Goal: Information Seeking & Learning: Compare options

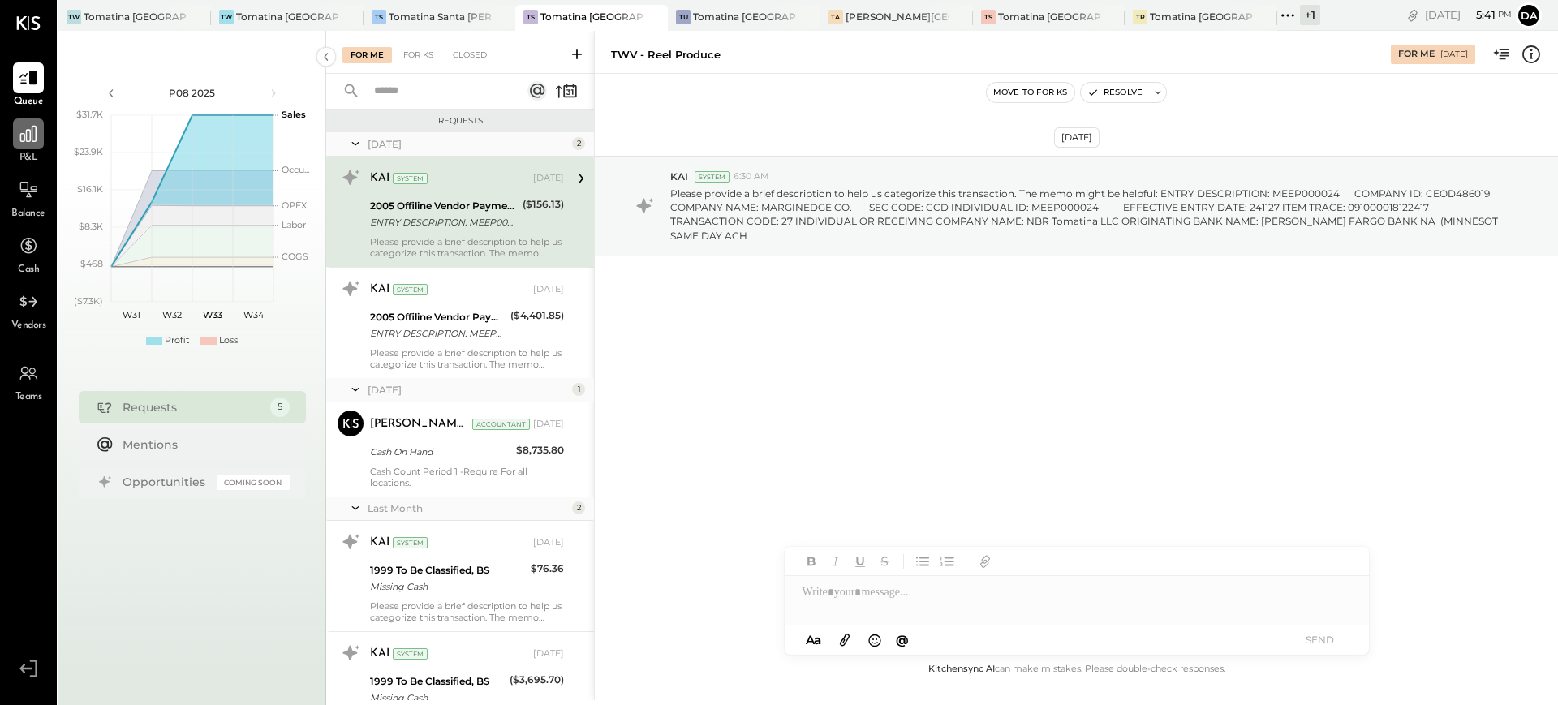
click at [30, 131] on icon at bounding box center [28, 133] width 21 height 21
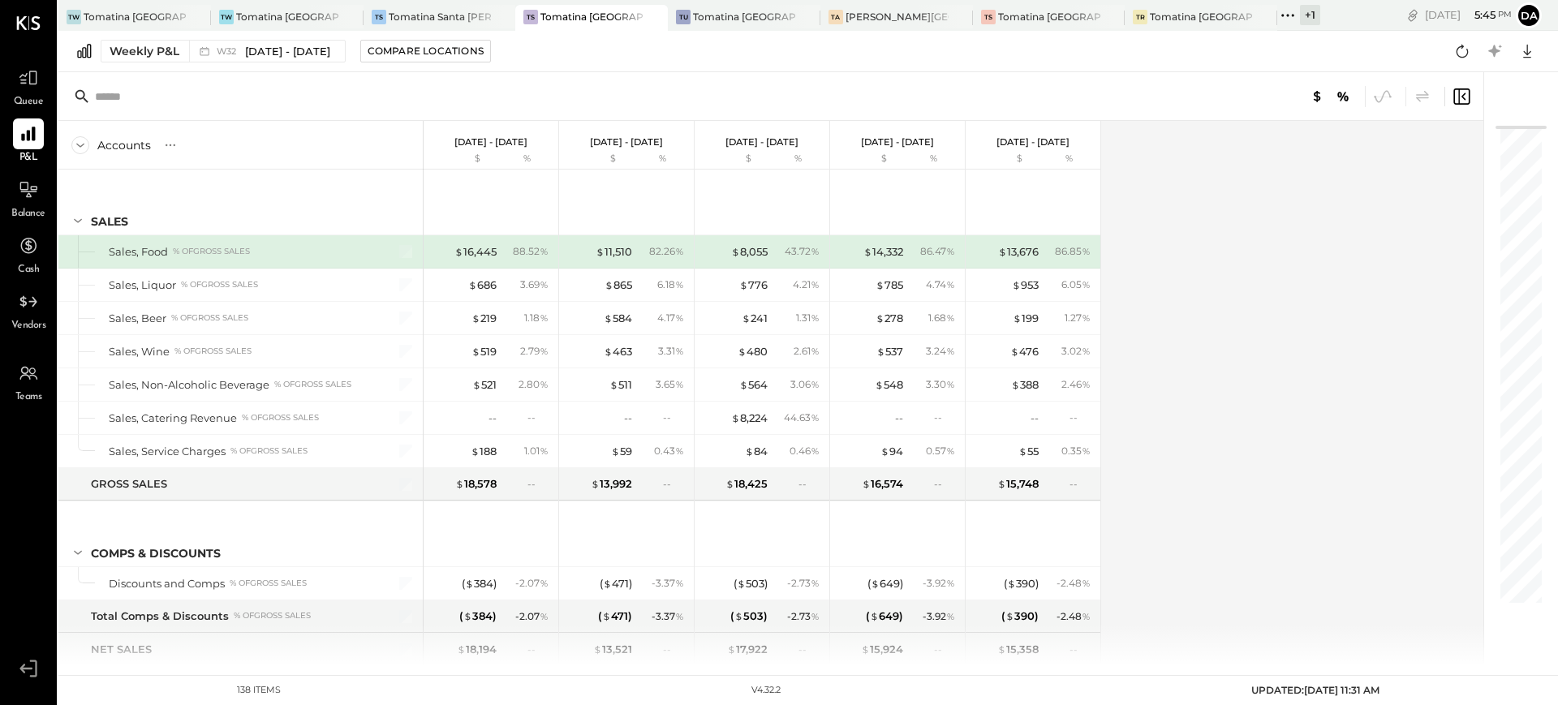
click at [1301, 20] on div "+ 1" at bounding box center [1310, 15] width 20 height 20
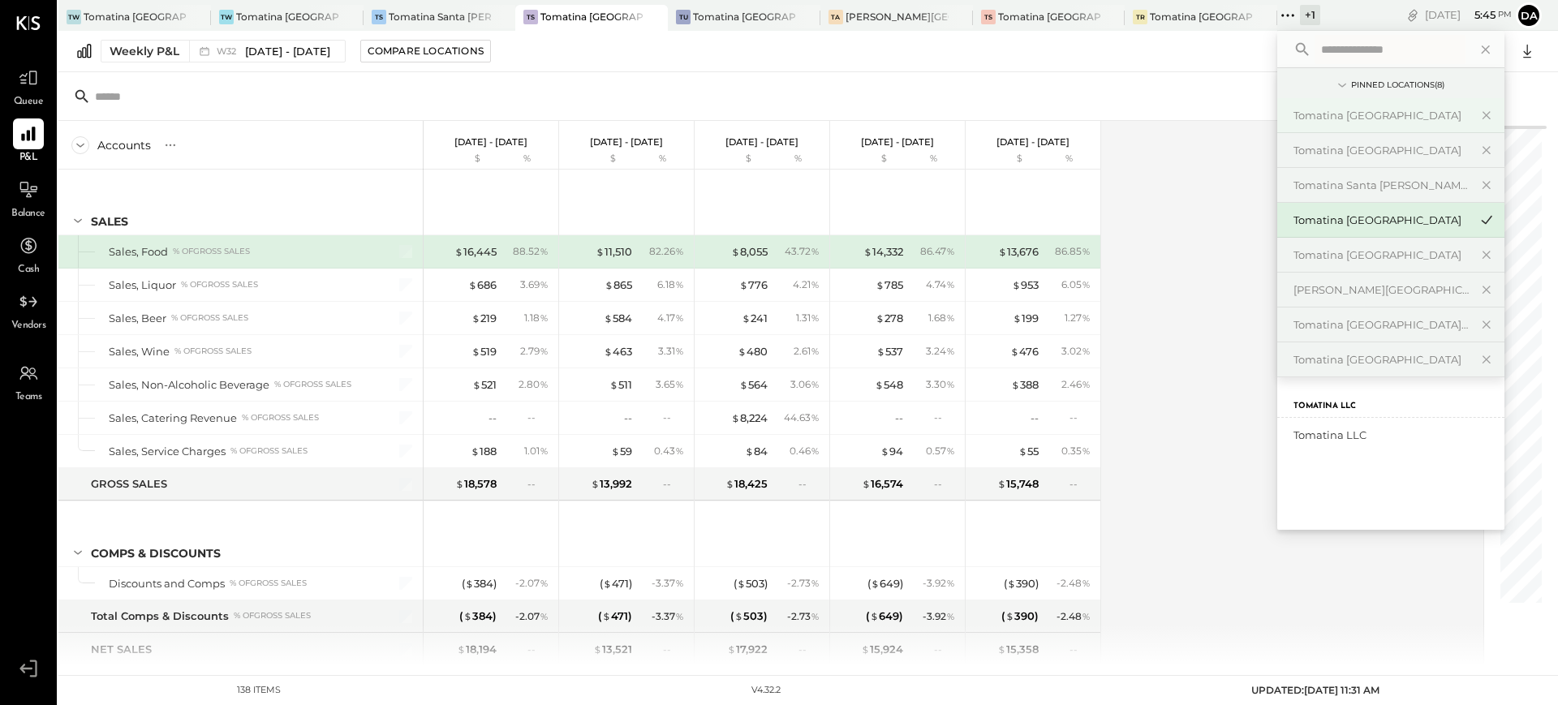
click at [1397, 122] on div "Tomatina [GEOGRAPHIC_DATA]" at bounding box center [1380, 115] width 175 height 15
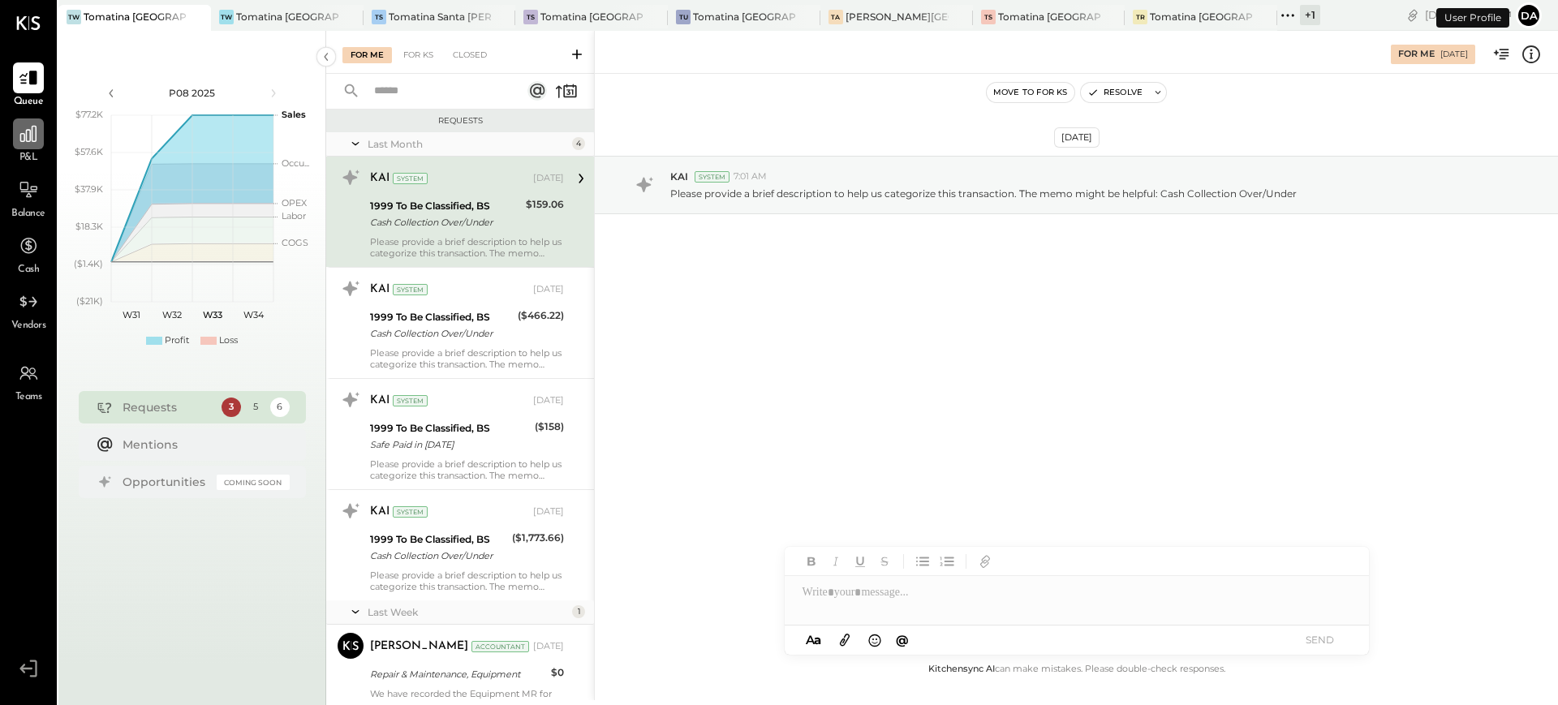
click at [25, 137] on icon at bounding box center [28, 133] width 21 height 21
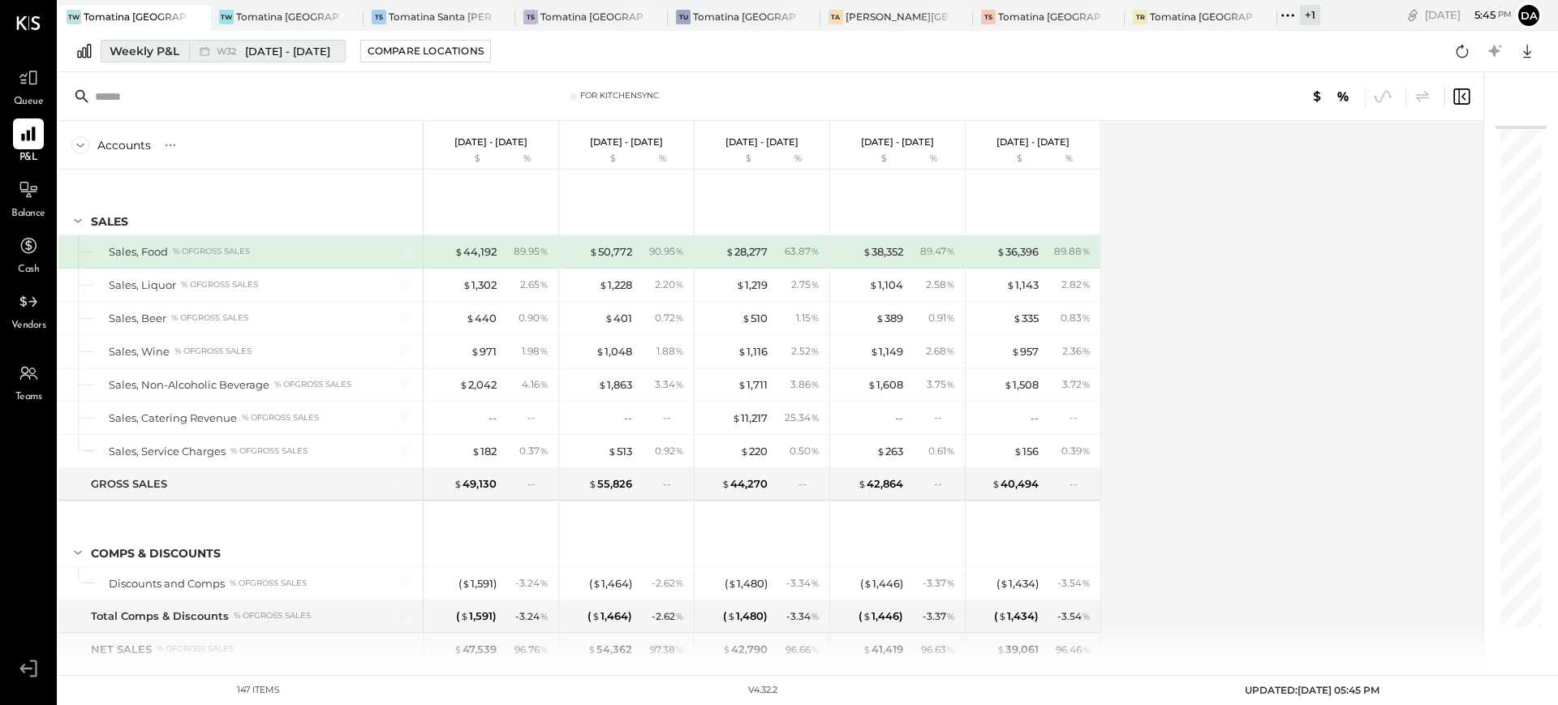
click at [137, 54] on div "Weekly P&L" at bounding box center [145, 51] width 70 height 16
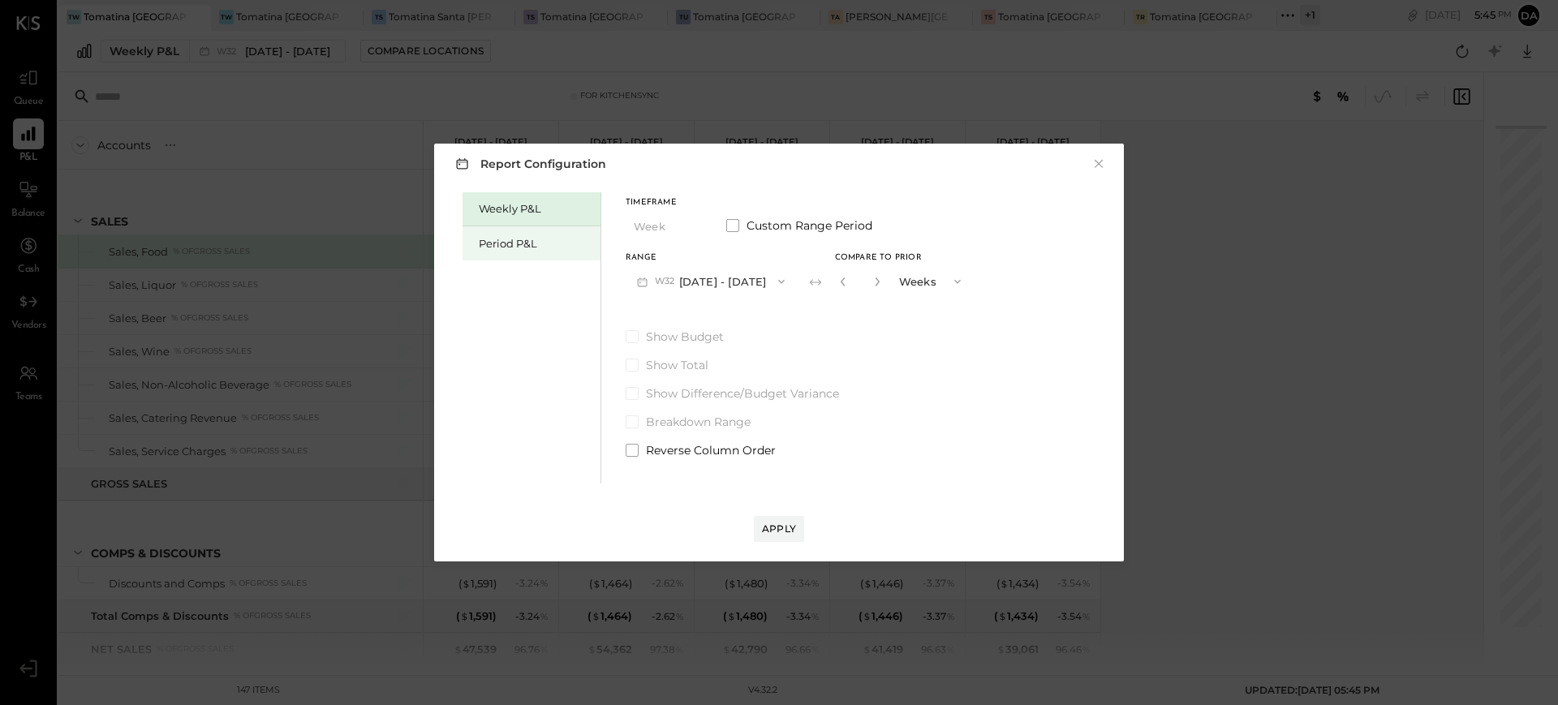
click at [541, 247] on div "Period P&L" at bounding box center [536, 243] width 114 height 15
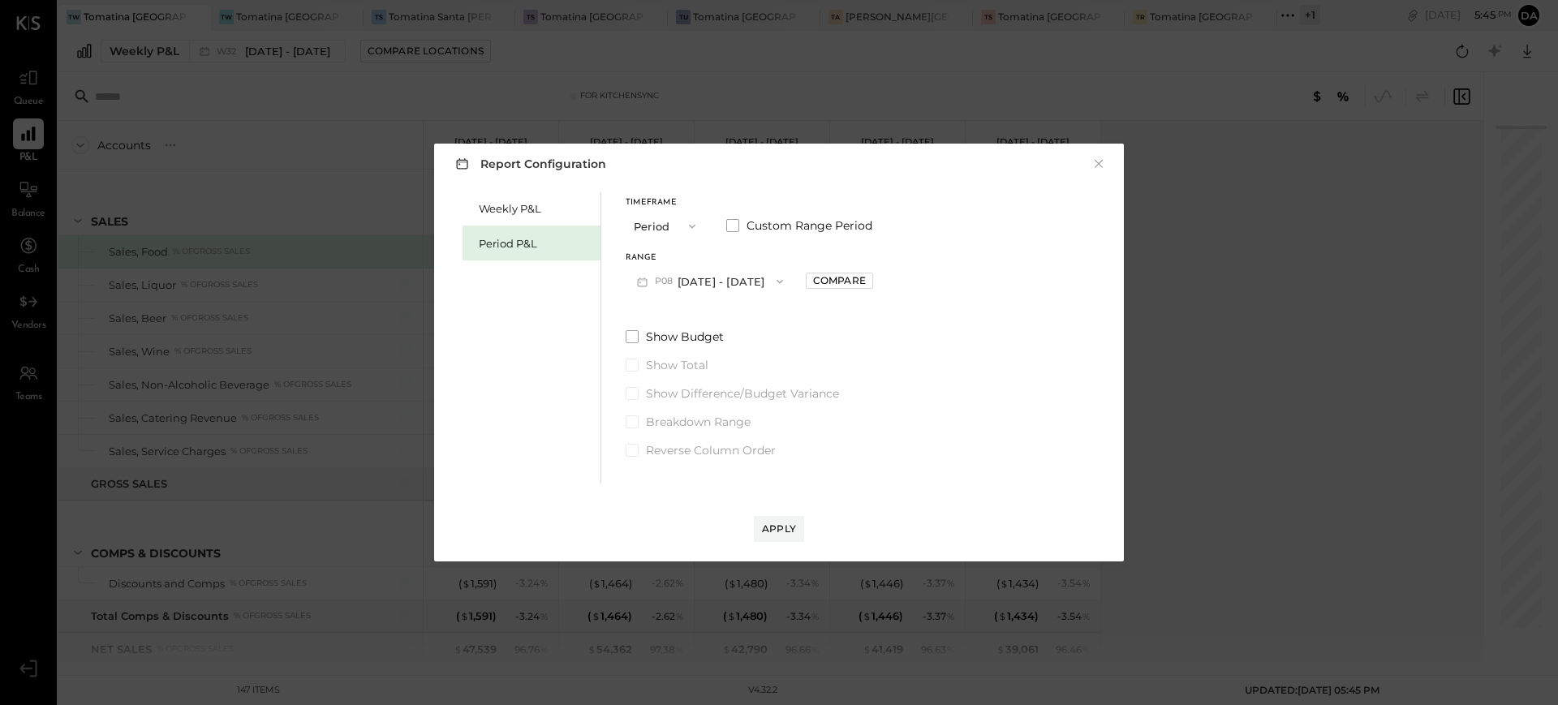
click at [728, 272] on button "P08 [DATE] - [DATE]" at bounding box center [709, 281] width 169 height 30
click at [720, 311] on span "[DATE] - [DATE]" at bounding box center [702, 318] width 77 height 14
click at [791, 537] on button "Apply" at bounding box center [779, 529] width 50 height 26
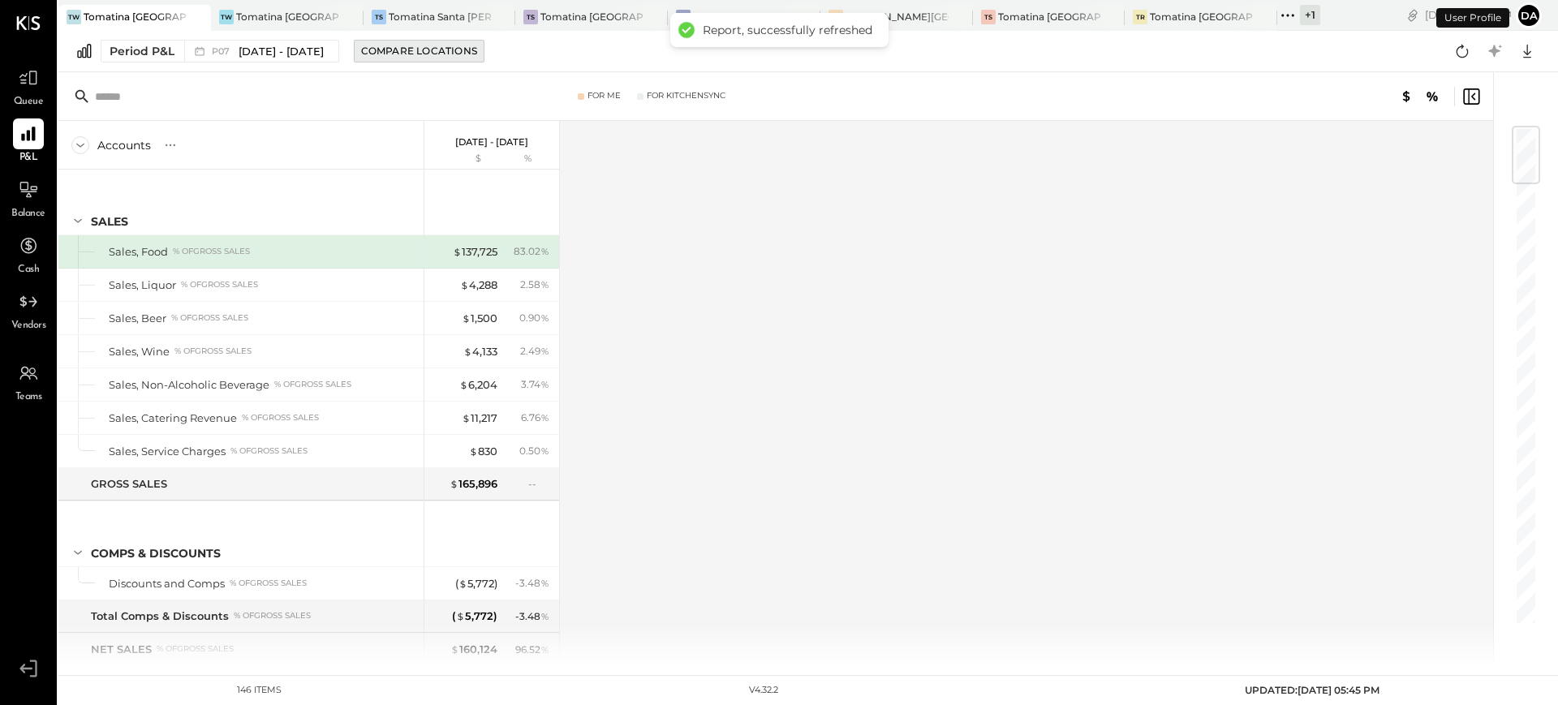
click at [467, 52] on div "Compare Locations" at bounding box center [419, 51] width 116 height 14
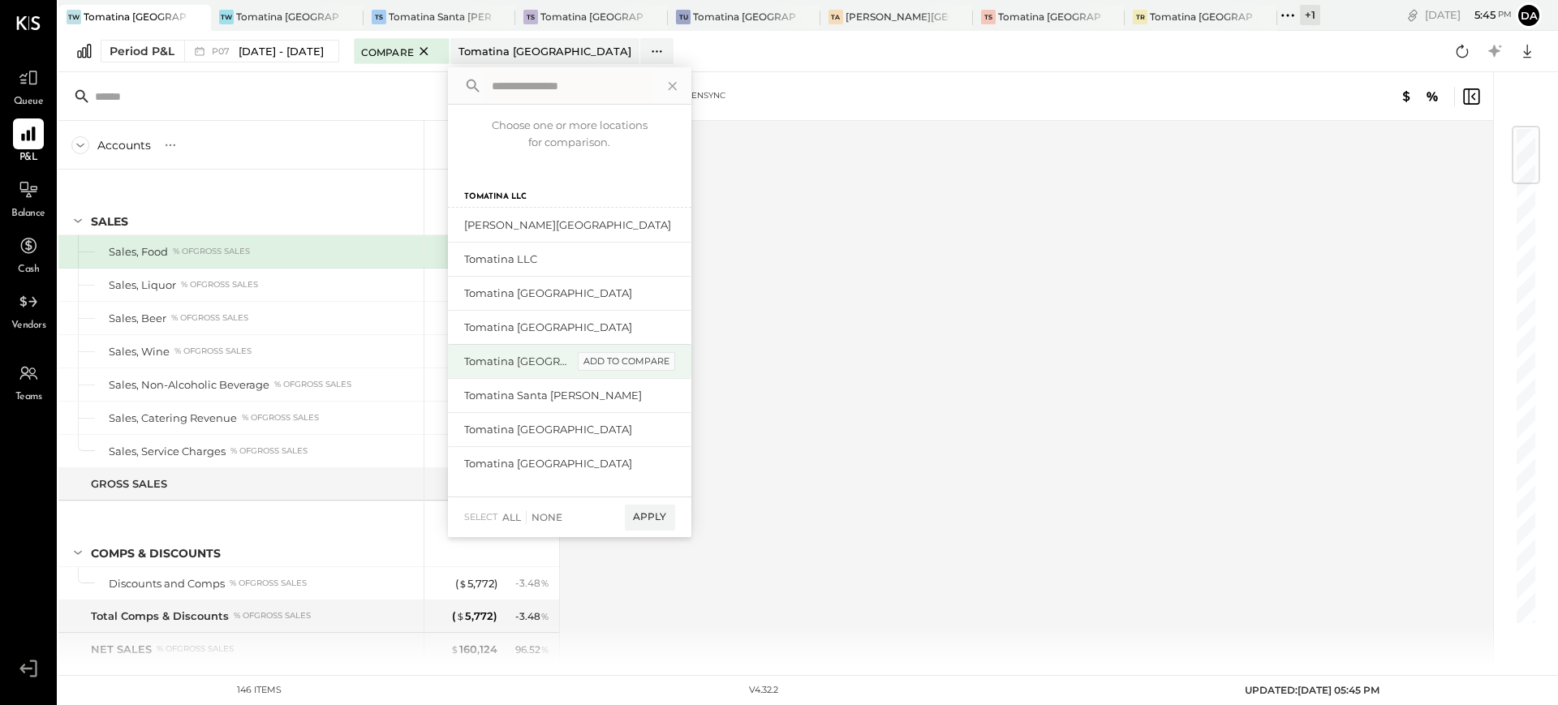
click at [645, 361] on div "add to compare" at bounding box center [626, 361] width 97 height 19
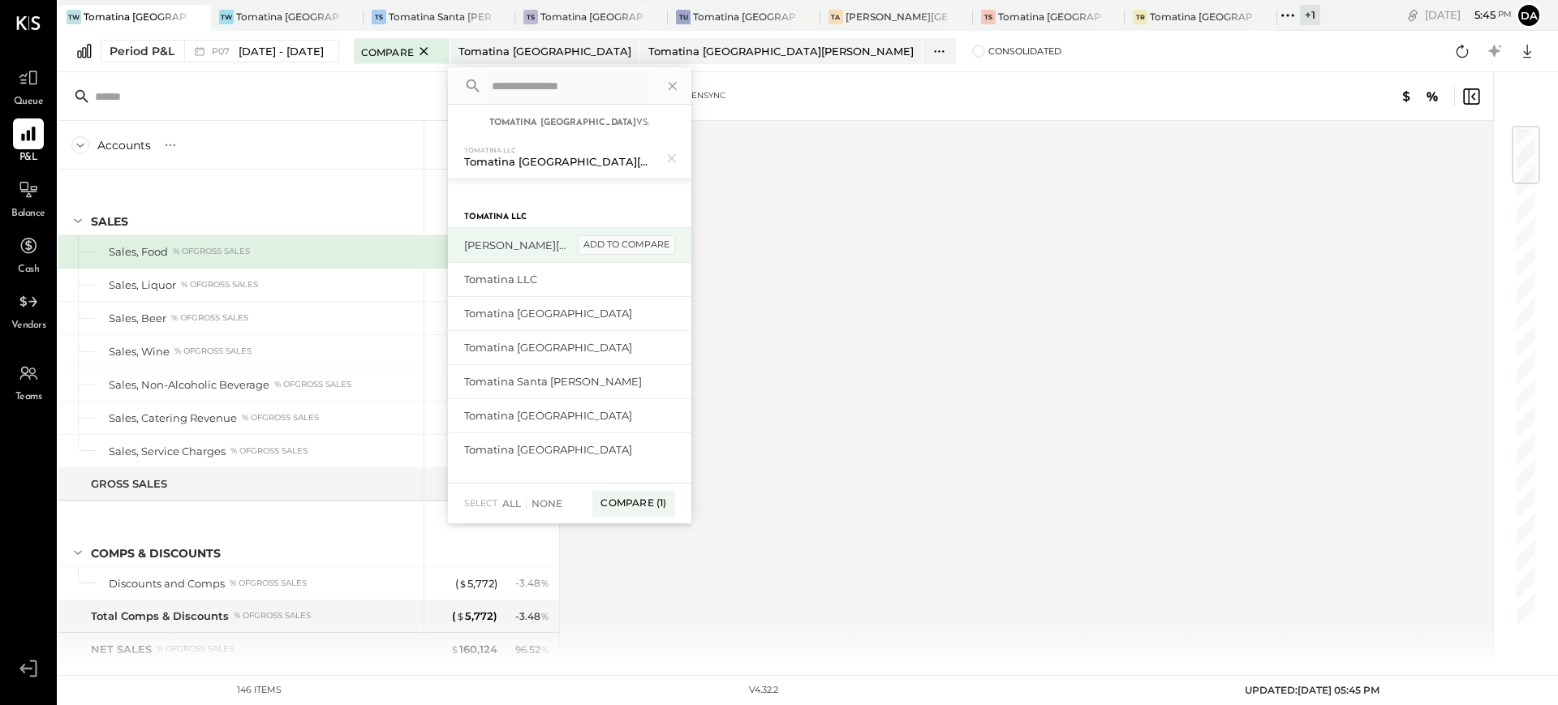
click at [638, 247] on div "add to compare" at bounding box center [626, 244] width 97 height 19
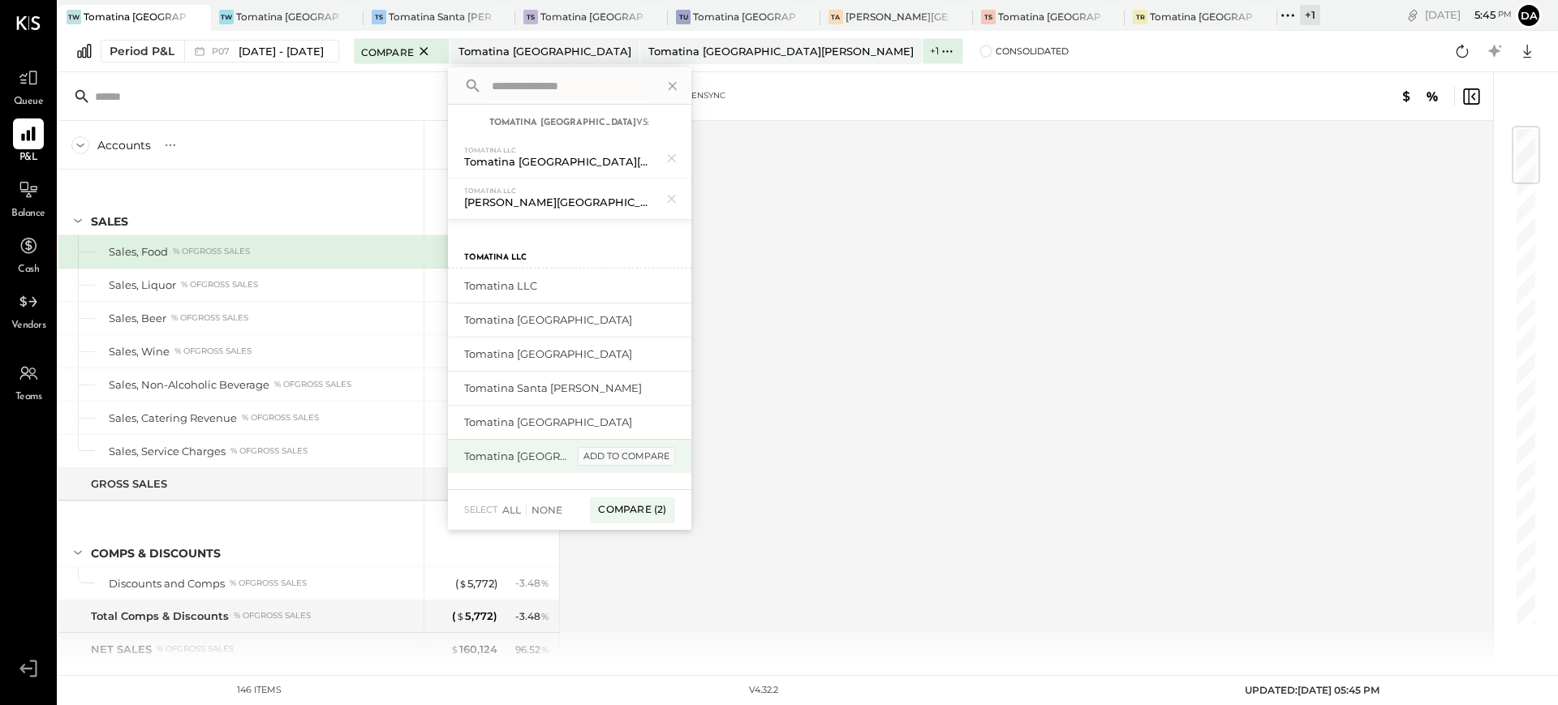
click at [613, 453] on div "add to compare" at bounding box center [626, 456] width 97 height 19
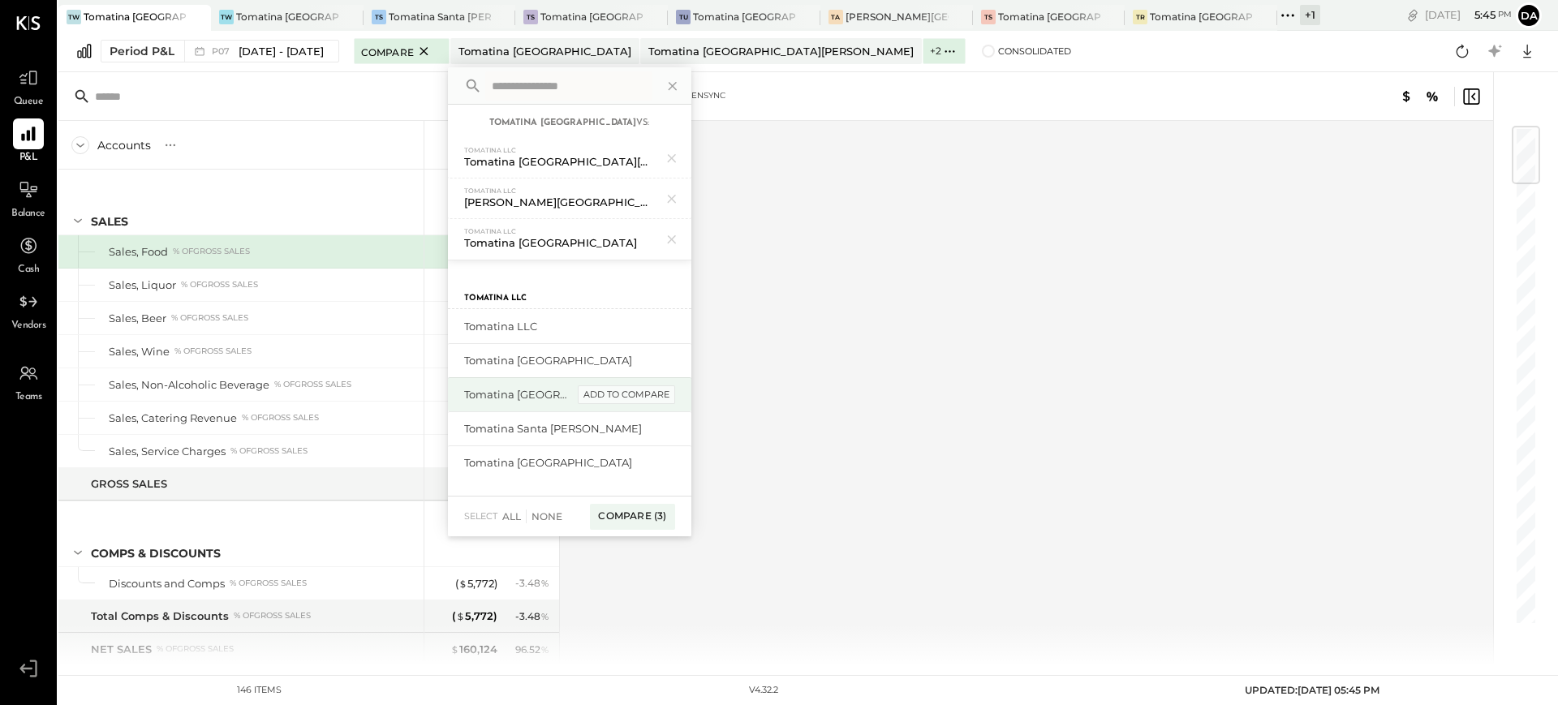
click at [628, 399] on div "add to compare" at bounding box center [626, 394] width 97 height 19
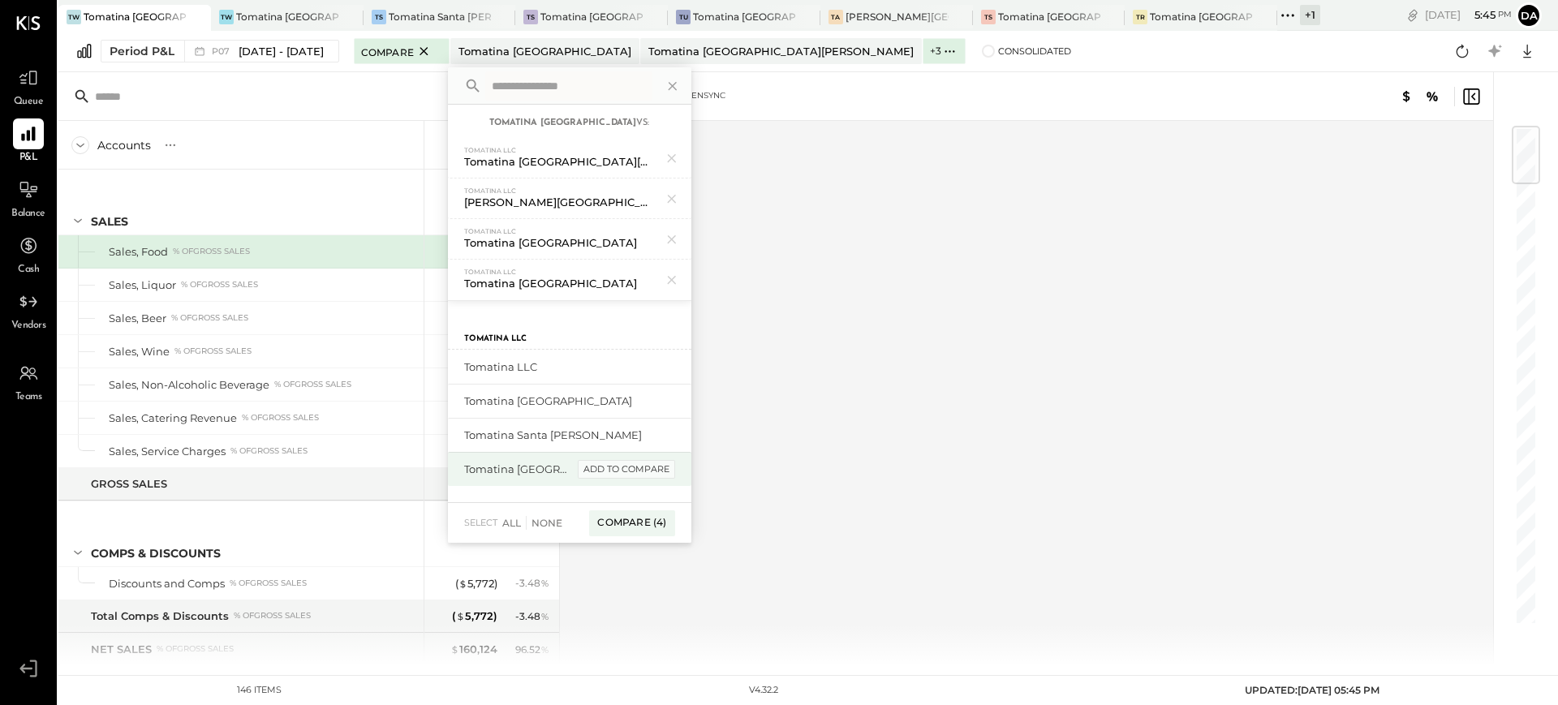
click at [617, 468] on div "add to compare" at bounding box center [626, 469] width 97 height 19
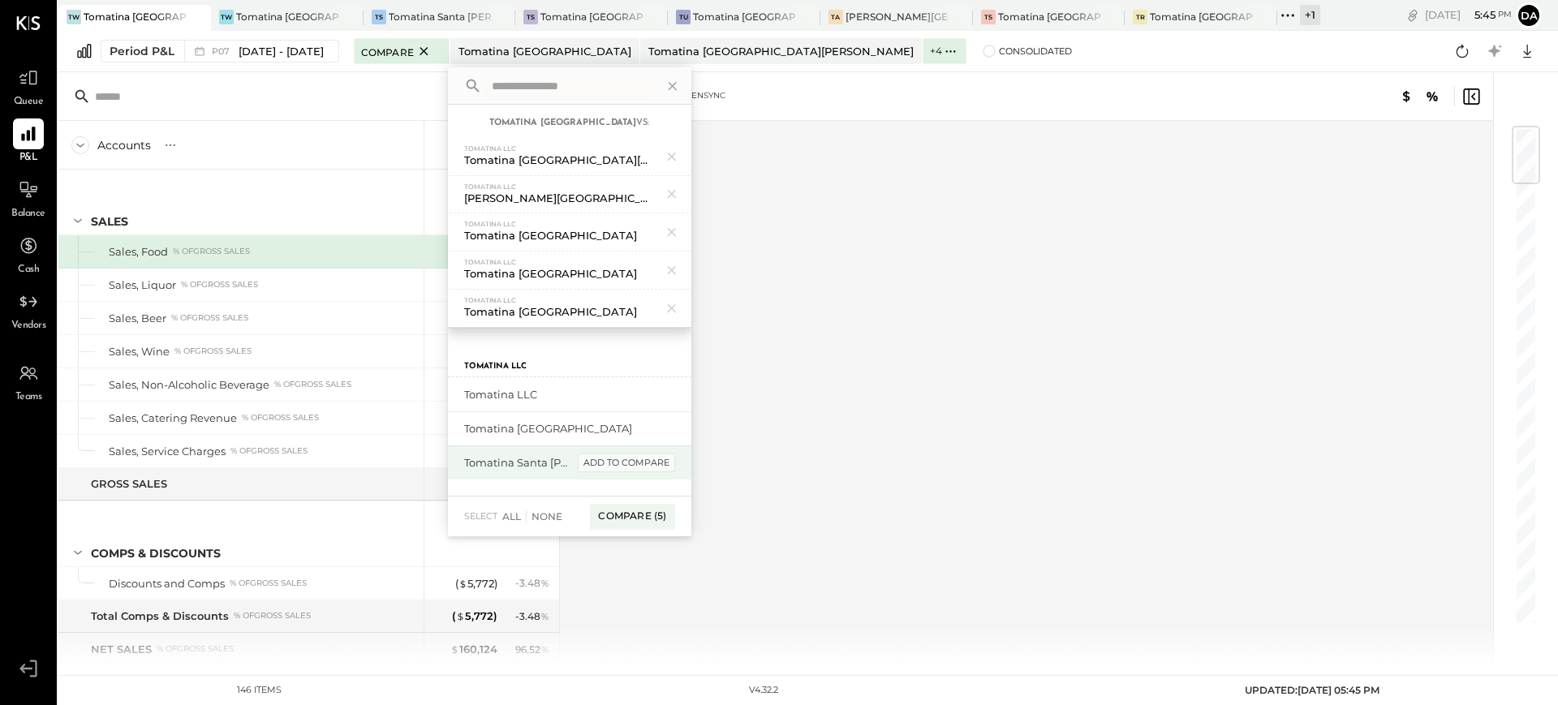
click at [621, 456] on div "add to compare" at bounding box center [626, 462] width 97 height 19
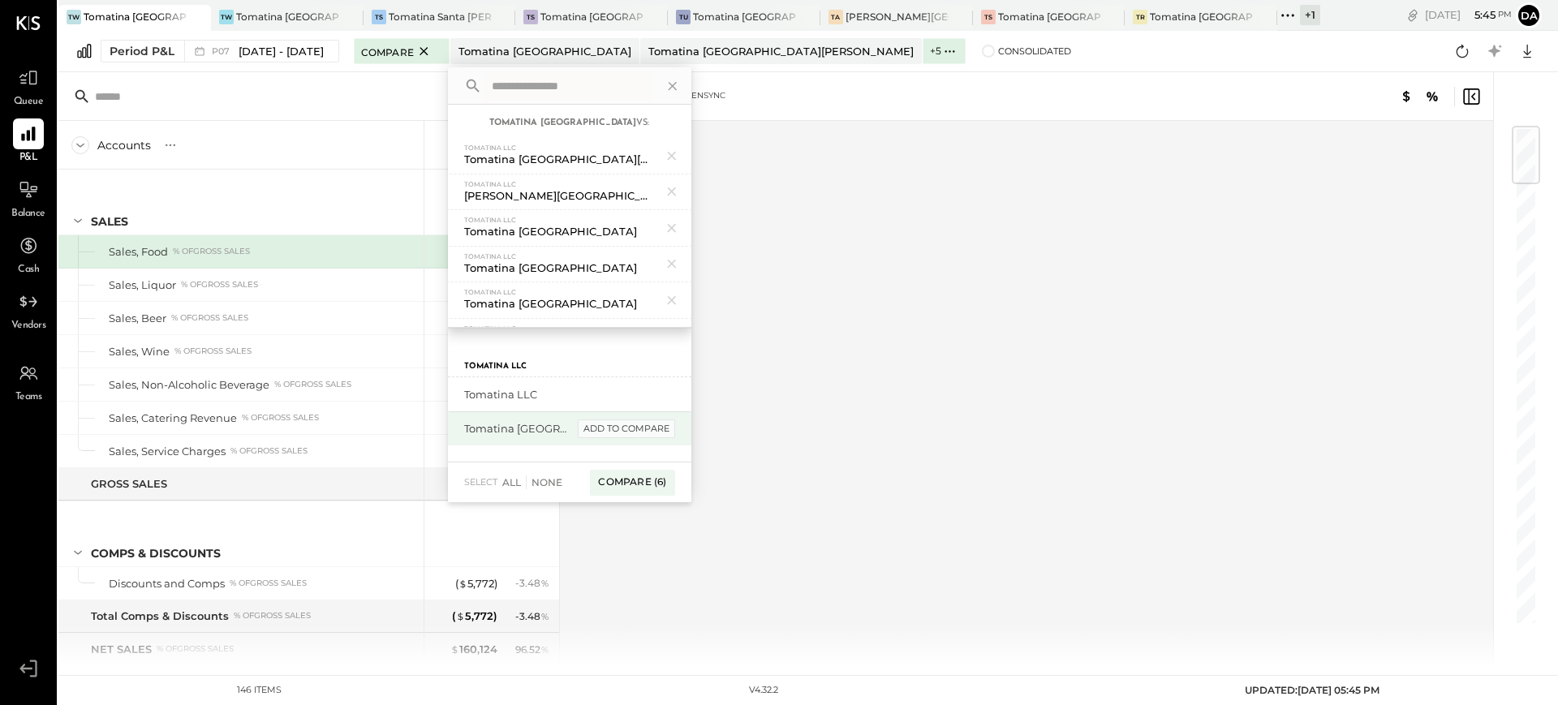
click at [627, 432] on div "add to compare" at bounding box center [626, 428] width 97 height 19
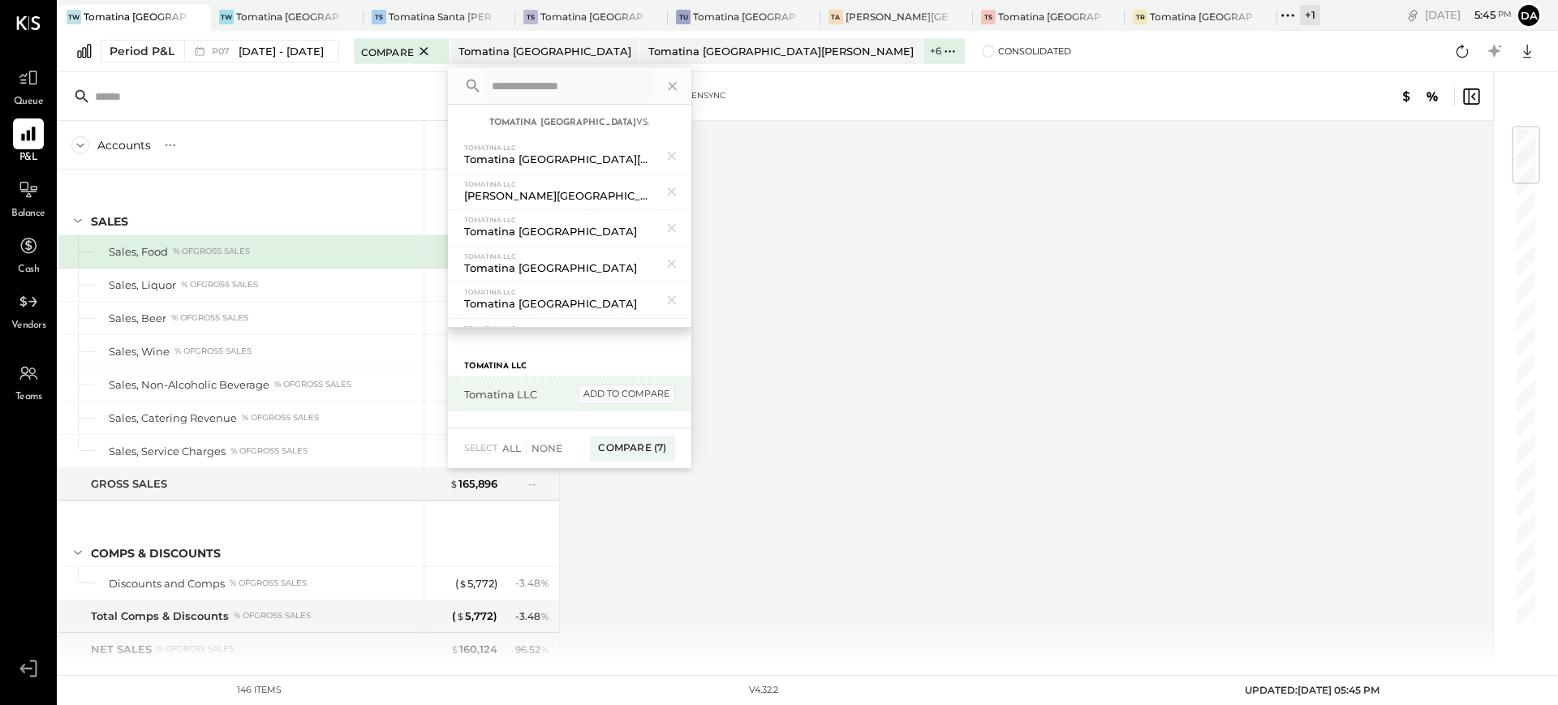
click at [641, 393] on div "add to compare" at bounding box center [626, 394] width 97 height 19
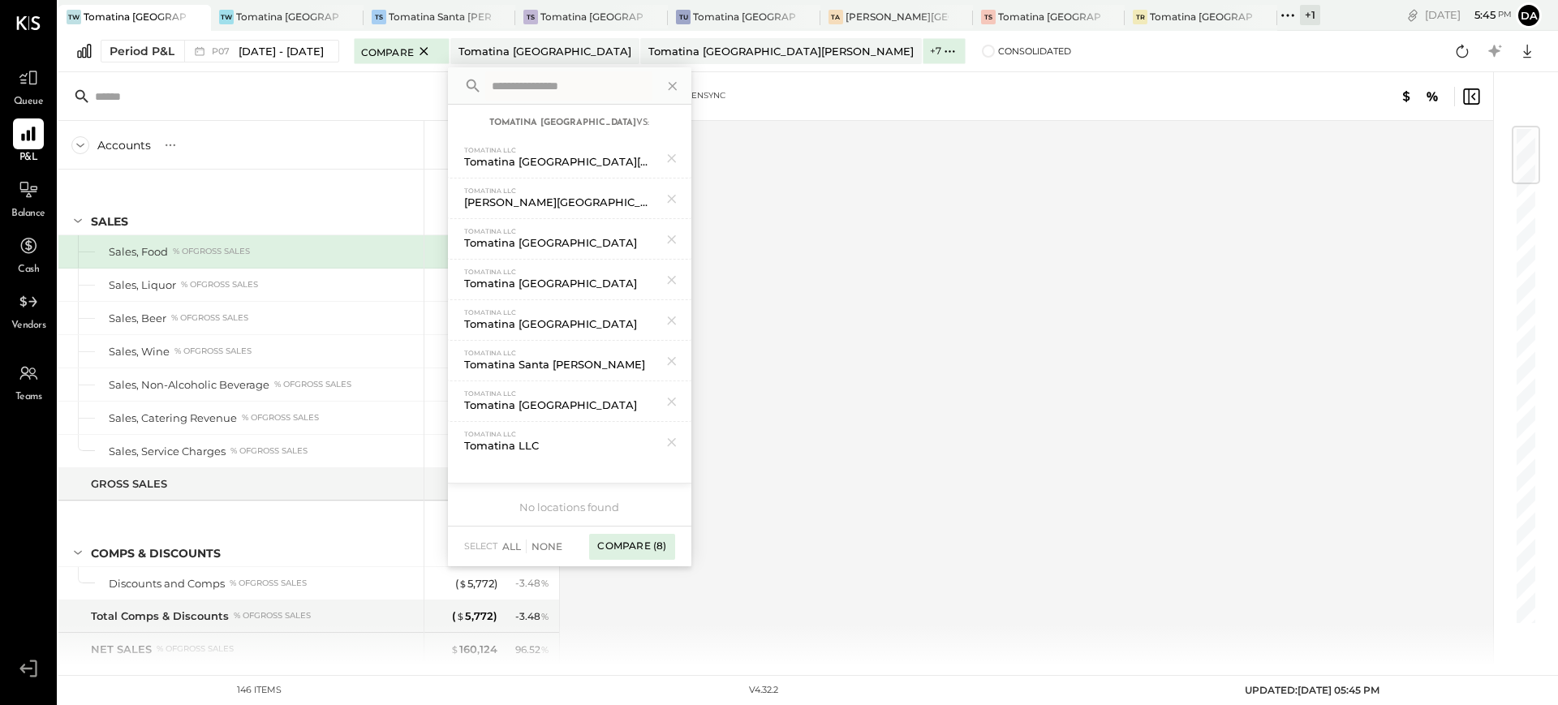
click at [655, 544] on div "Compare (8)" at bounding box center [631, 547] width 85 height 26
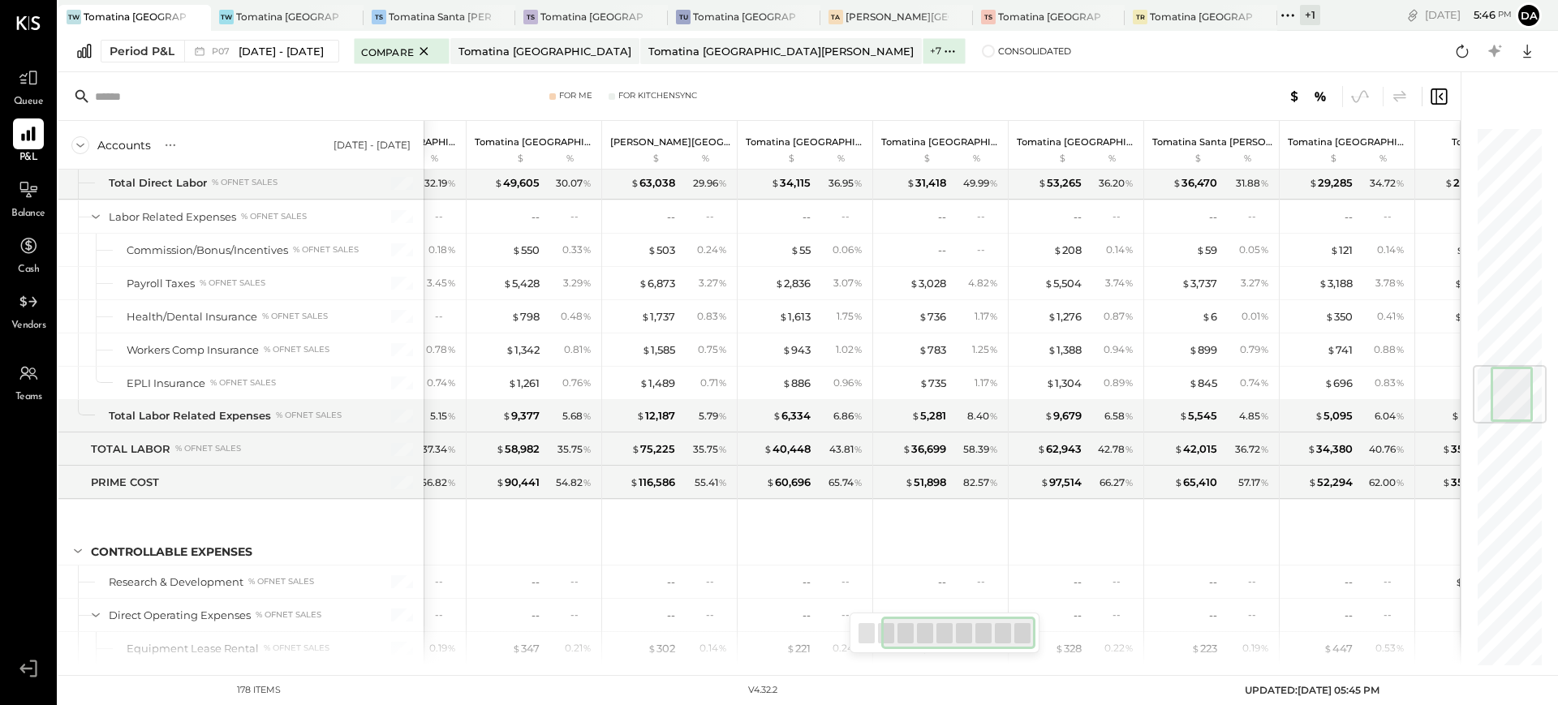
scroll to position [0, 182]
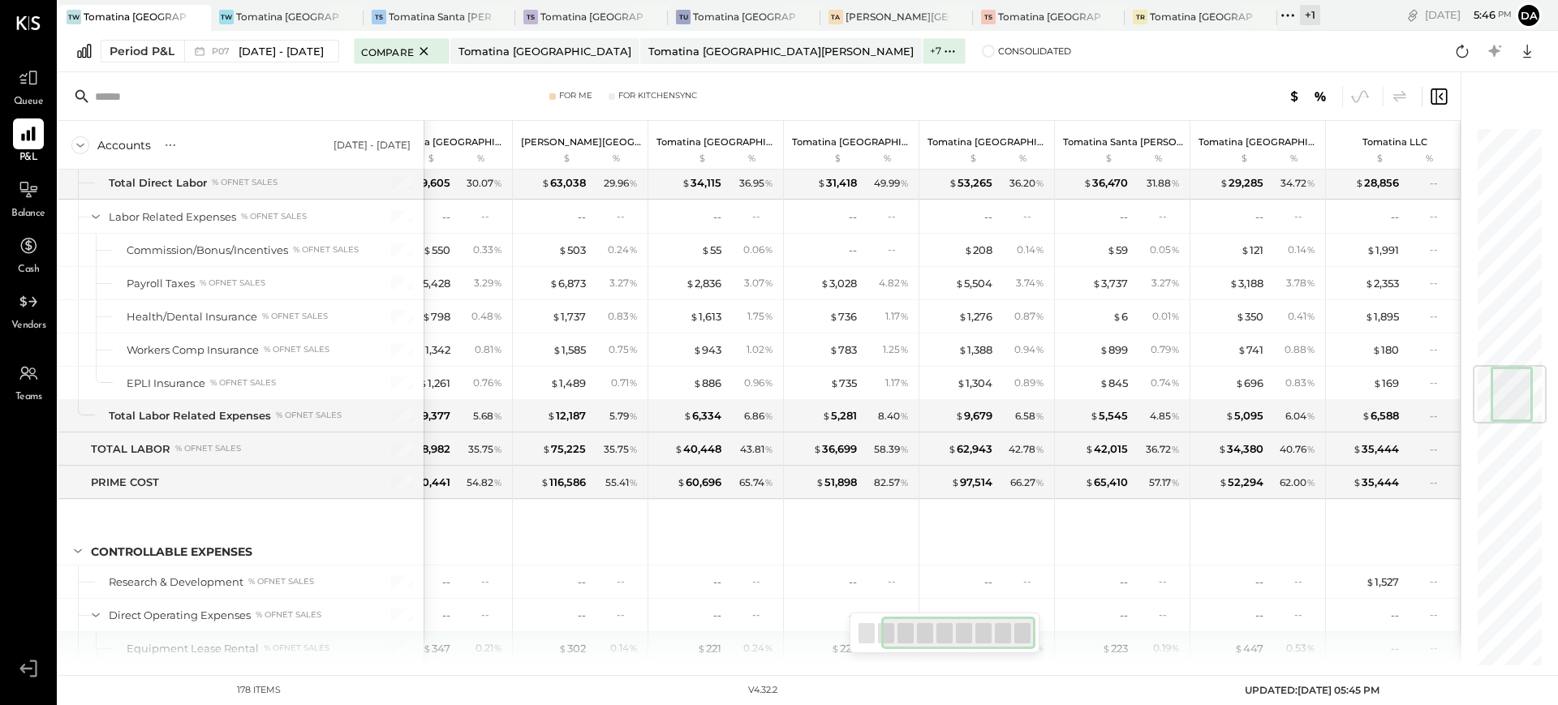
drag, startPoint x: 974, startPoint y: 630, endPoint x: 1058, endPoint y: 636, distance: 83.7
click at [1058, 636] on div "For Me For KitchenSync Accounts S % GL [DATE] - [DATE] Tomatina [GEOGRAPHIC_DAT…" at bounding box center [759, 368] width 1402 height 593
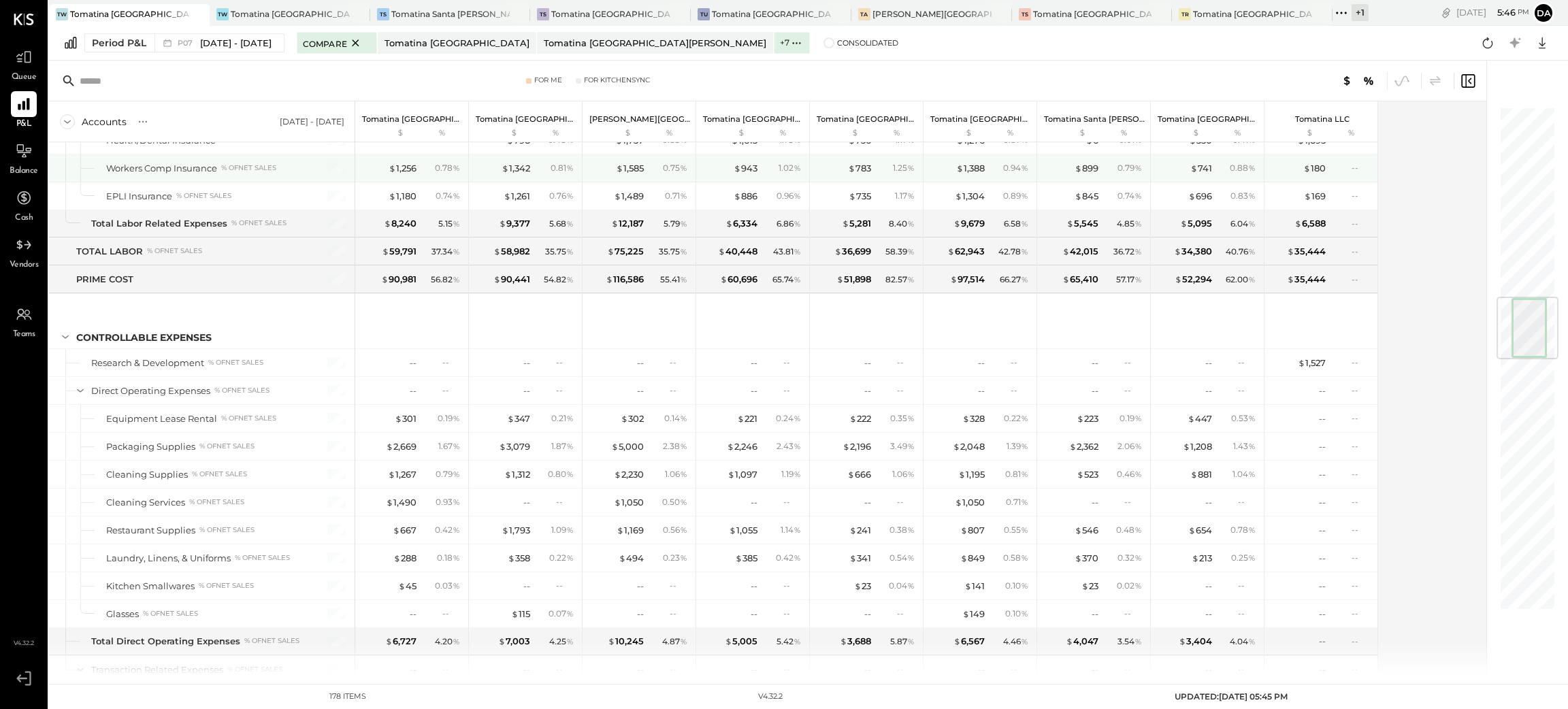
scroll to position [1623, 0]
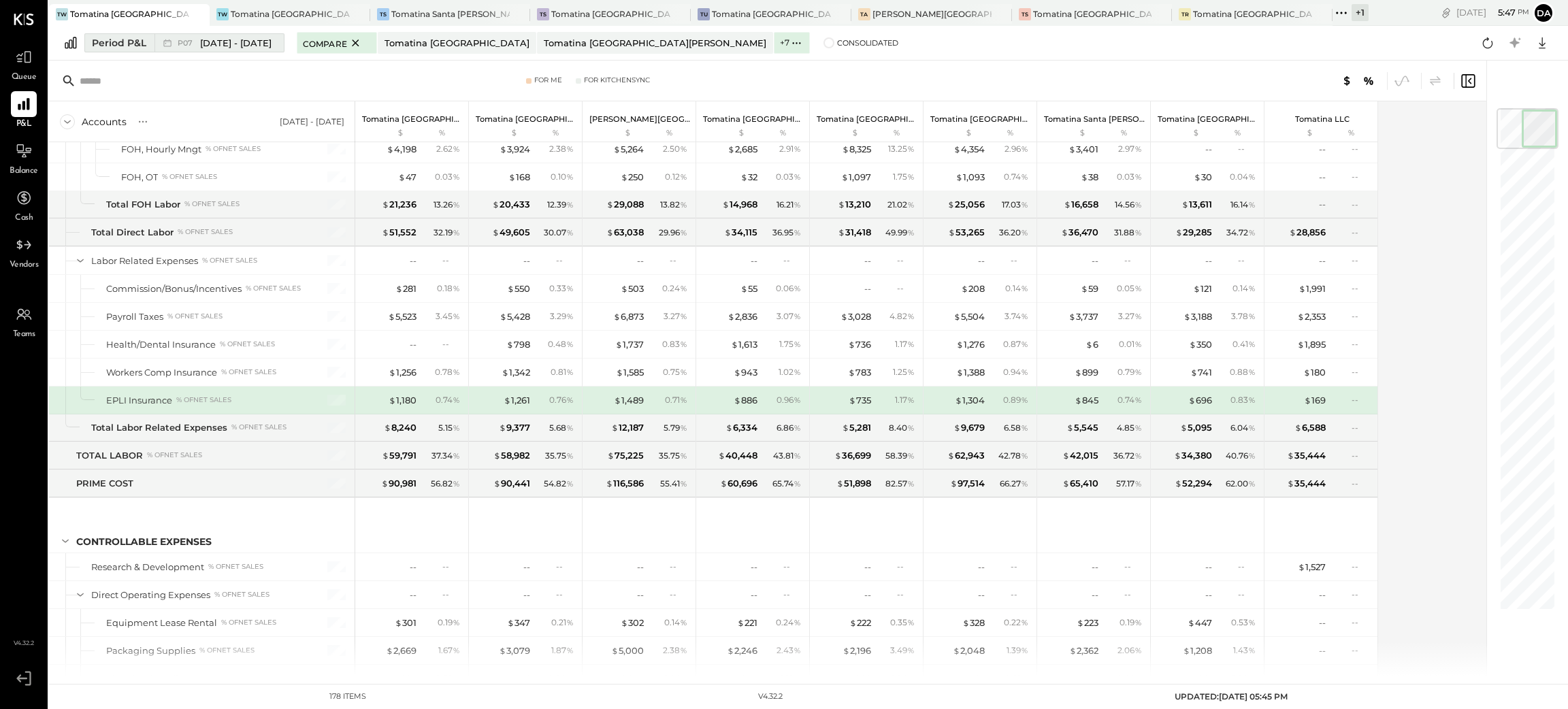
click at [112, 45] on div "Period P&L" at bounding box center [119, 43] width 55 height 13
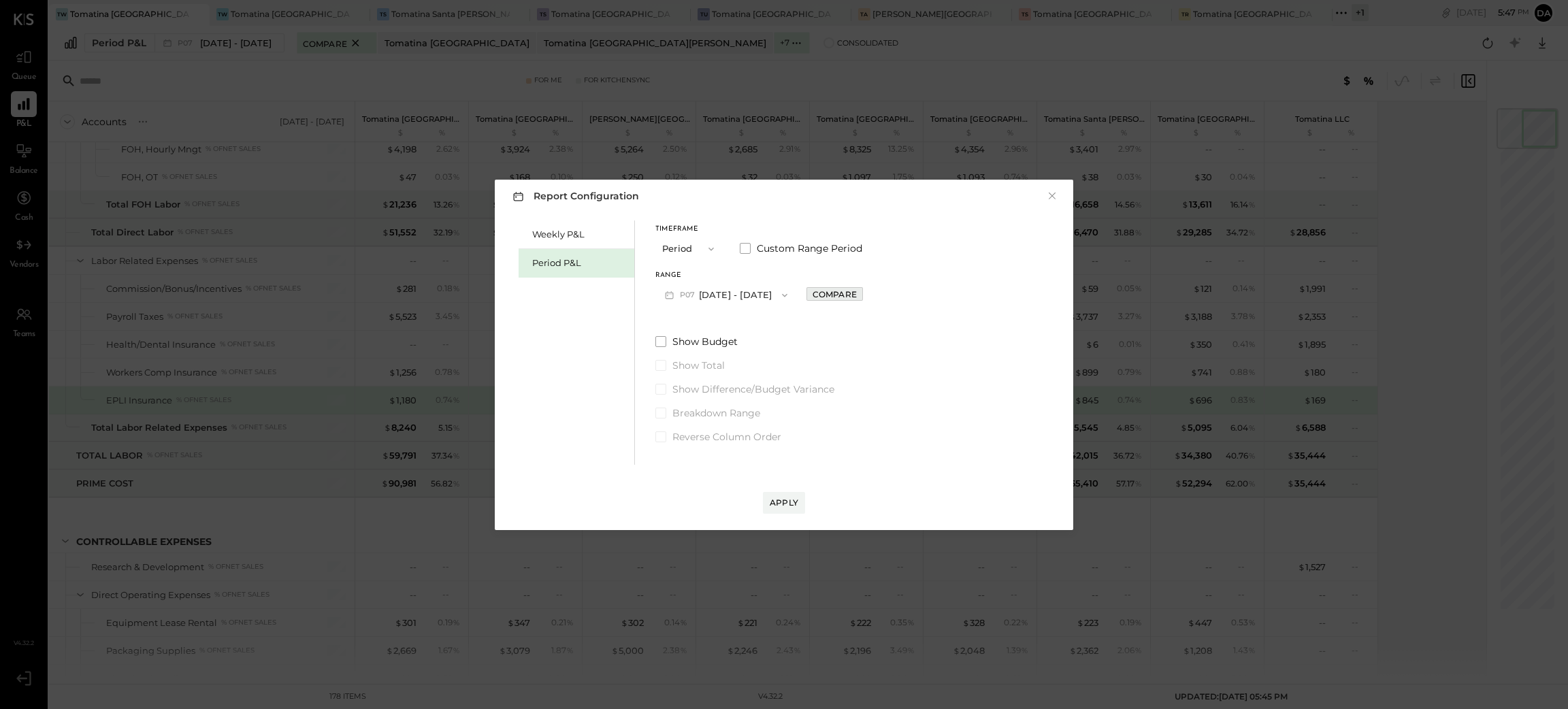
click at [842, 291] on div "Compare" at bounding box center [835, 295] width 44 height 12
click at [869, 295] on icon "button" at bounding box center [865, 295] width 8 height 8
type input "*"
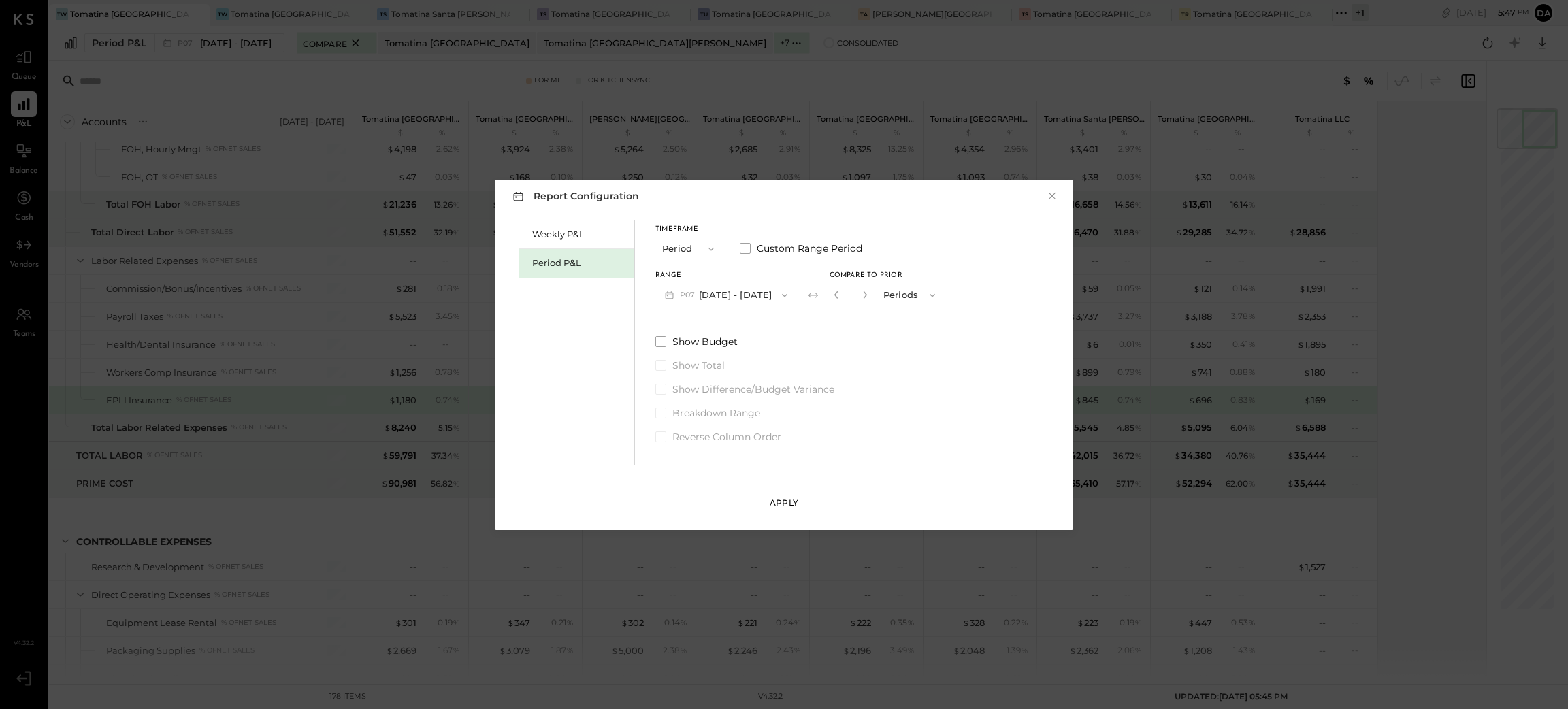
click at [791, 503] on div "Apply" at bounding box center [784, 503] width 29 height 12
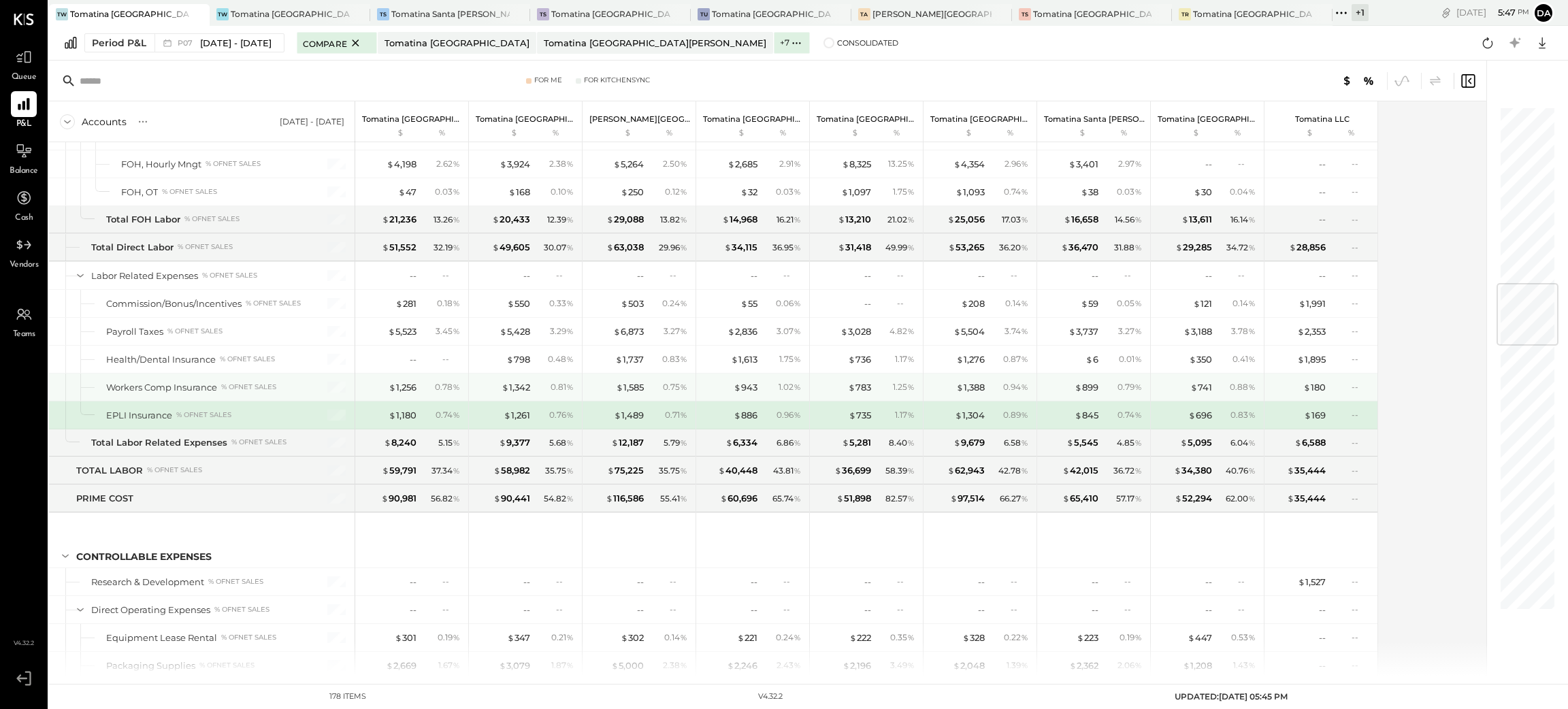
scroll to position [1505, 0]
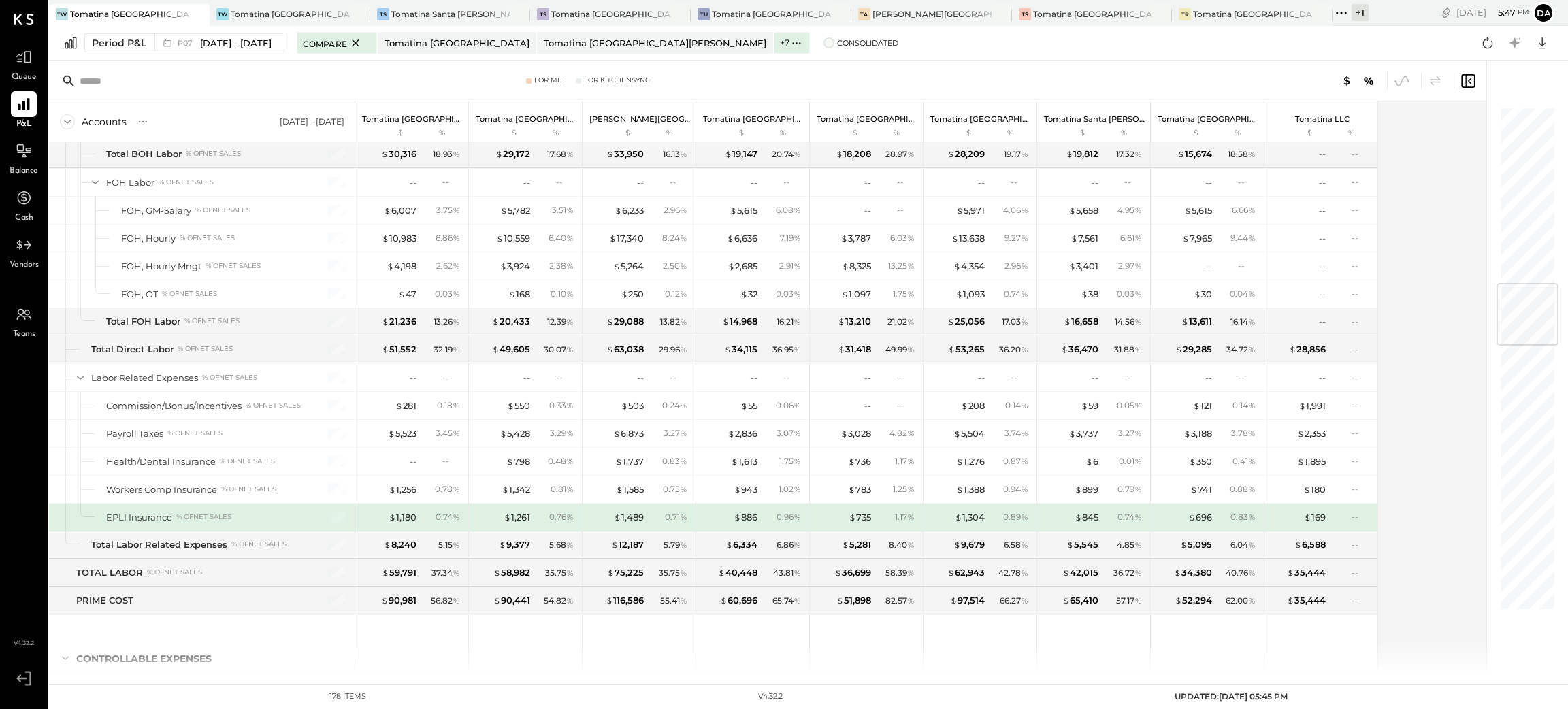
click at [824, 45] on span at bounding box center [829, 43] width 11 height 11
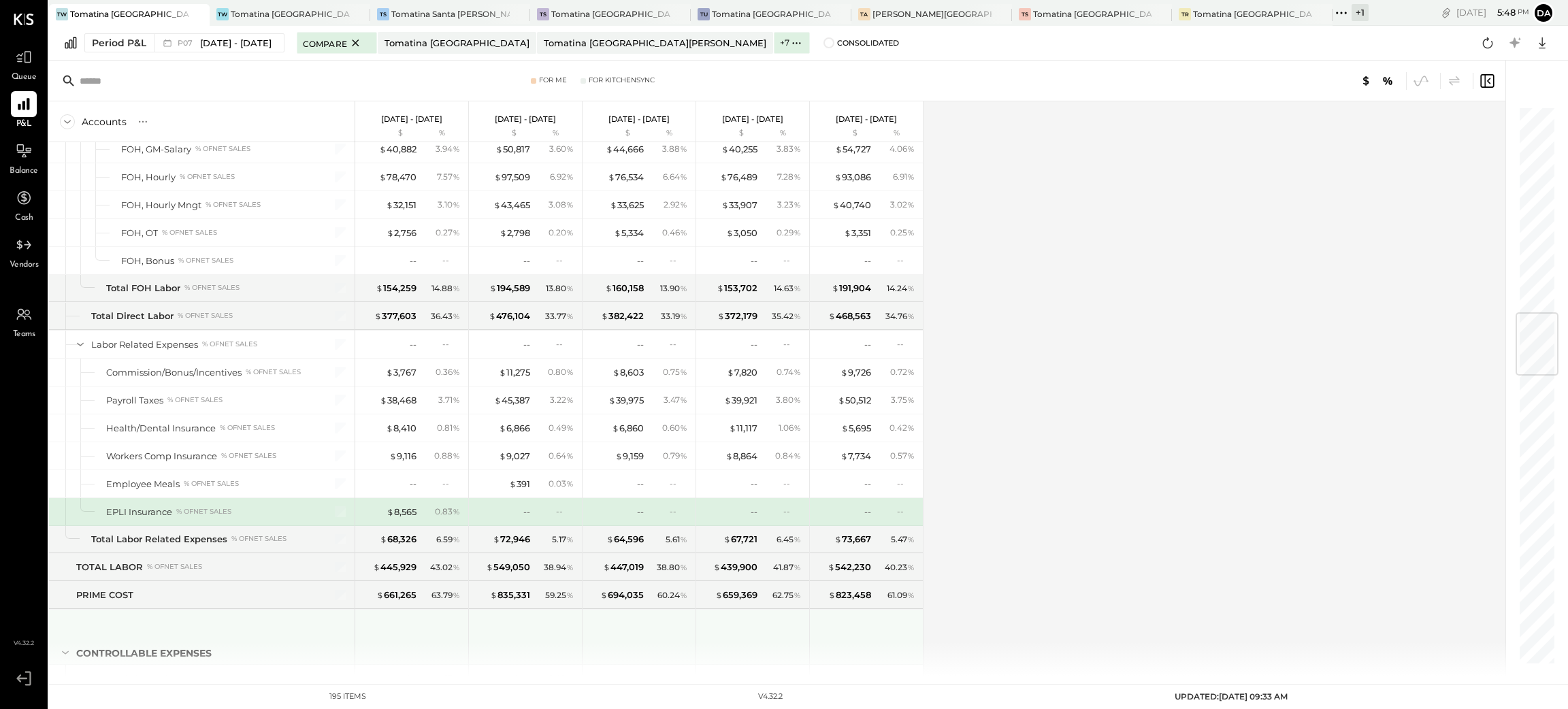
scroll to position [1753, 0]
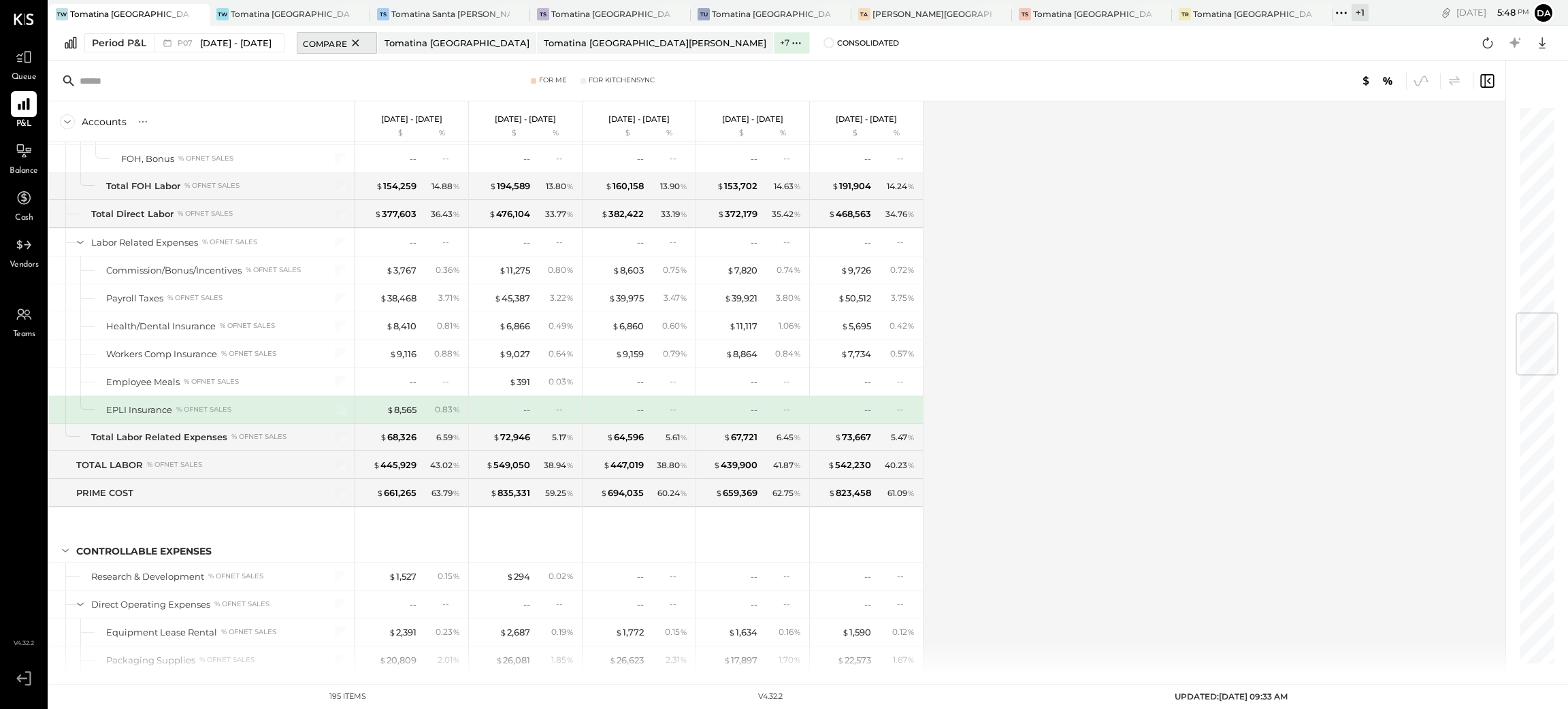
click at [336, 39] on span "Compare" at bounding box center [325, 43] width 44 height 13
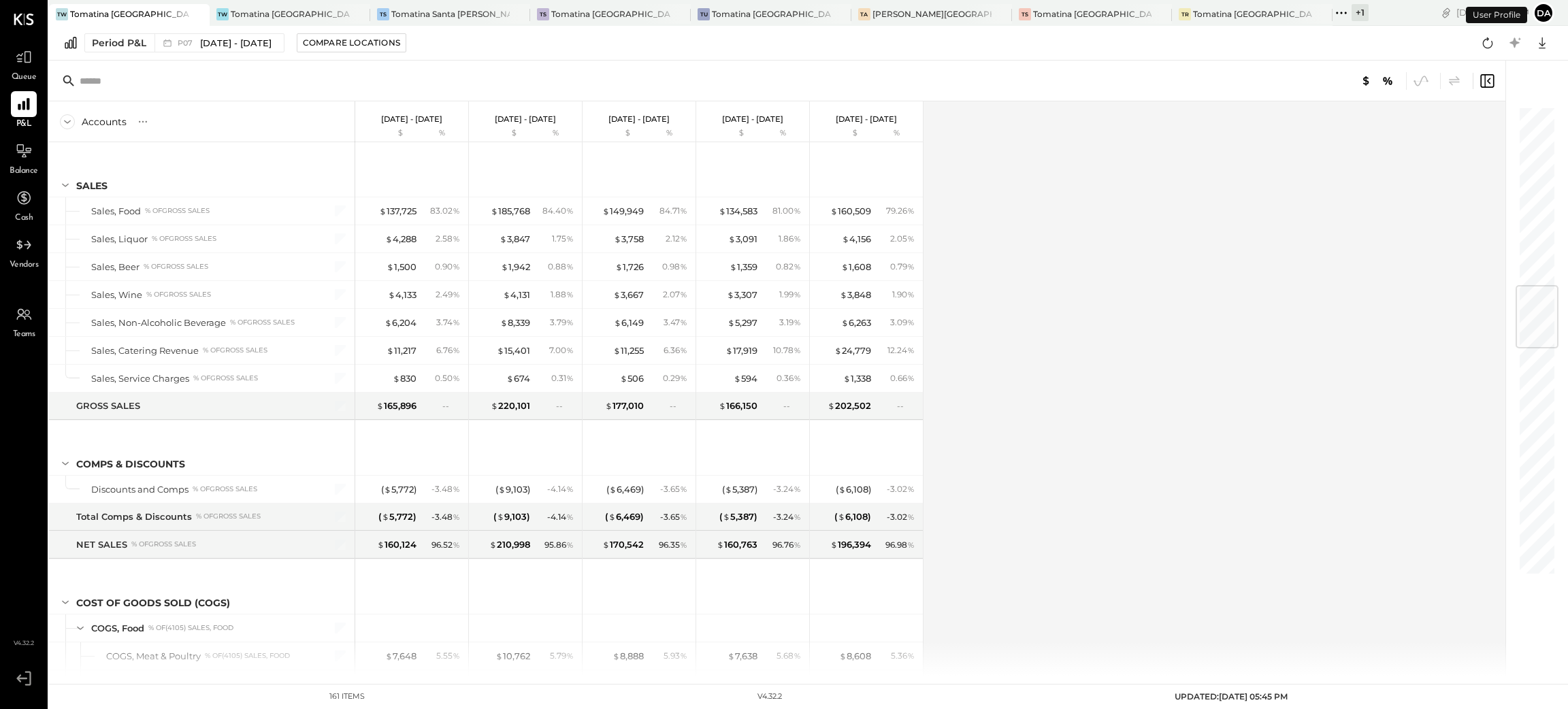
scroll to position [1524, 0]
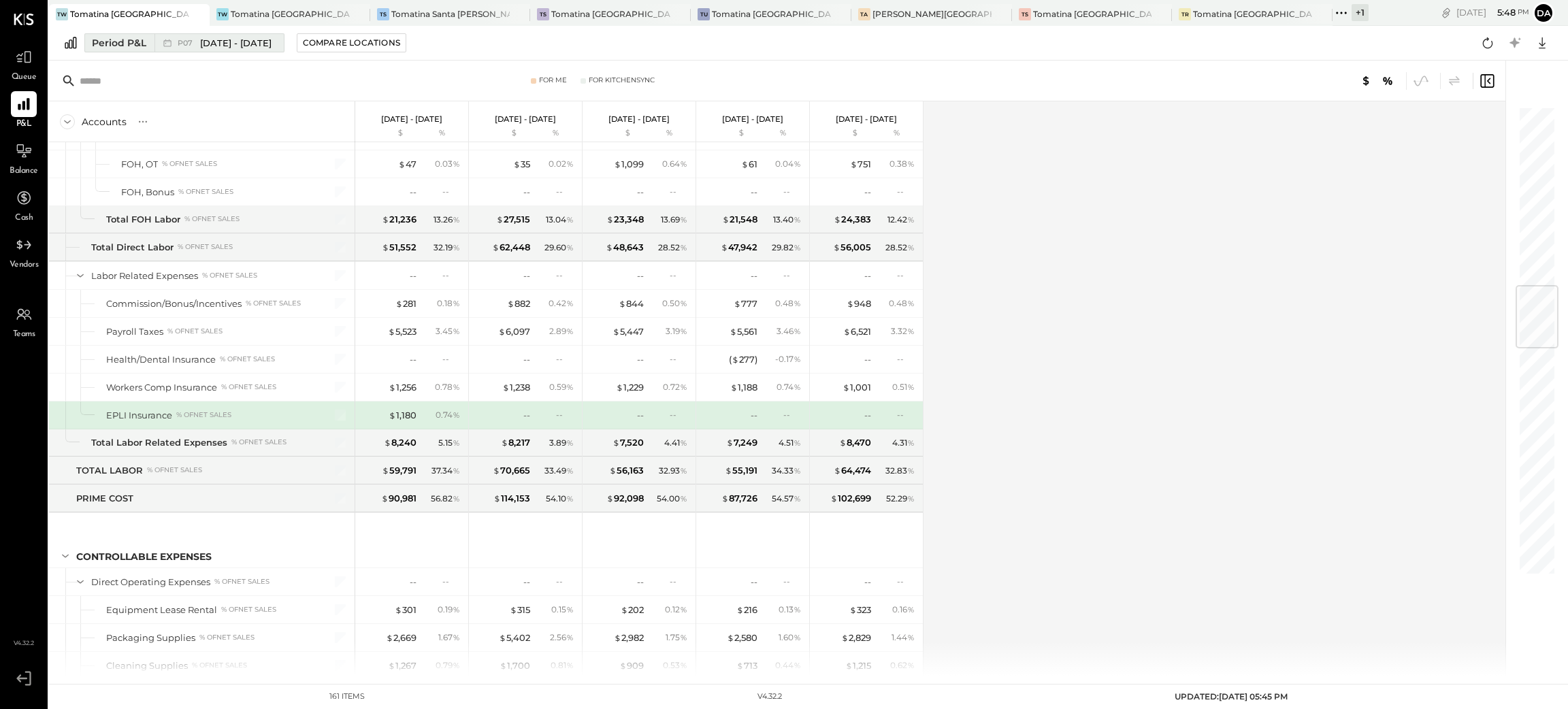
click at [102, 36] on div "Period P&L" at bounding box center [119, 43] width 55 height 13
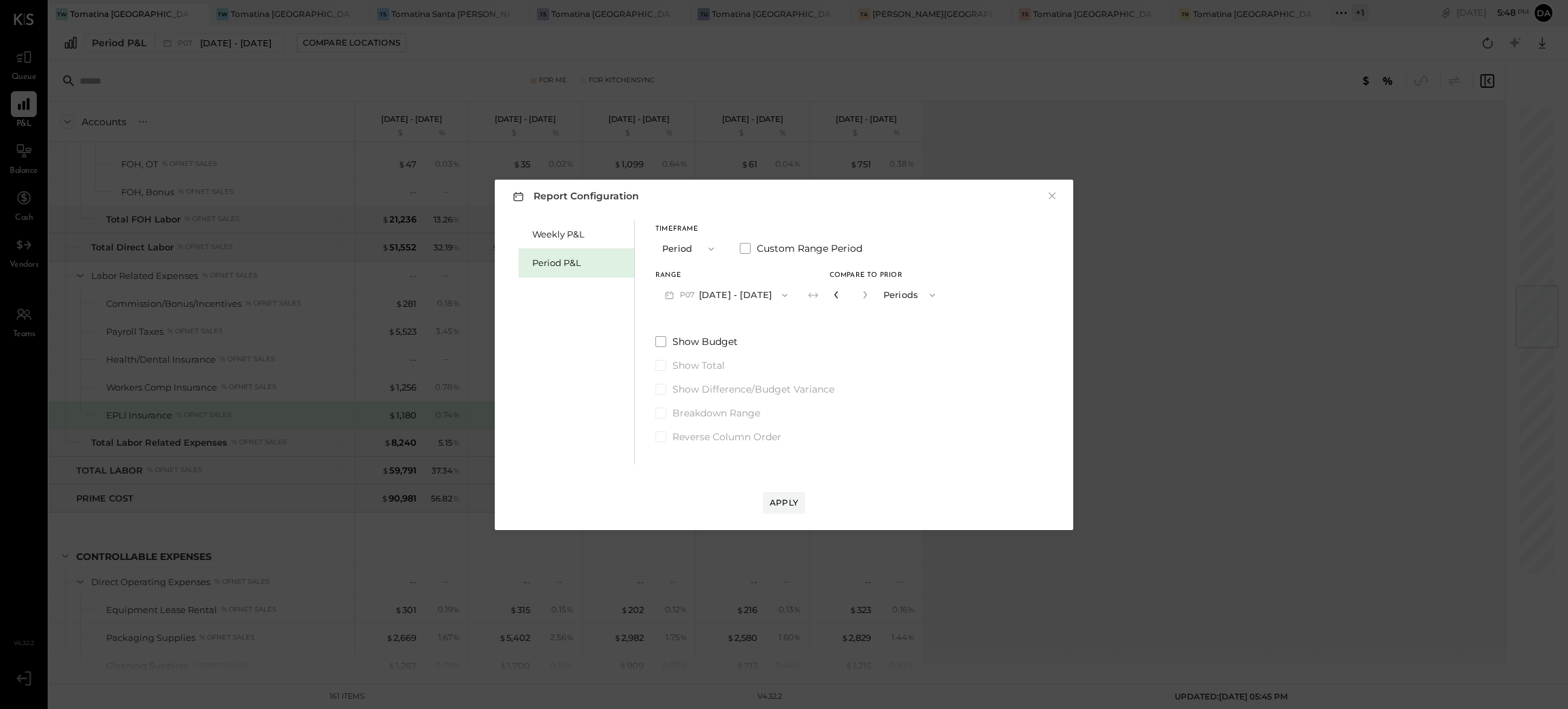
click at [841, 295] on icon "button" at bounding box center [836, 295] width 8 height 8
type input "*"
click at [841, 295] on icon "button" at bounding box center [836, 295] width 8 height 8
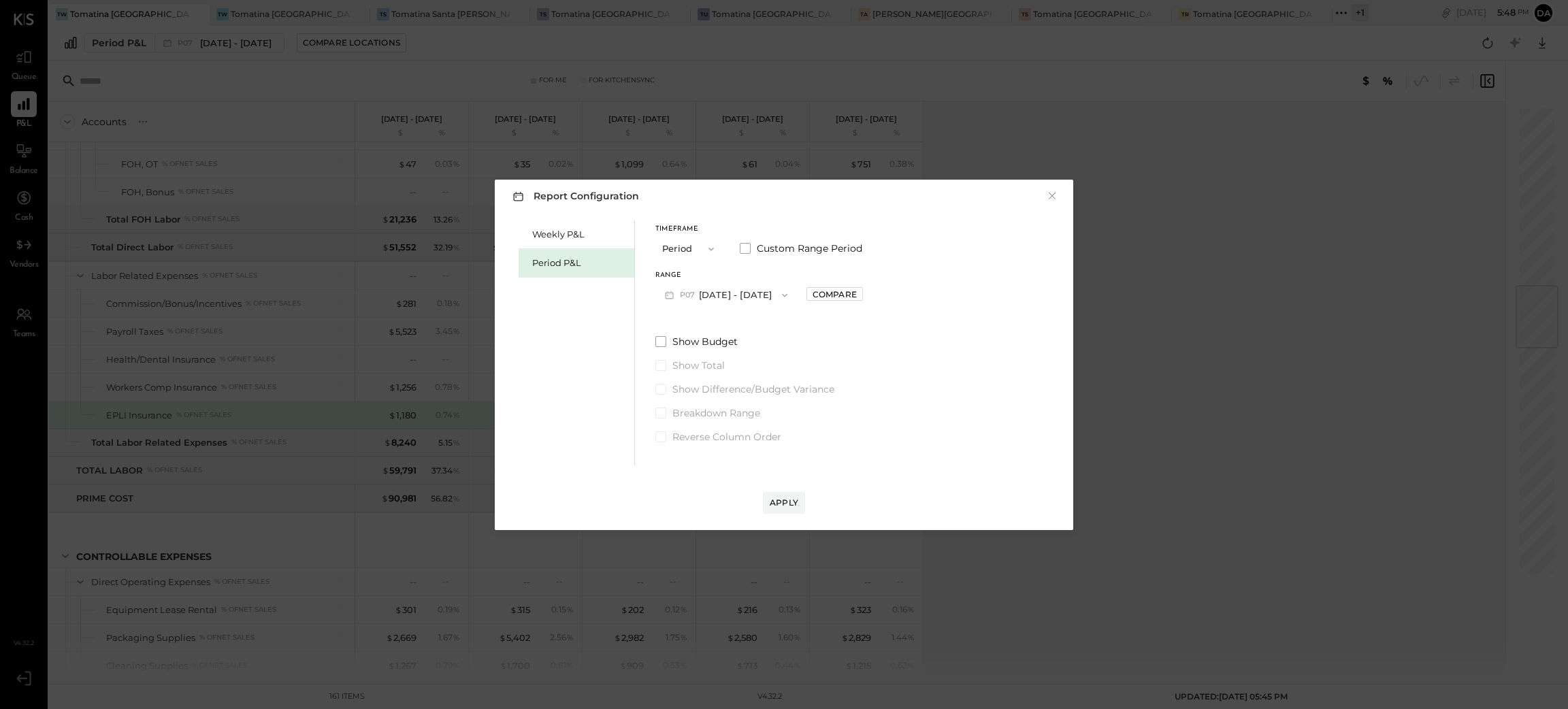
click at [721, 289] on button "P07 [DATE] - [DATE]" at bounding box center [726, 295] width 142 height 25
click at [716, 322] on span "[DATE] - [DATE]" at bounding box center [719, 325] width 65 height 12
click at [787, 501] on div "Apply" at bounding box center [784, 503] width 29 height 12
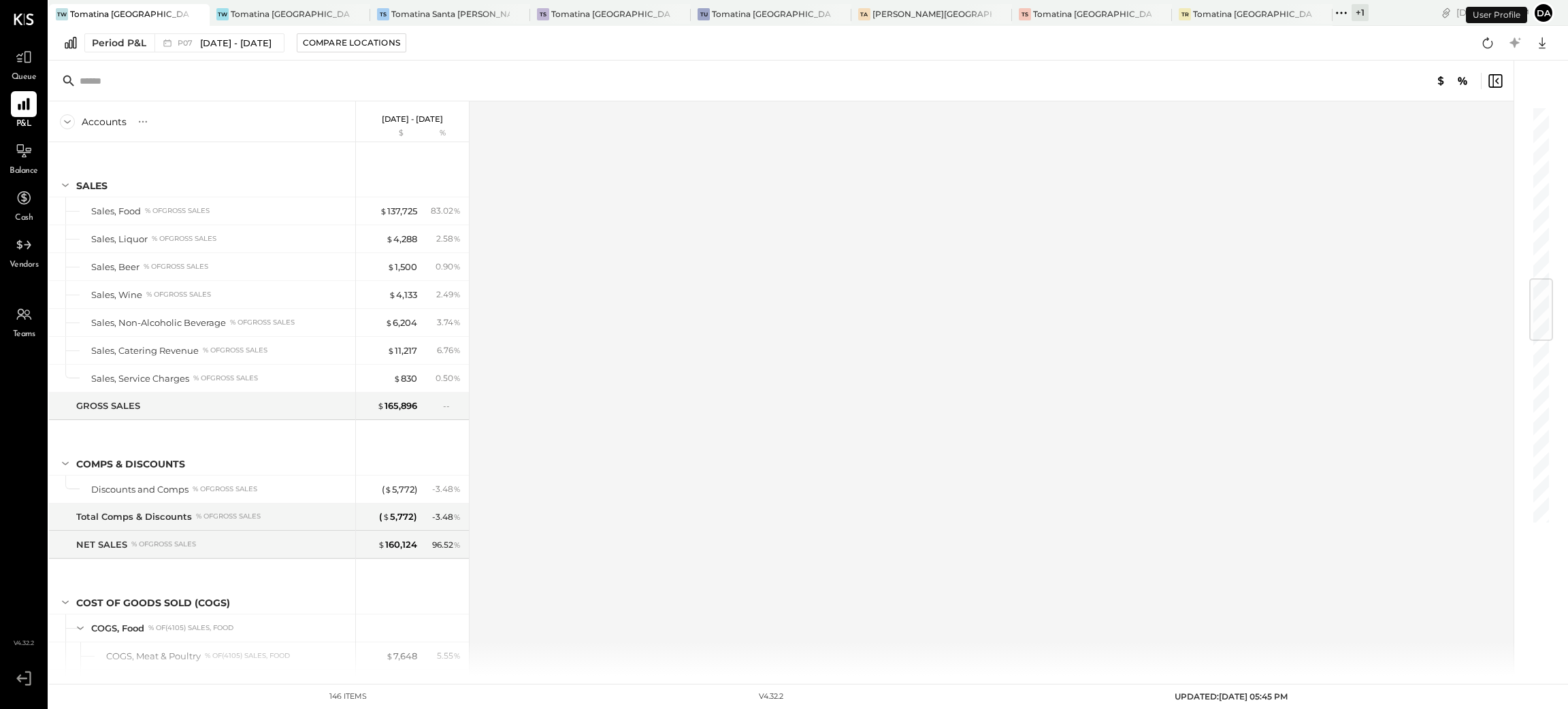
scroll to position [1468, 0]
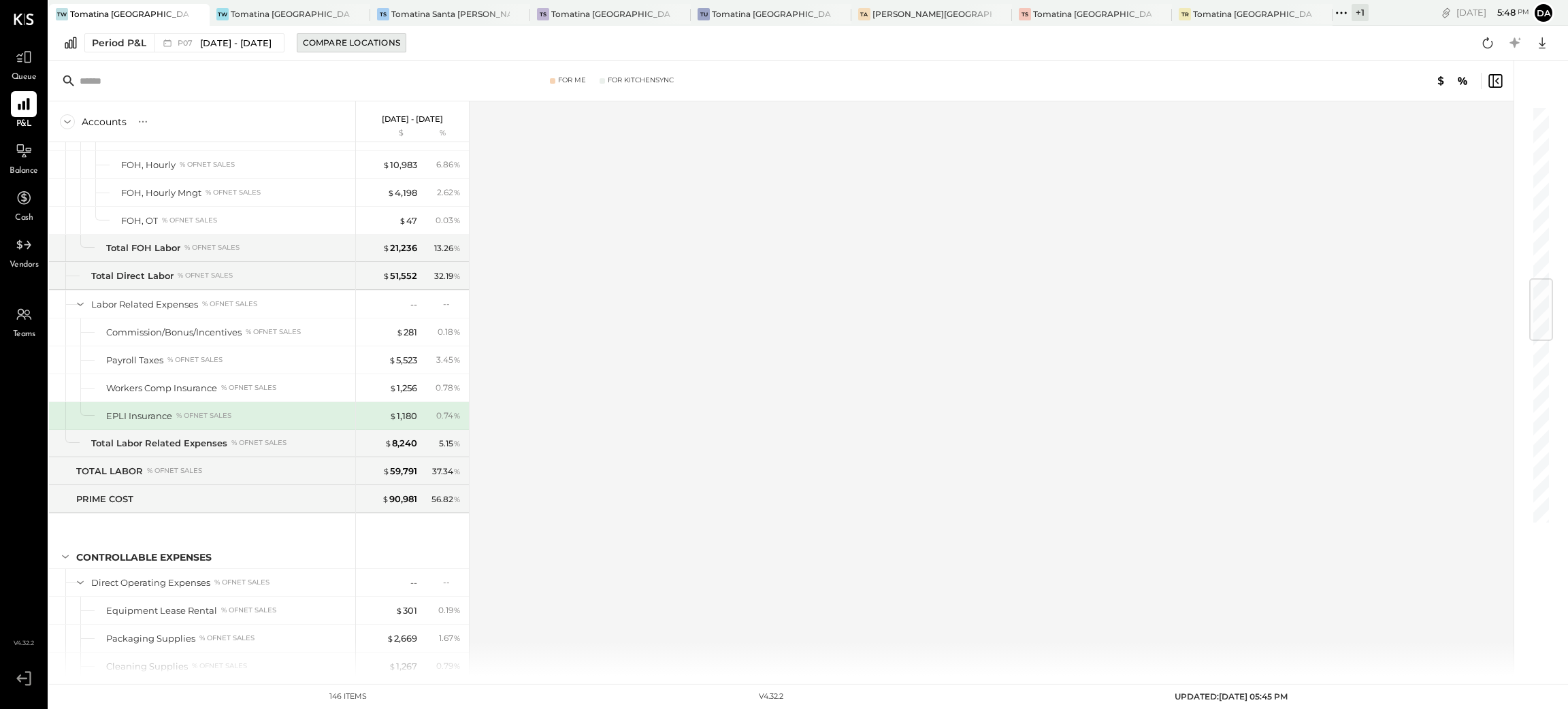
click at [390, 38] on div "Compare Locations" at bounding box center [352, 43] width 97 height 12
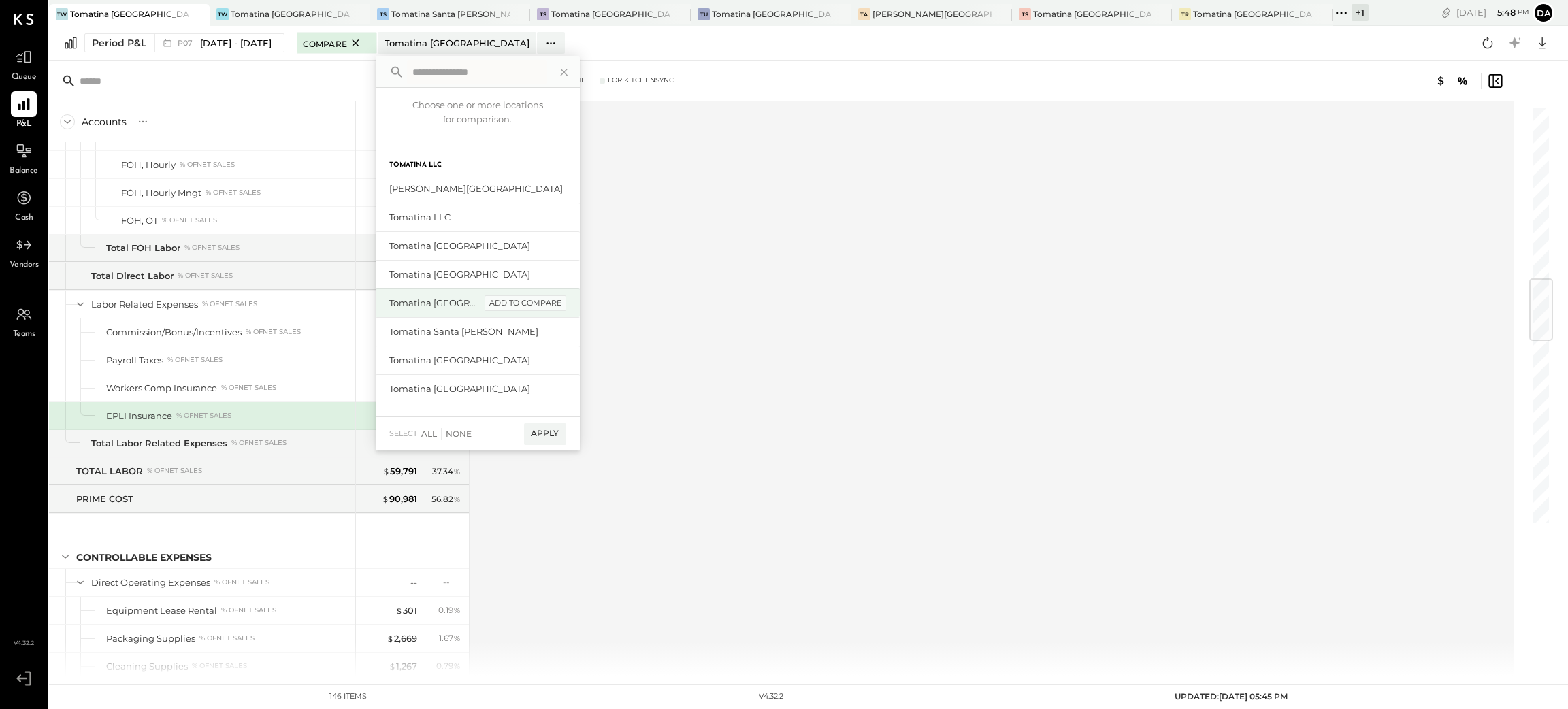
click at [534, 301] on div "add to compare" at bounding box center [525, 303] width 81 height 16
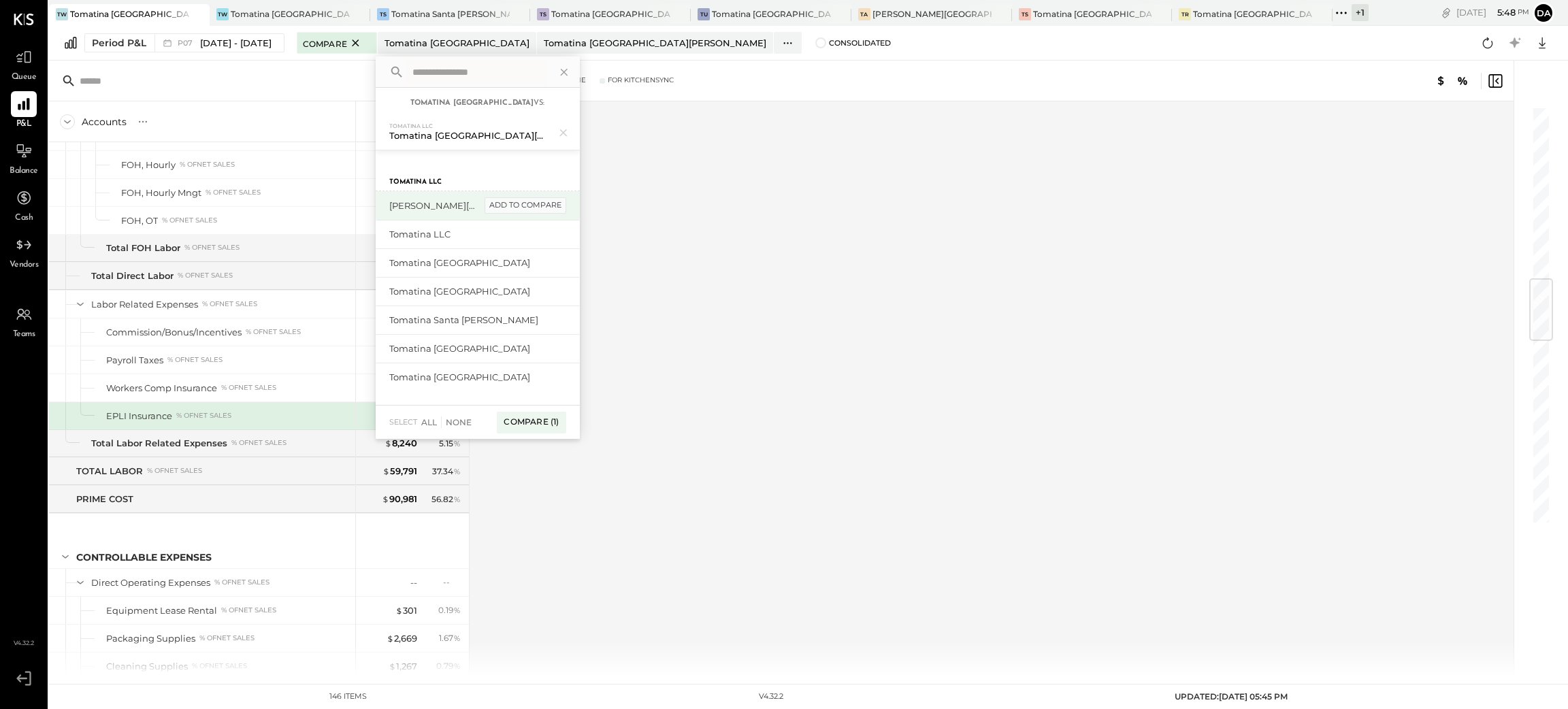
click at [529, 204] on div "add to compare" at bounding box center [525, 205] width 81 height 16
click at [524, 377] on div "add to compare" at bounding box center [525, 383] width 81 height 16
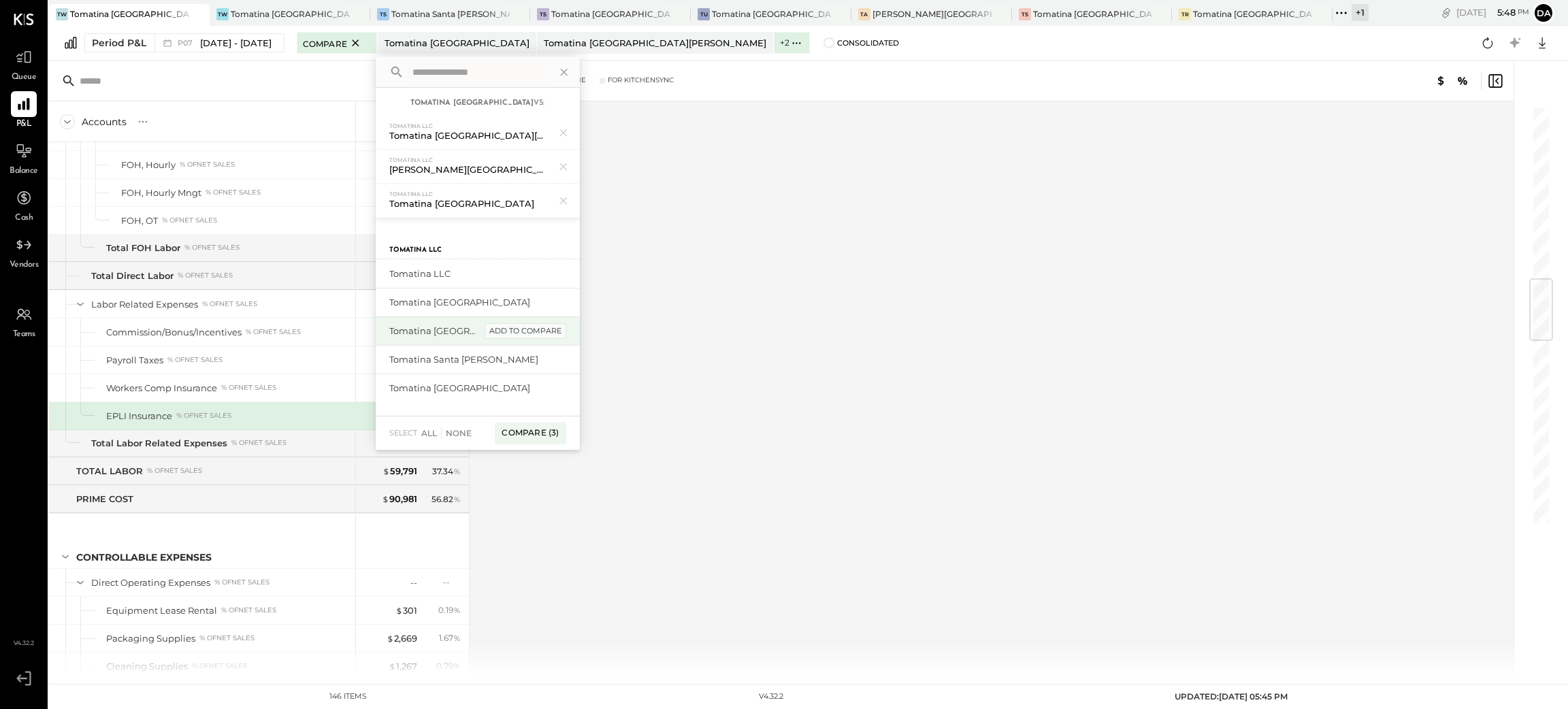
click at [524, 333] on div "add to compare" at bounding box center [525, 331] width 81 height 16
click at [517, 391] on div "add to compare" at bounding box center [525, 394] width 81 height 16
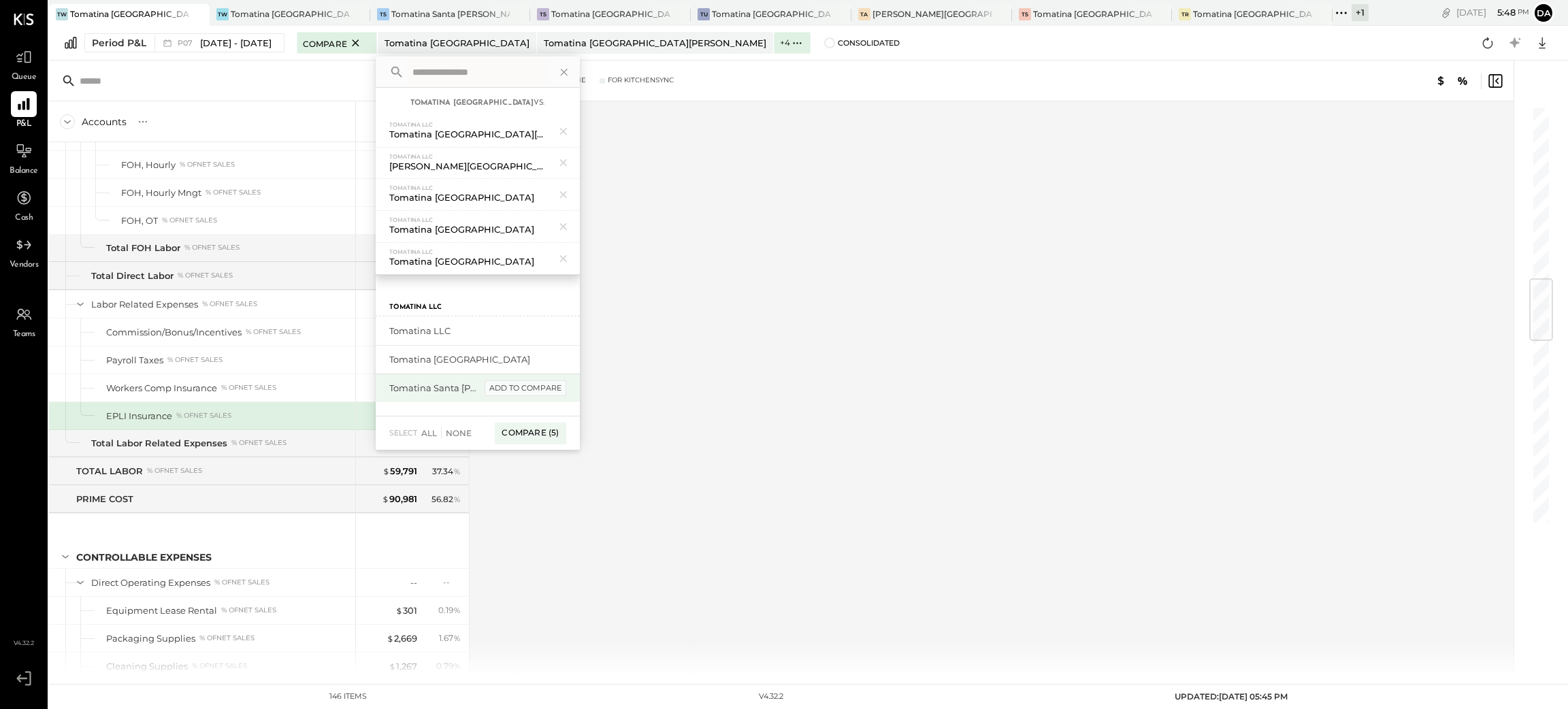
click at [518, 383] on div "add to compare" at bounding box center [525, 388] width 81 height 16
click at [524, 362] on div "add to compare" at bounding box center [525, 359] width 81 height 16
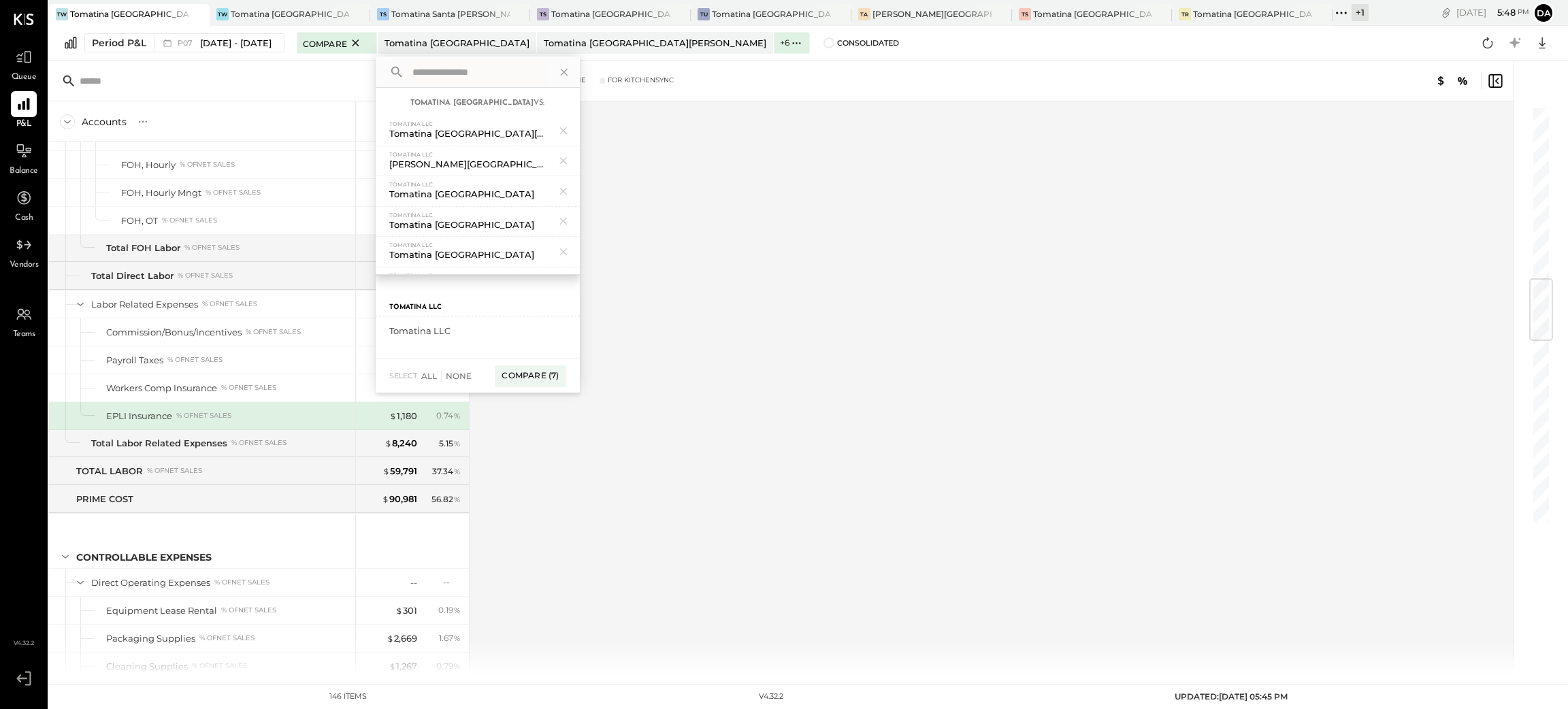
click at [0, 0] on div "add to compare" at bounding box center [0, 0] width 0 height 0
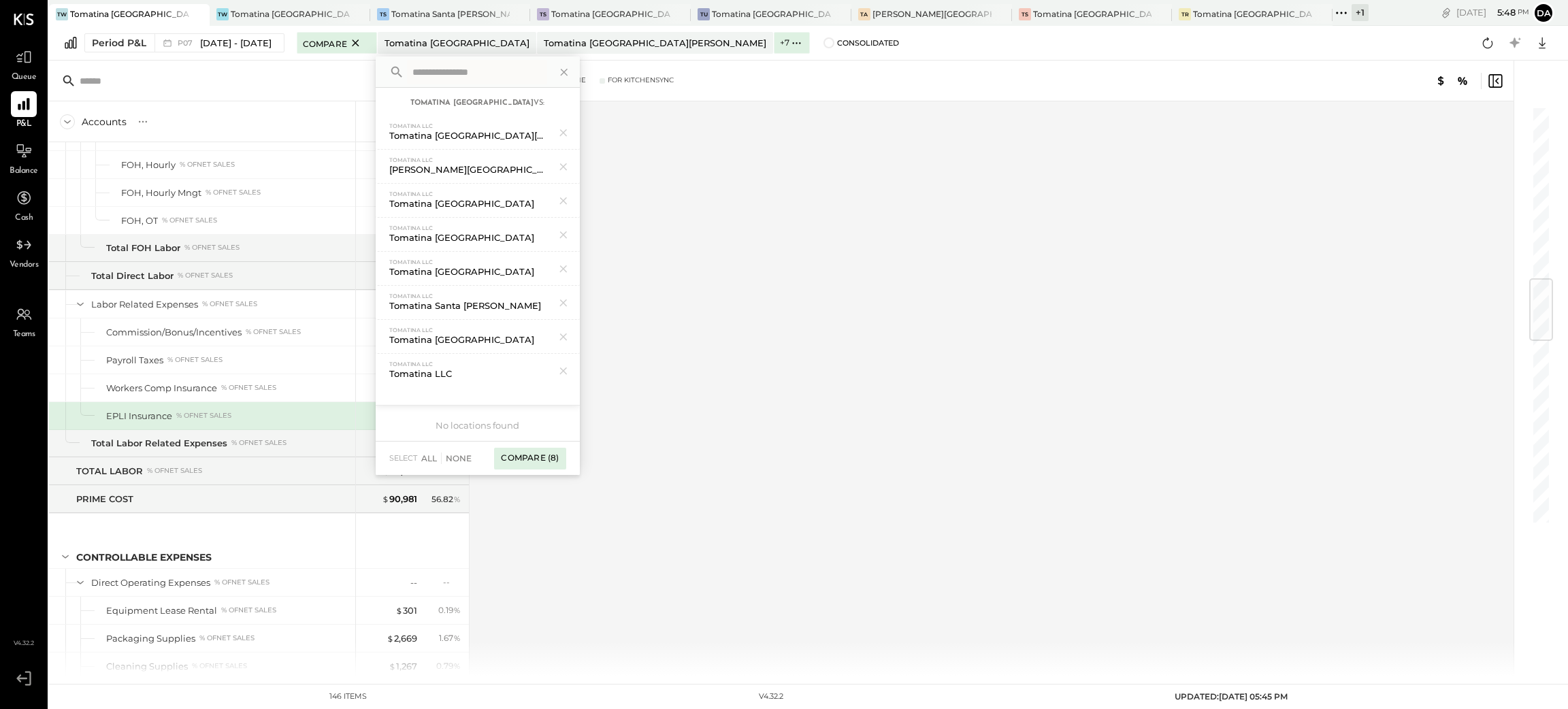
click at [546, 451] on div "Compare (8)" at bounding box center [529, 459] width 71 height 22
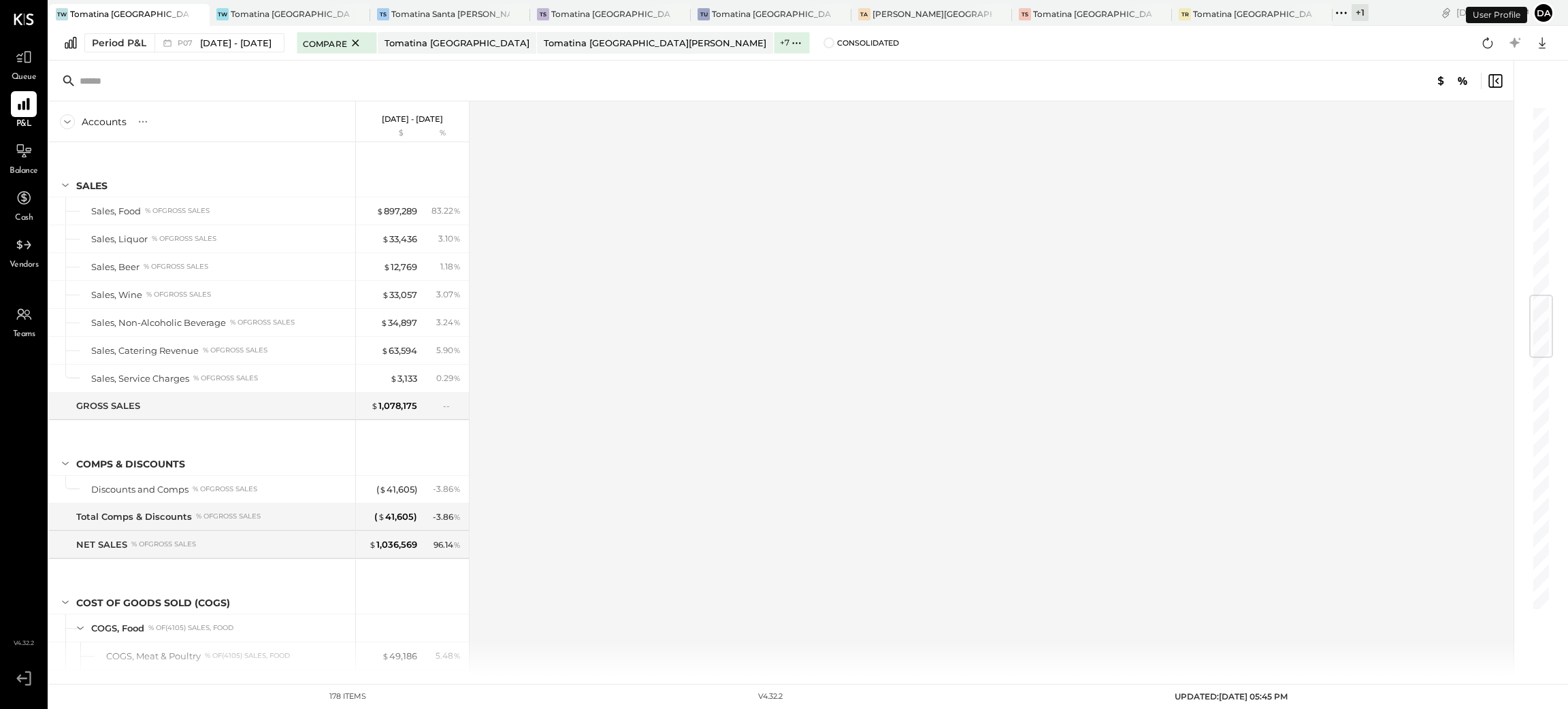
scroll to position [1608, 0]
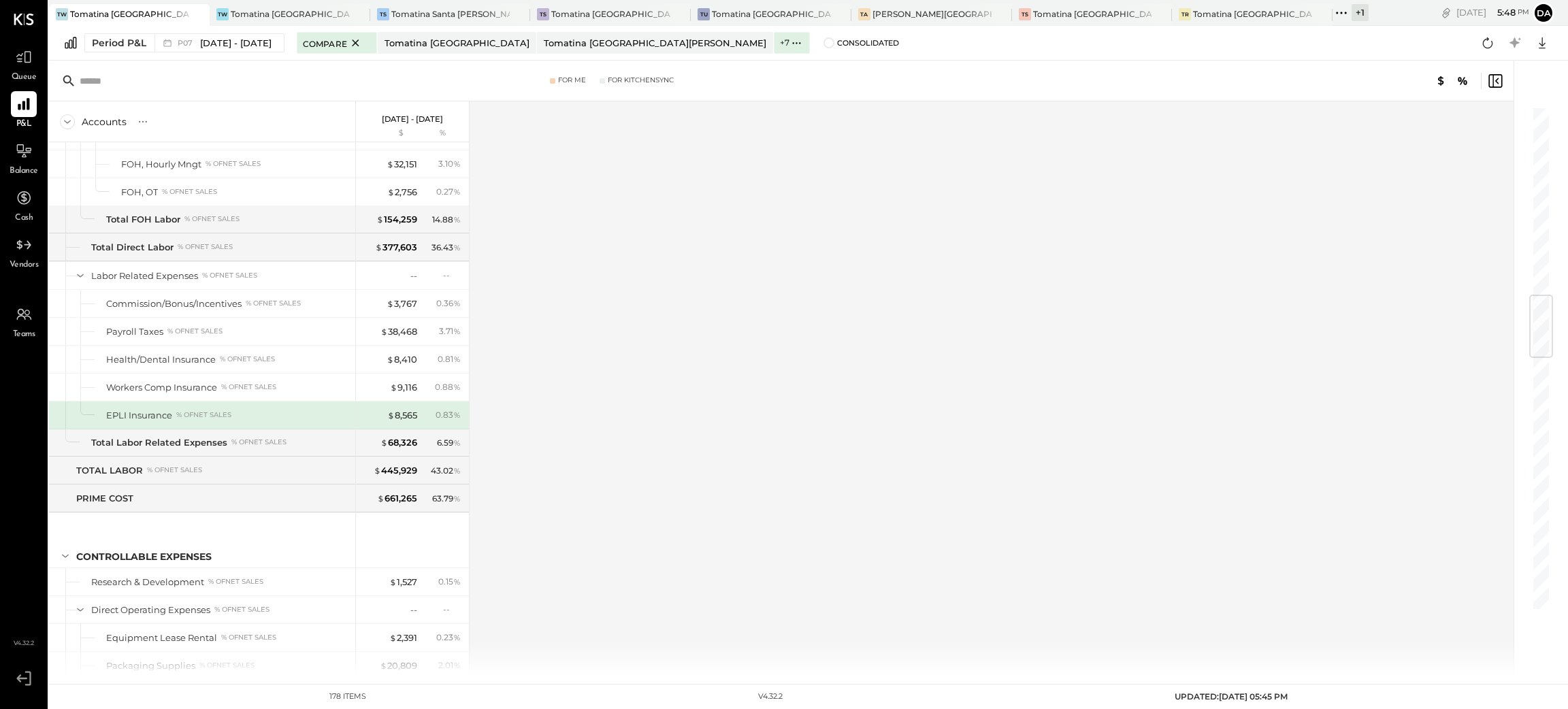
click at [607, 276] on div "Accounts S % GL [DATE] - [DATE] $ % SALES Sales, Food % of GROSS SALES Sales, L…" at bounding box center [782, 388] width 1466 height 575
click at [824, 43] on span at bounding box center [829, 43] width 11 height 11
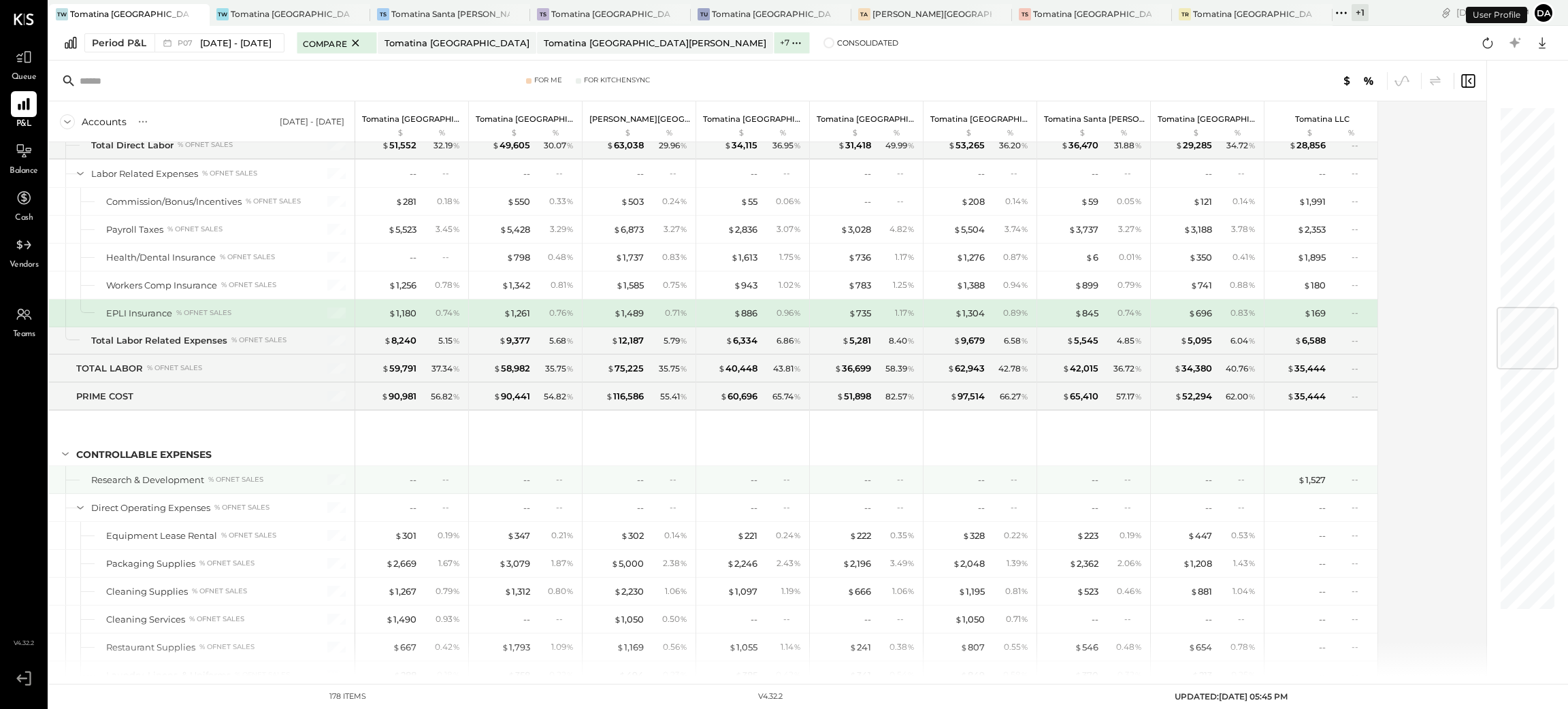
scroll to position [1710, 0]
click at [402, 315] on div "$ 1,180" at bounding box center [402, 313] width 28 height 13
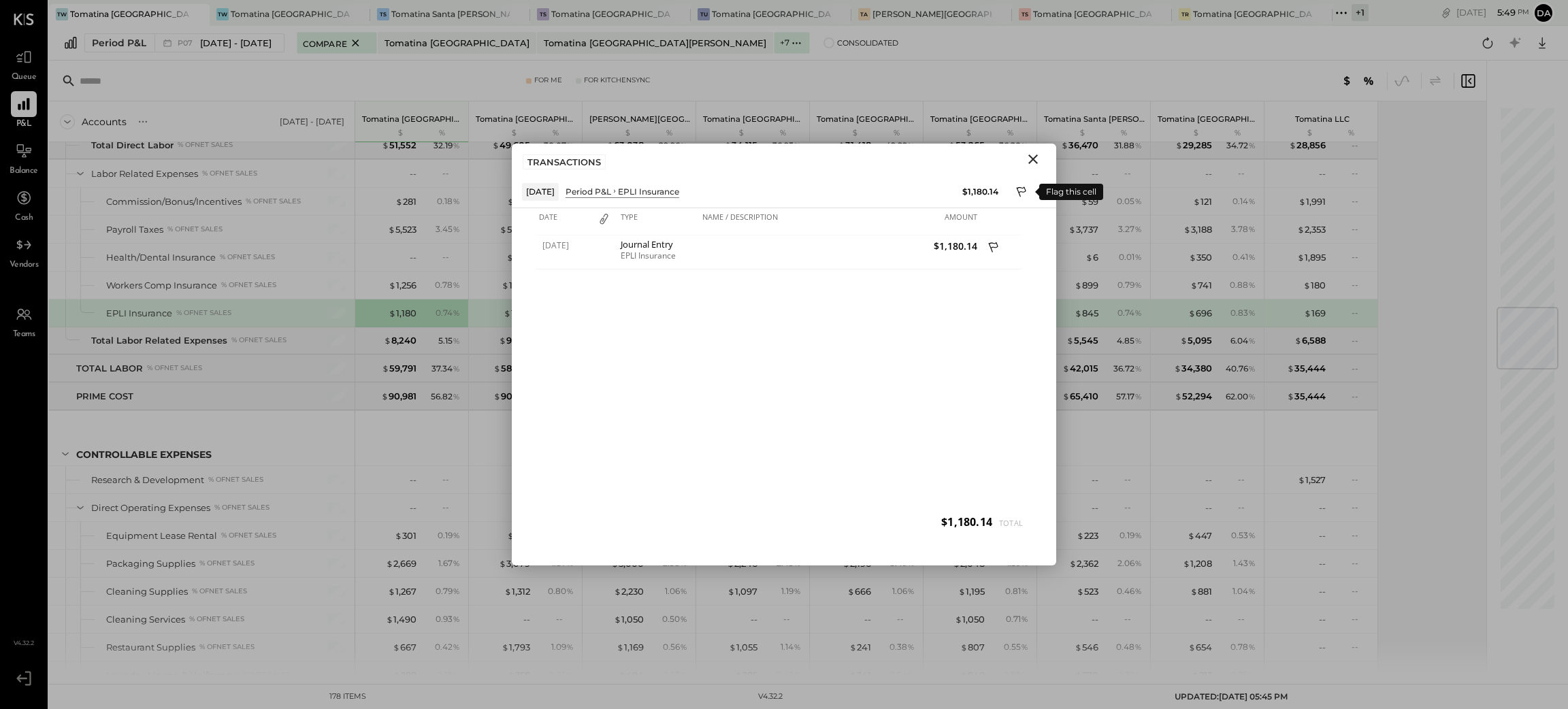
click at [1018, 192] on icon at bounding box center [1022, 193] width 13 height 16
click at [622, 521] on div at bounding box center [784, 513] width 544 height 27
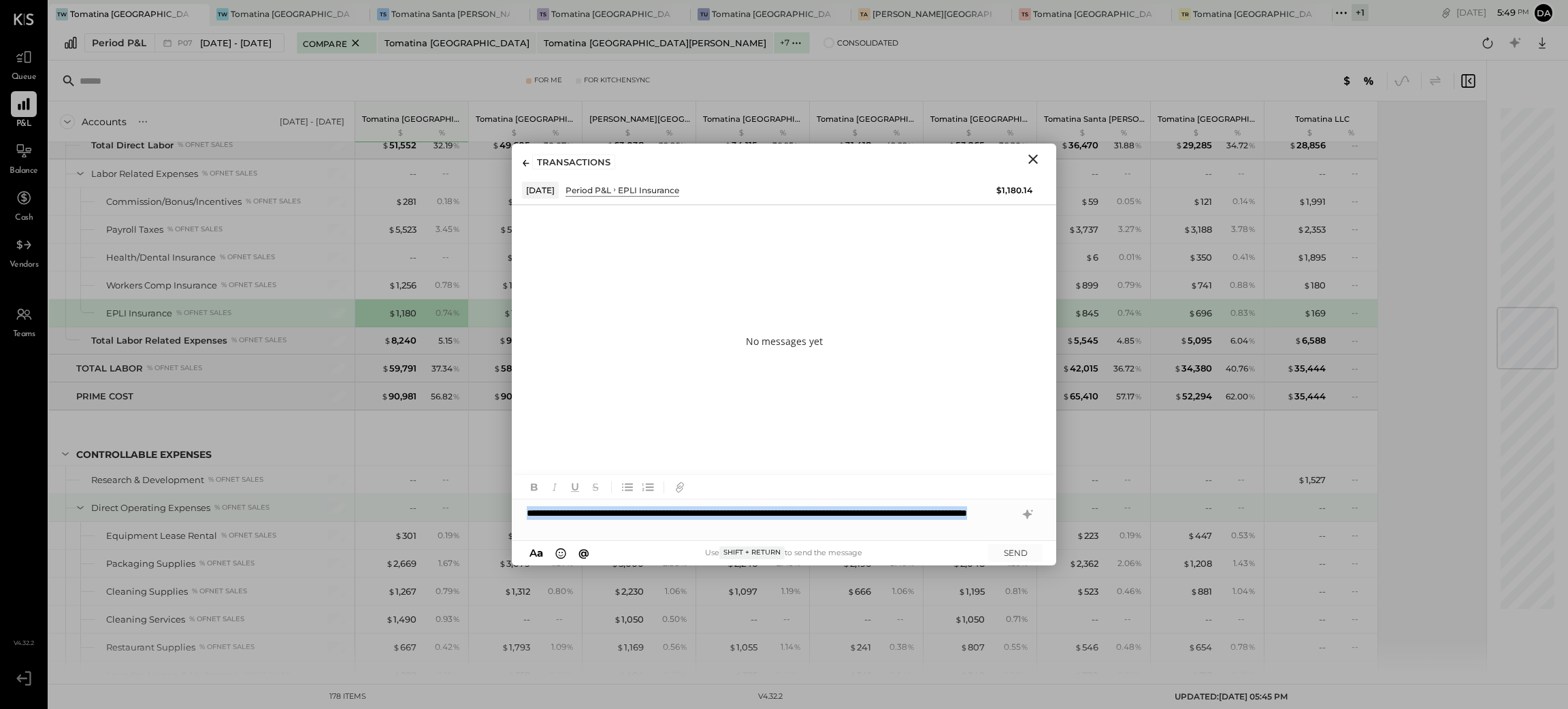
drag, startPoint x: 687, startPoint y: 530, endPoint x: 570, endPoint y: 518, distance: 117.6
click at [488, 508] on div "For Me For KitchenSync Accounts S % GL [DATE] - [DATE] Tomatina [GEOGRAPHIC_DAT…" at bounding box center [808, 368] width 1519 height 615
click at [1027, 553] on button "SEND" at bounding box center [1015, 553] width 55 height 18
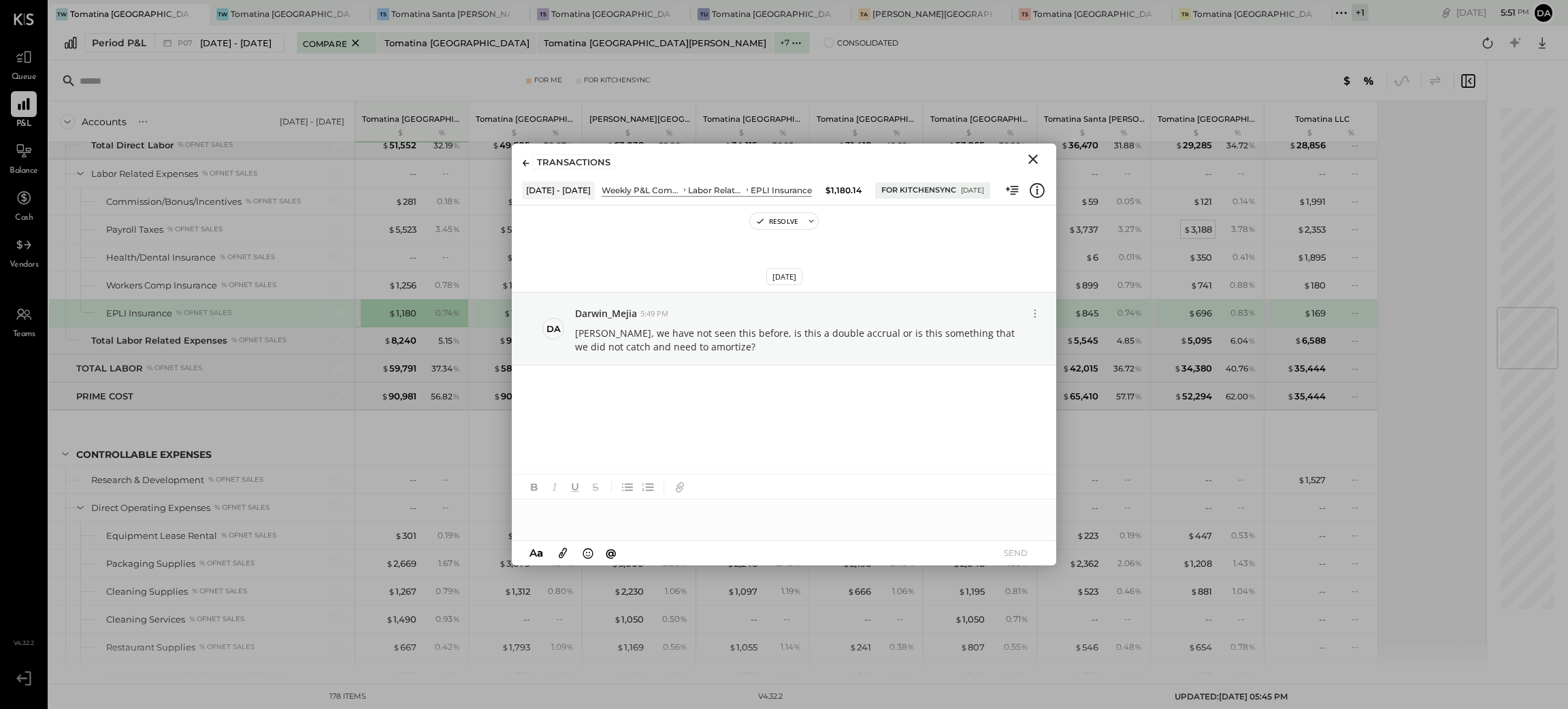
click at [1036, 161] on icon "Close" at bounding box center [1033, 159] width 16 height 16
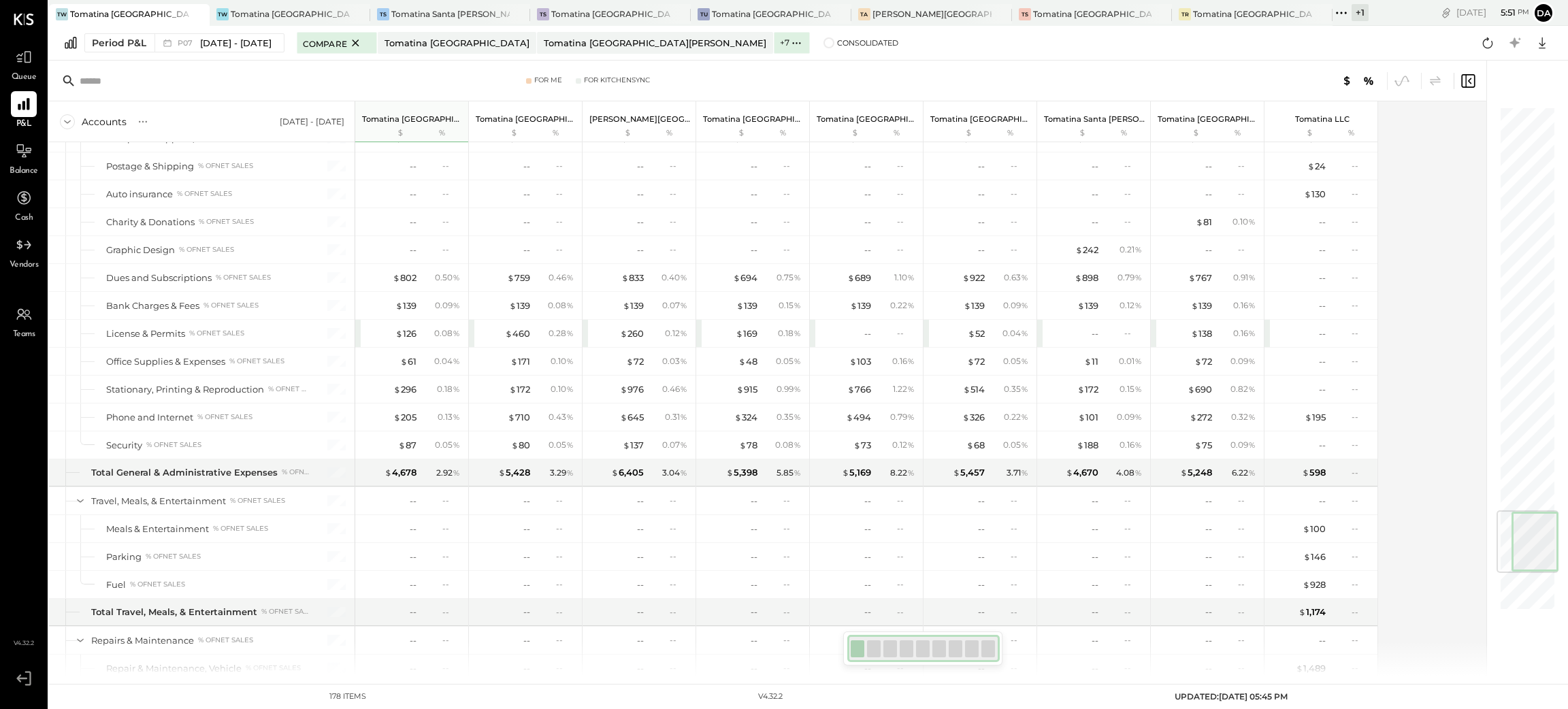
scroll to position [3755, 0]
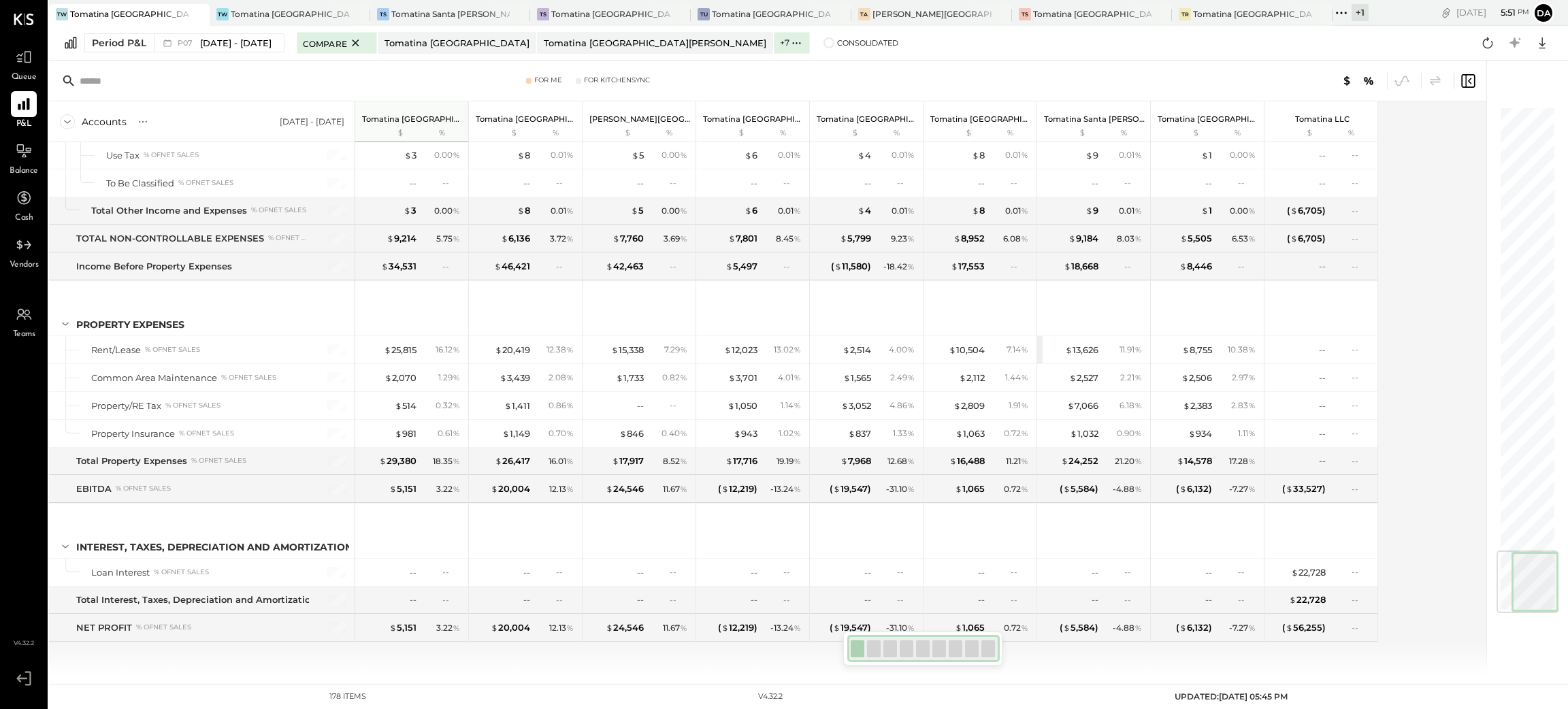
drag, startPoint x: 1525, startPoint y: 341, endPoint x: 1534, endPoint y: 665, distance: 324.1
click at [1306, 591] on div at bounding box center [1520, 368] width 68 height 615
click at [1090, 350] on div "$ 13,626" at bounding box center [1082, 350] width 34 height 13
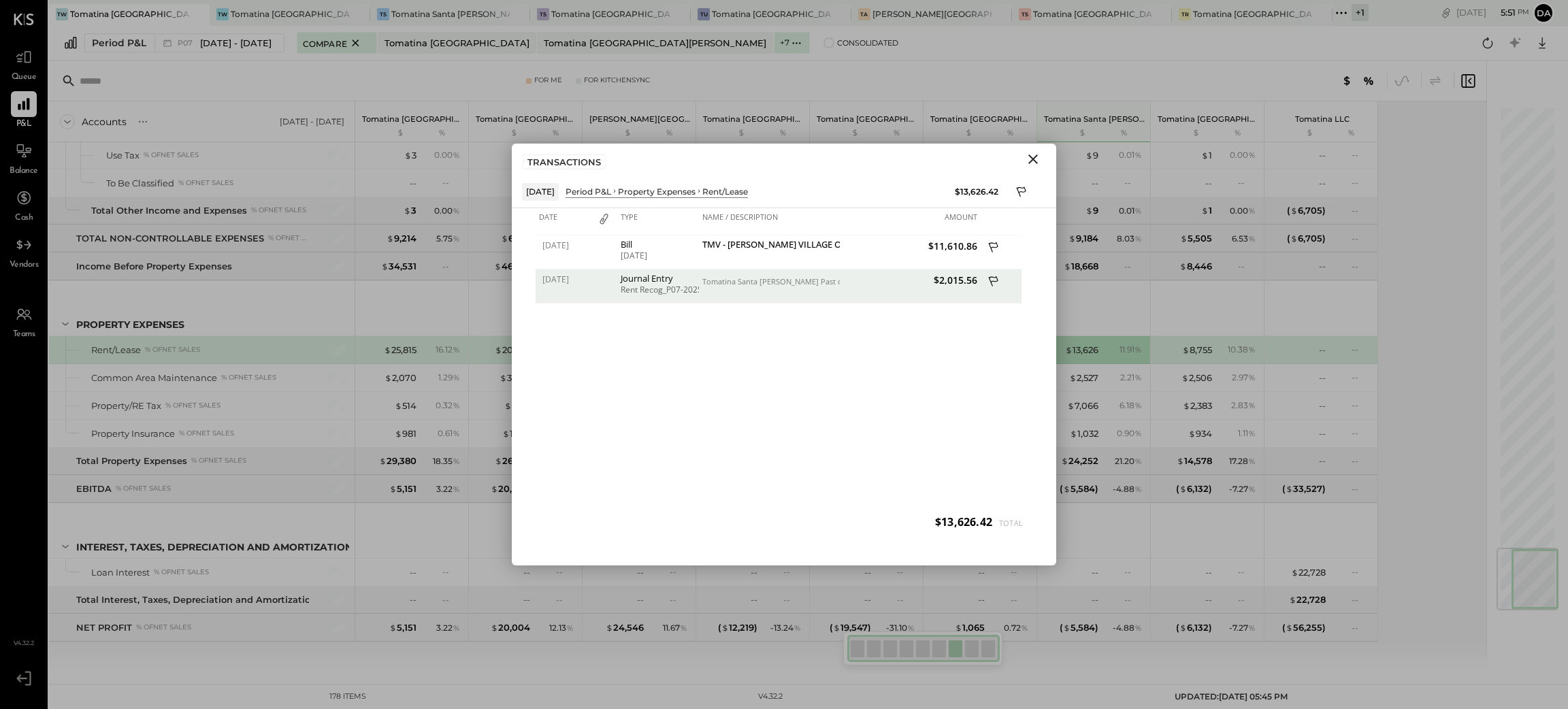
click at [972, 326] on div "[DATE] Bill [DATE] TMV - [PERSON_NAME] VILLAGE OWNER LLC $11,610.86 [DATE] Jour…" at bounding box center [784, 388] width 497 height 306
click at [1032, 161] on icon "Close" at bounding box center [1033, 159] width 16 height 16
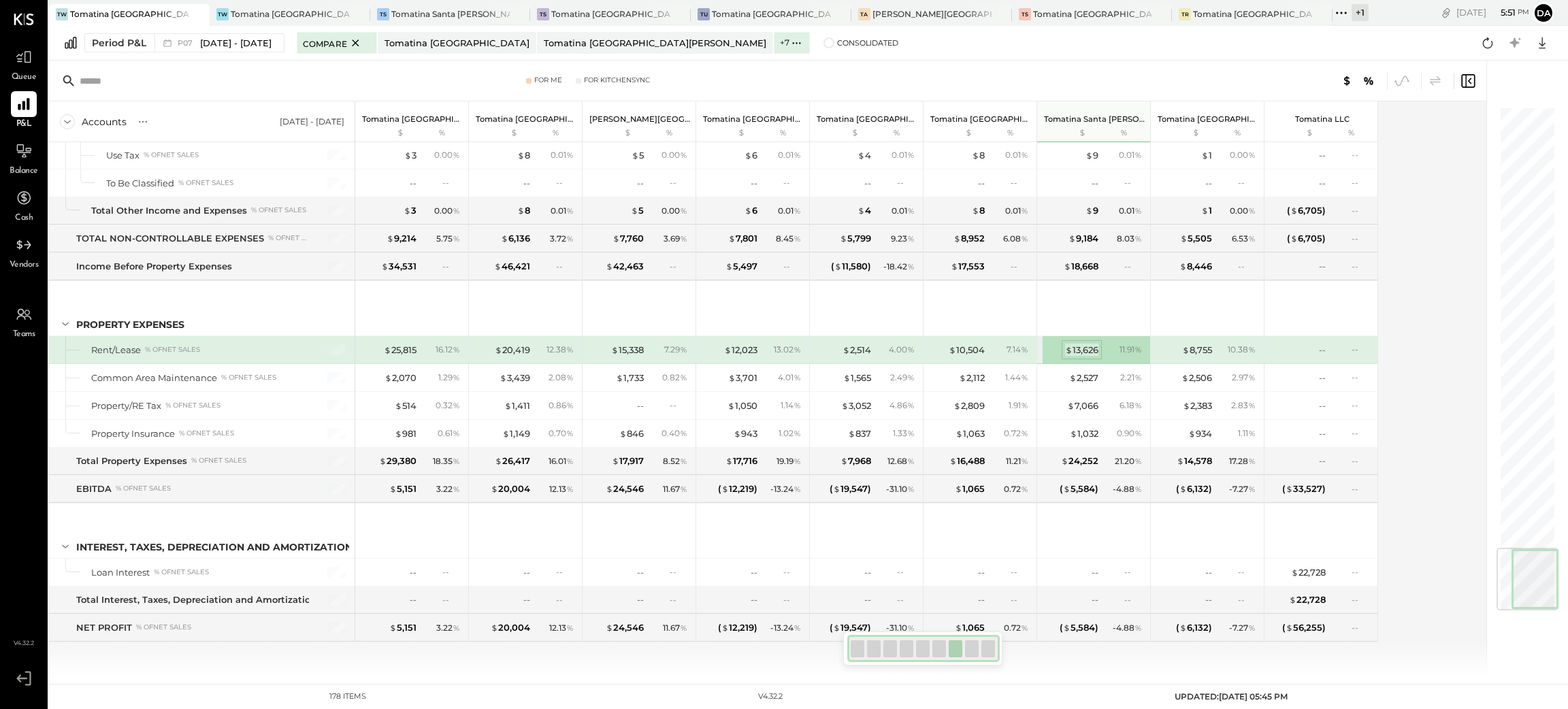
click at [1081, 352] on div "$ 13,626" at bounding box center [1082, 350] width 34 height 13
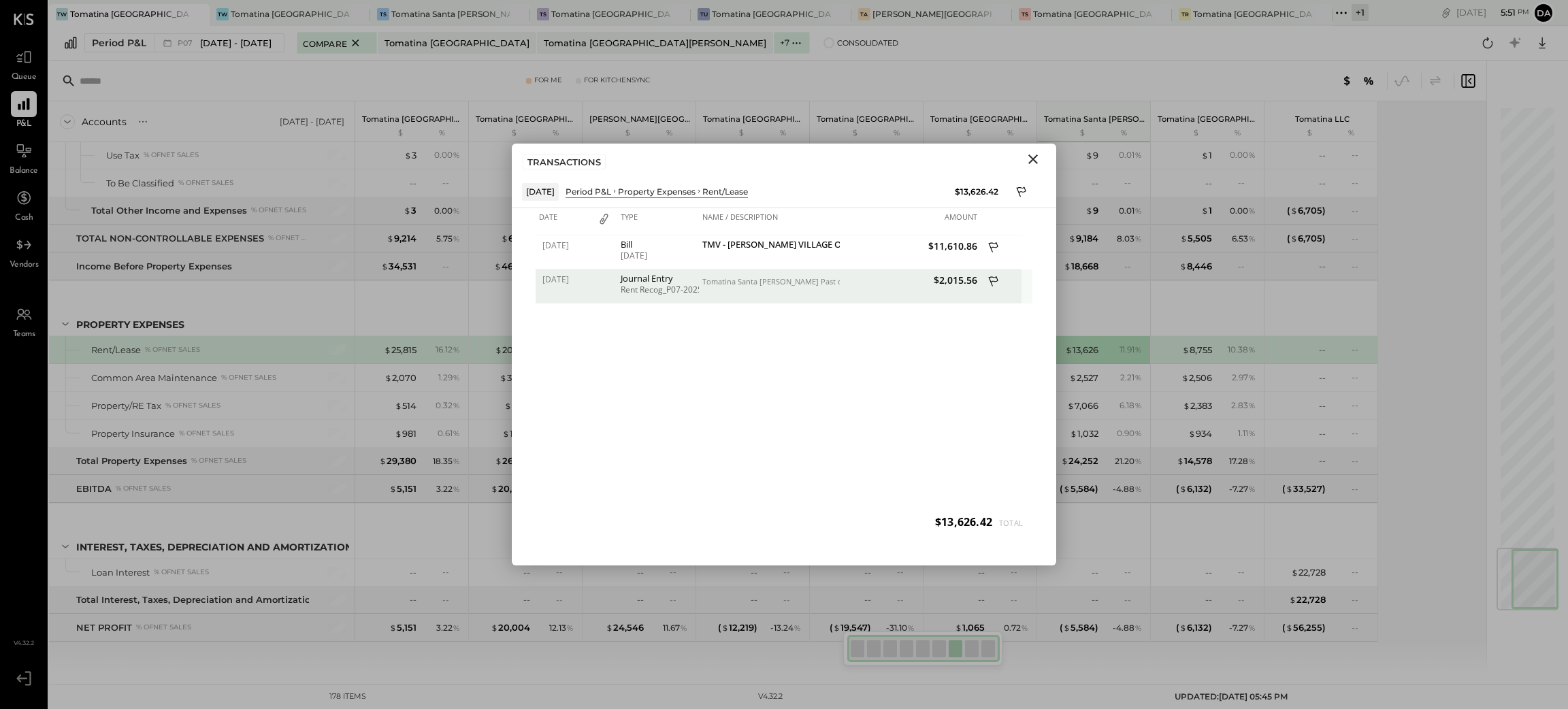
click at [994, 279] on icon at bounding box center [994, 283] width 13 height 17
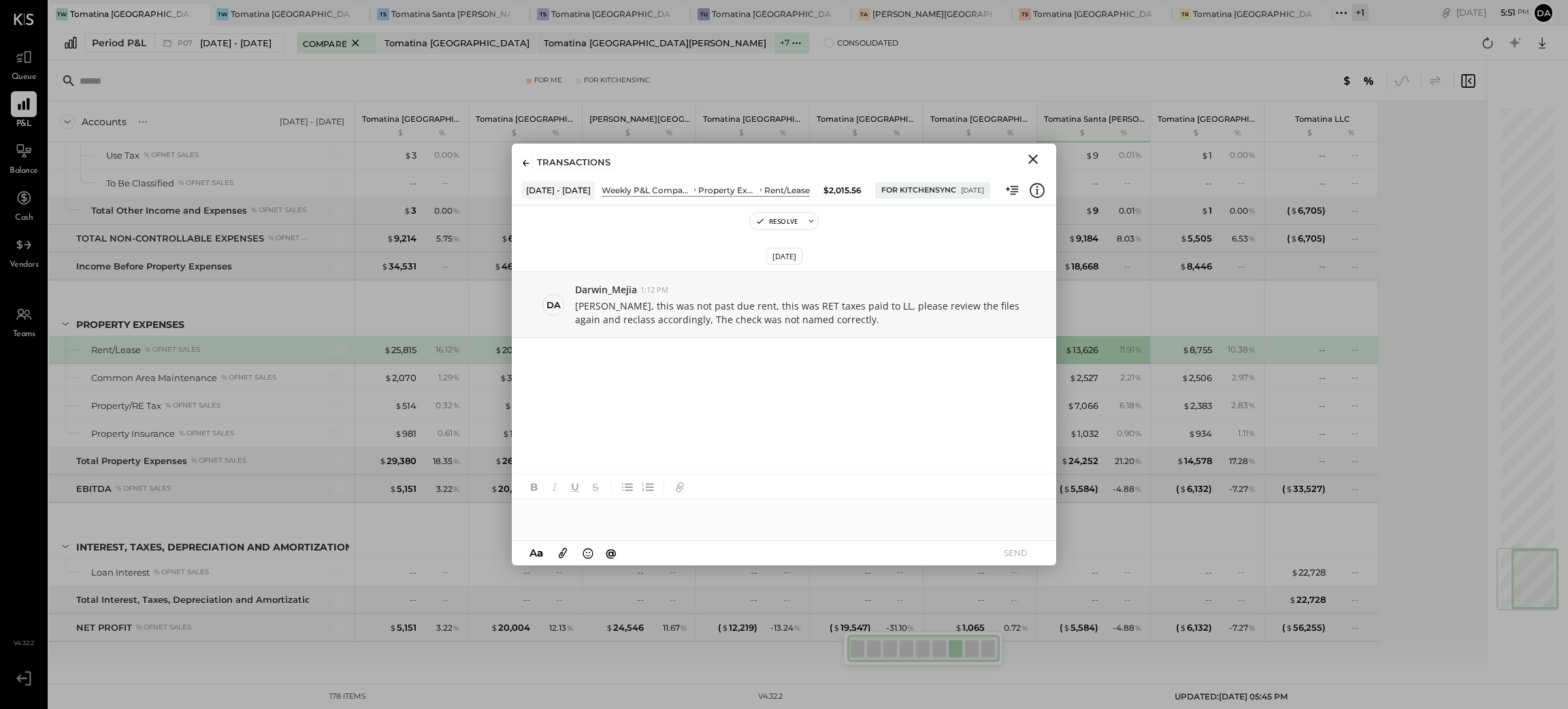
click at [815, 399] on div "[DATE] Da Darwin_Mejia 1:12 PM [PERSON_NAME], this was not past due rent, this …" at bounding box center [784, 356] width 544 height 238
click at [1024, 160] on button "Close" at bounding box center [1033, 159] width 24 height 18
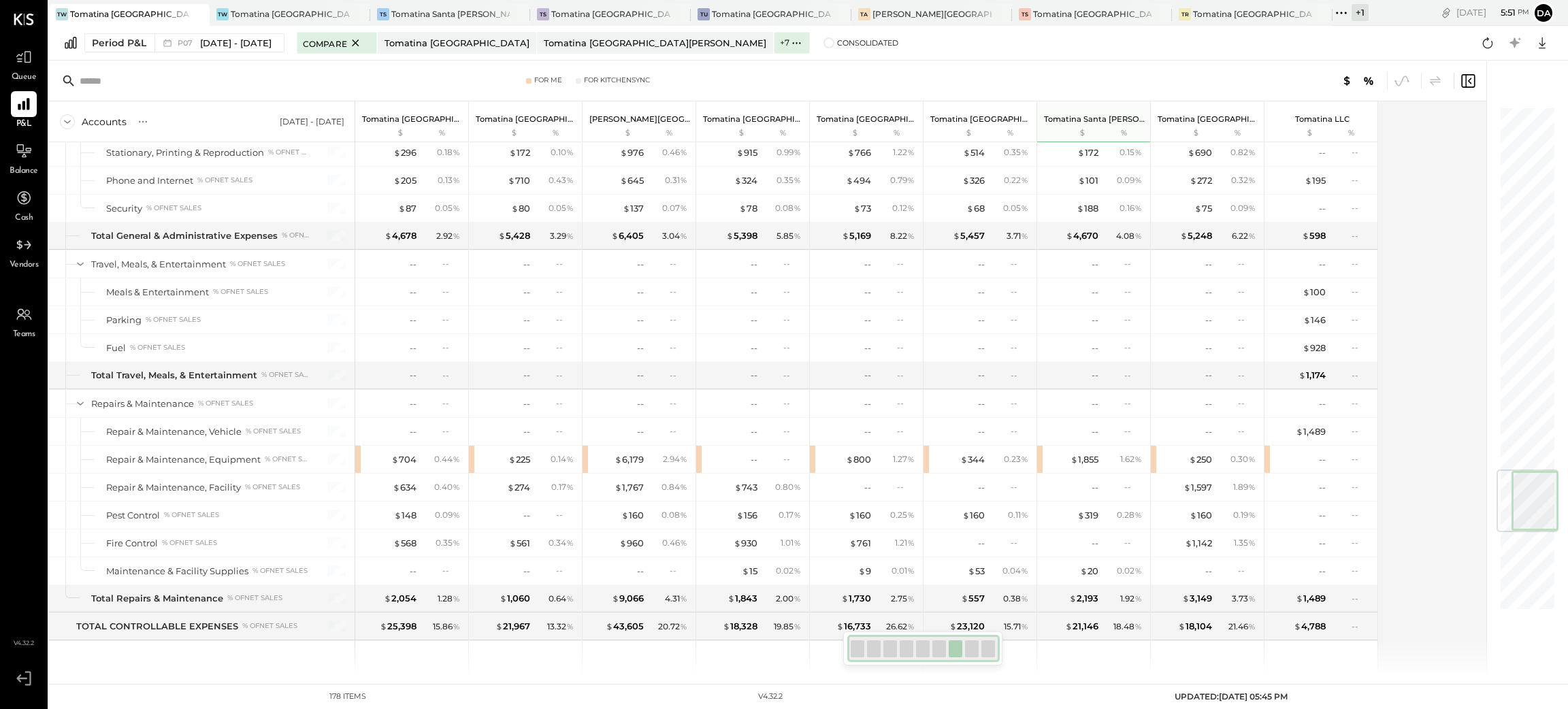
scroll to position [3069, 0]
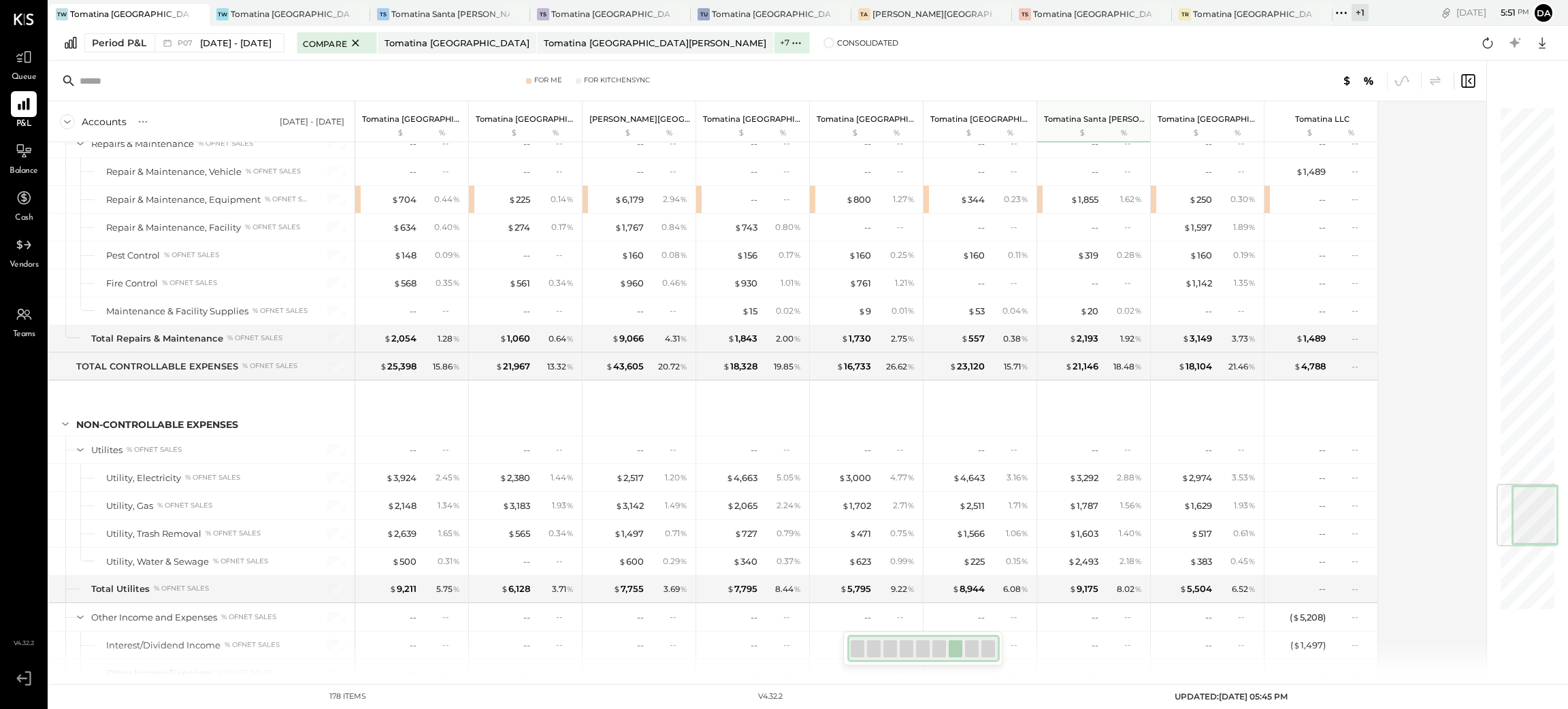
drag, startPoint x: 1534, startPoint y: 580, endPoint x: 1522, endPoint y: 517, distance: 64.1
click at [1306, 517] on div at bounding box center [1535, 514] width 47 height 60
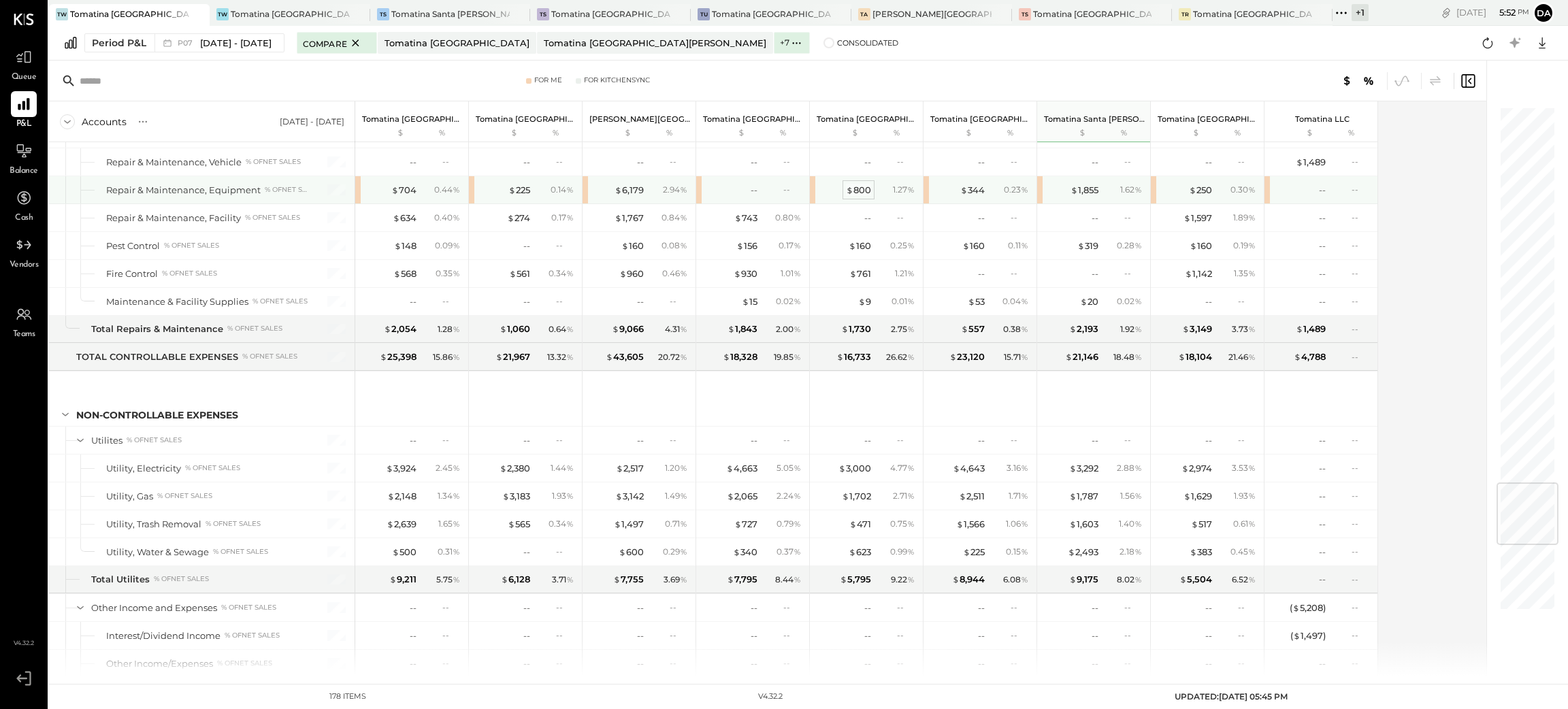
click at [863, 196] on div "$ 800" at bounding box center [858, 190] width 25 height 13
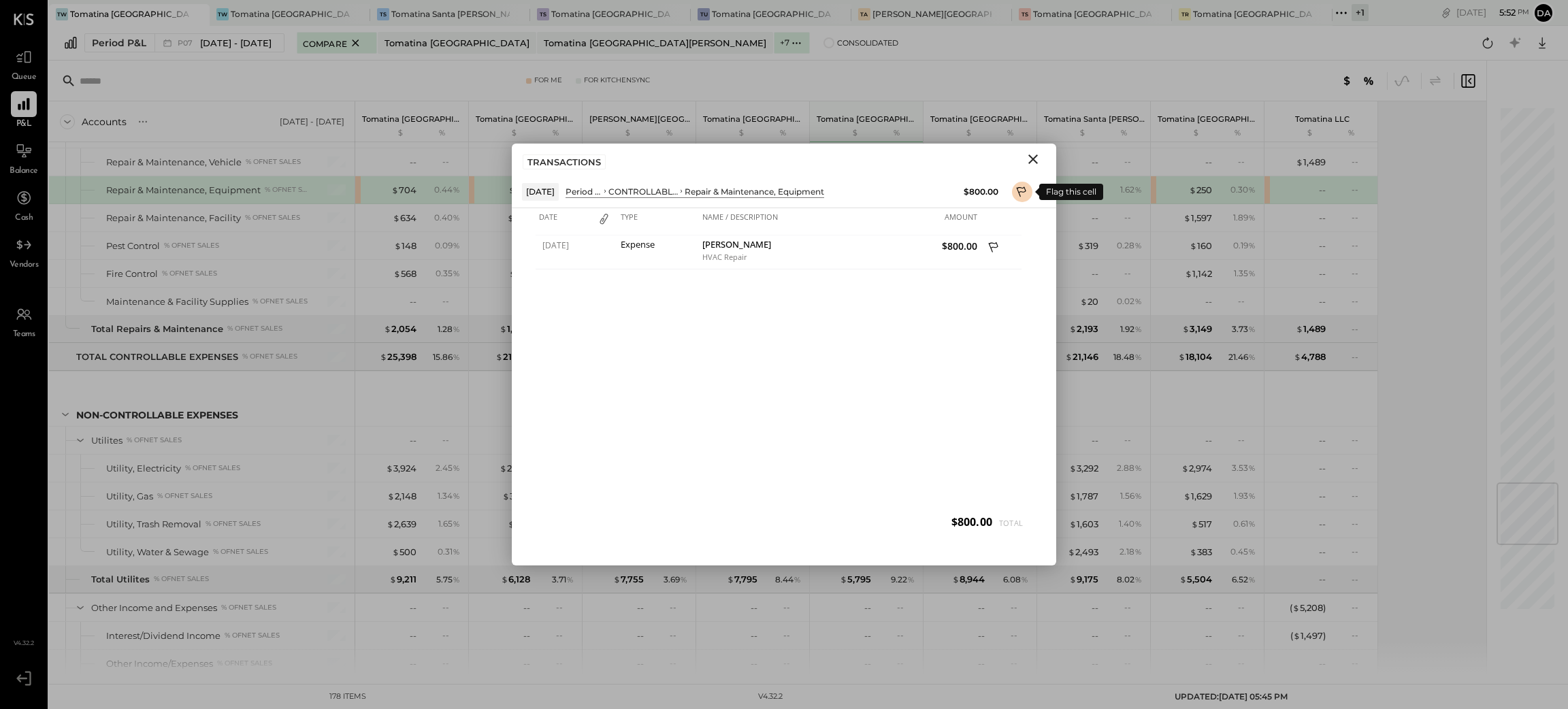
click at [1024, 191] on icon at bounding box center [1022, 193] width 13 height 16
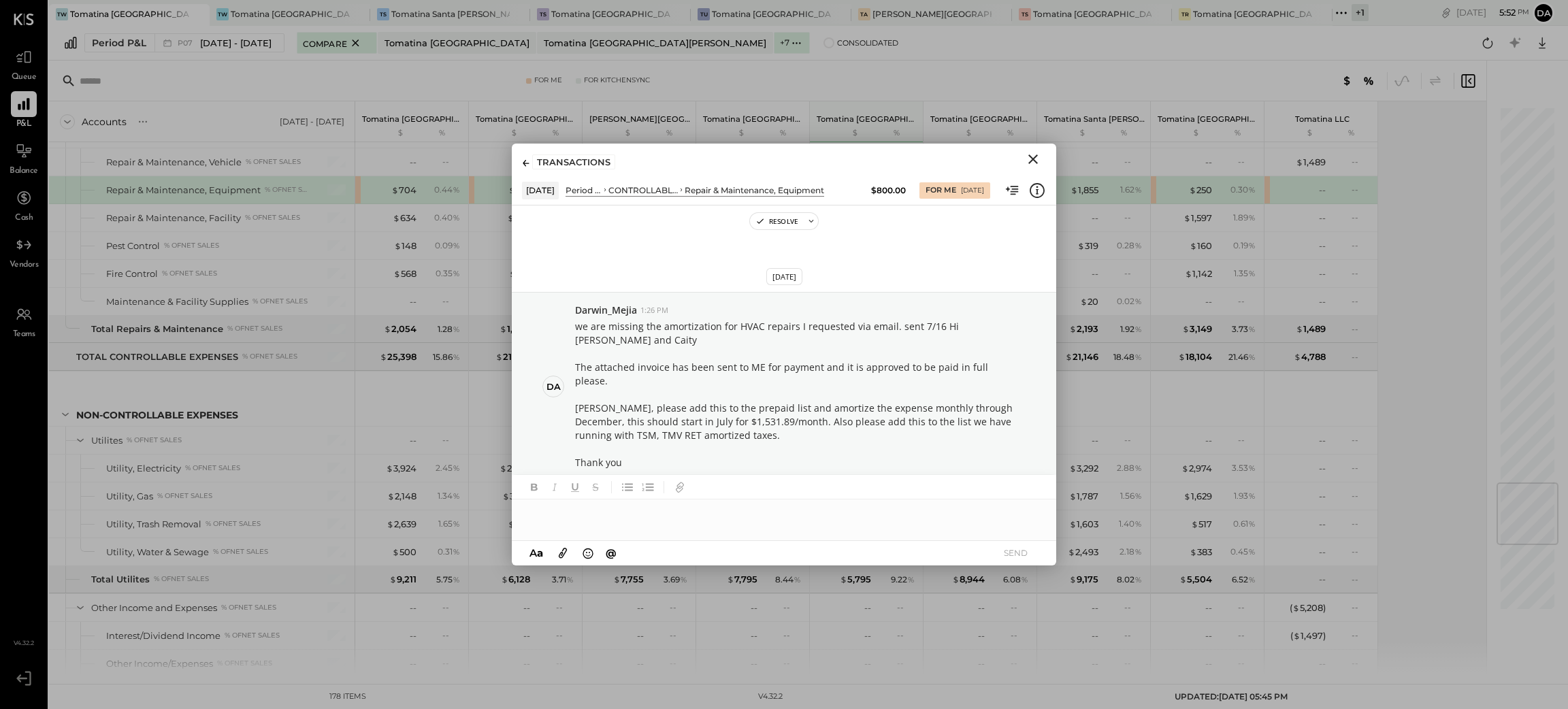
scroll to position [148, 0]
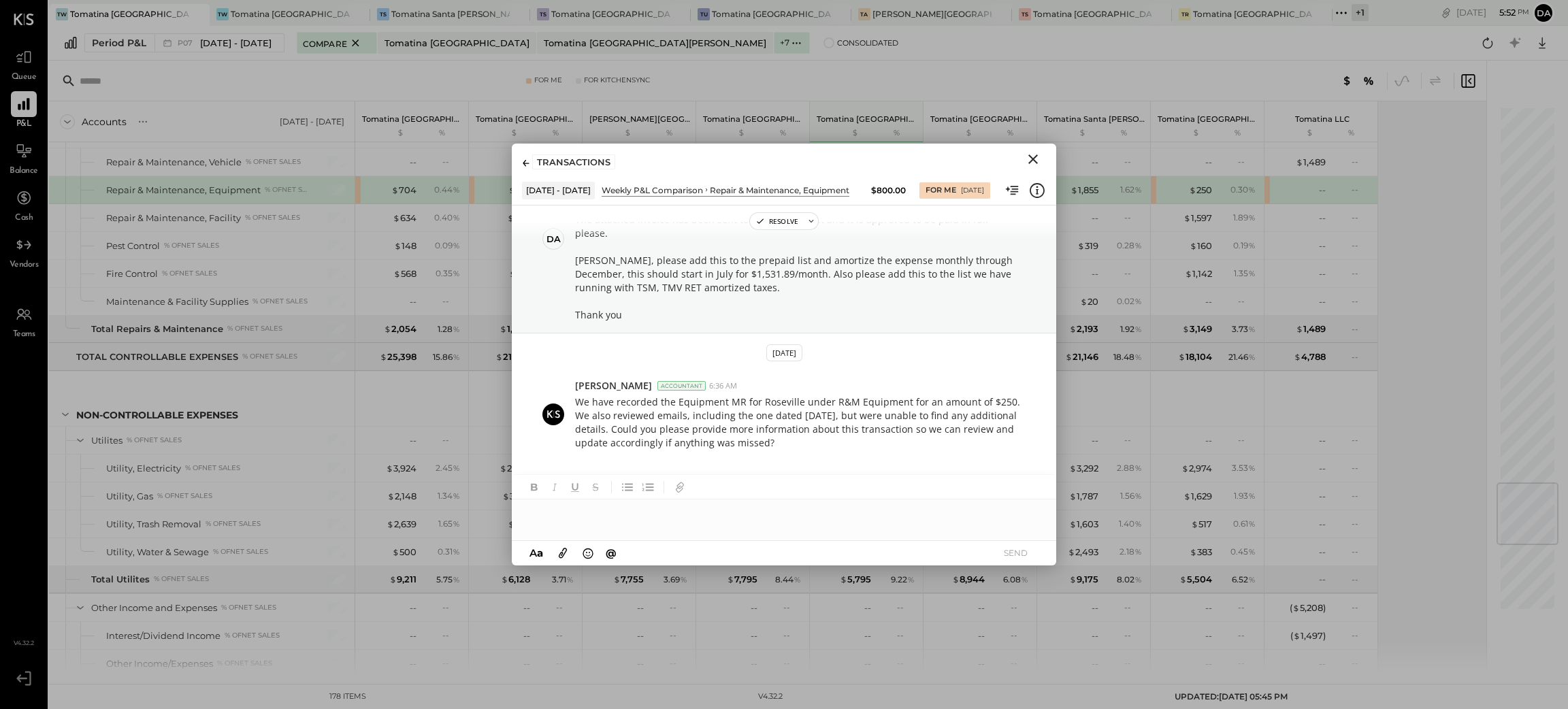
click at [1034, 160] on icon "Close" at bounding box center [1033, 159] width 9 height 9
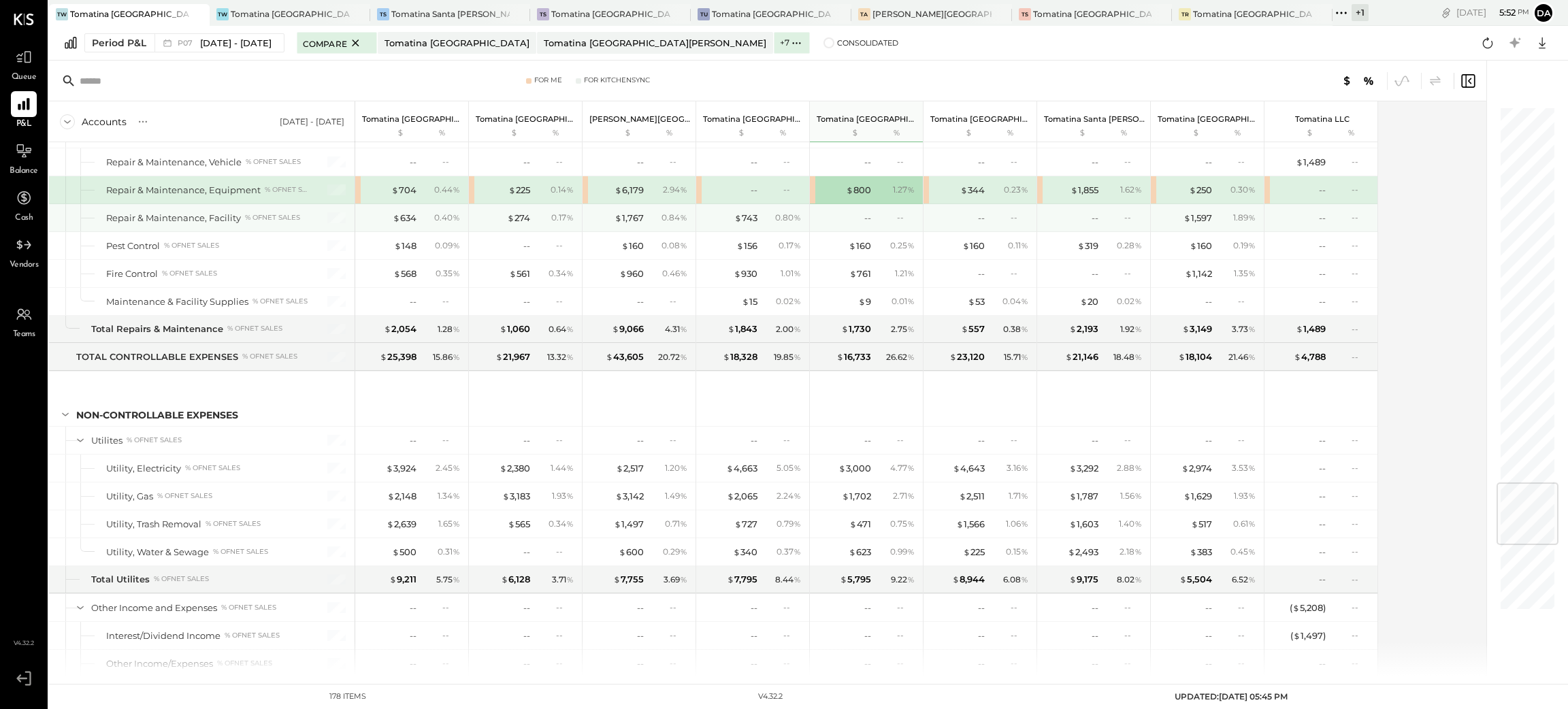
click at [1203, 221] on div "$ 1,597 1.89 %" at bounding box center [1209, 217] width 102 height 27
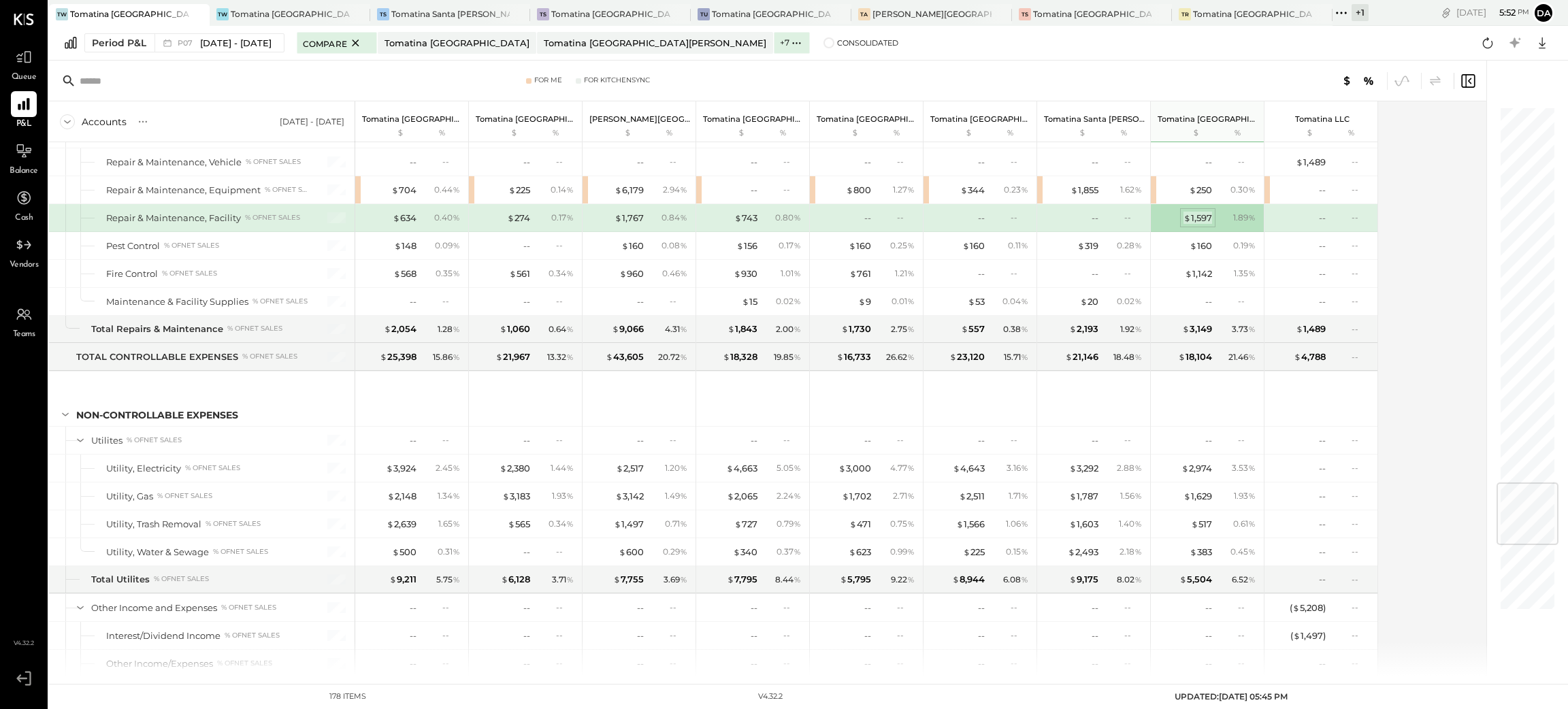
click at [1199, 225] on div "$ 1,597" at bounding box center [1198, 217] width 29 height 13
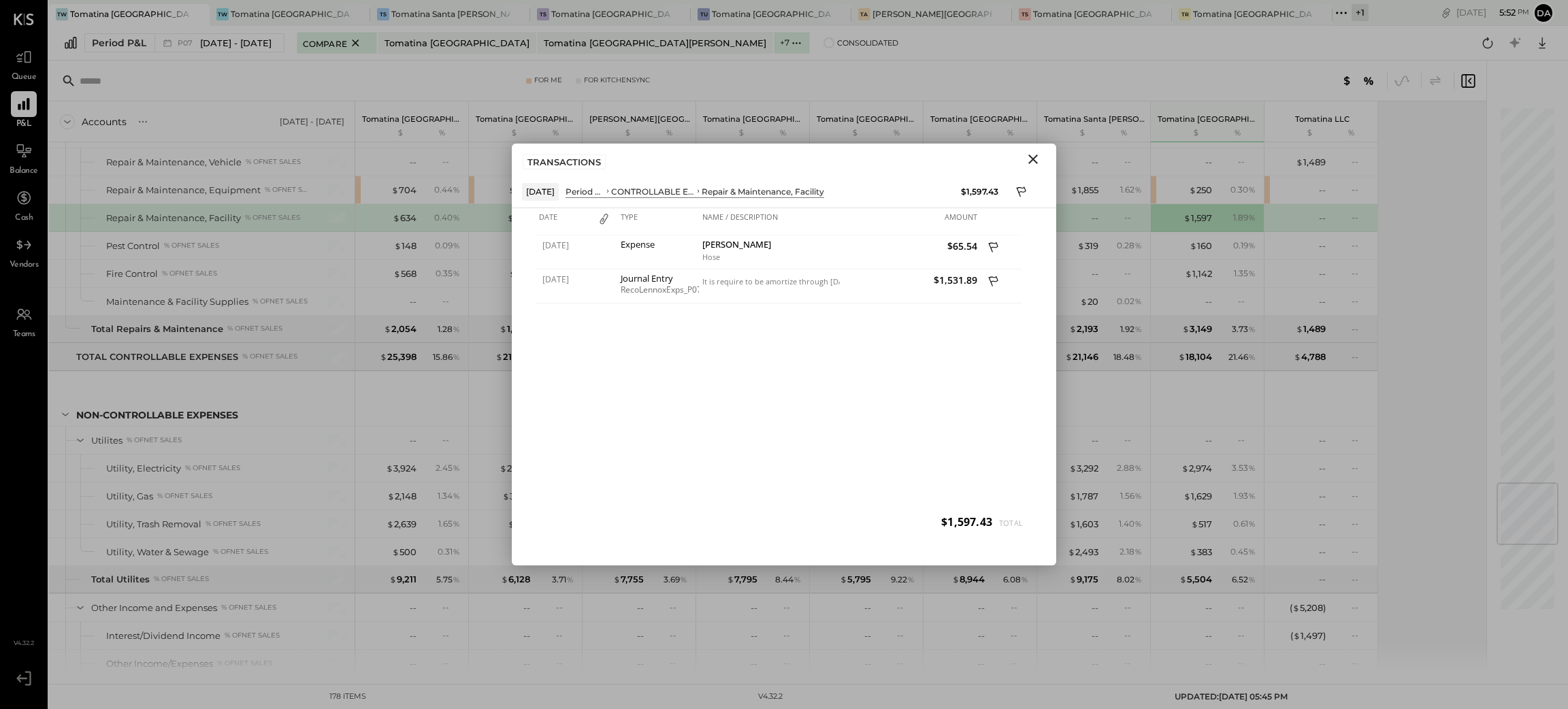
click at [1033, 160] on icon "Close" at bounding box center [1033, 159] width 16 height 16
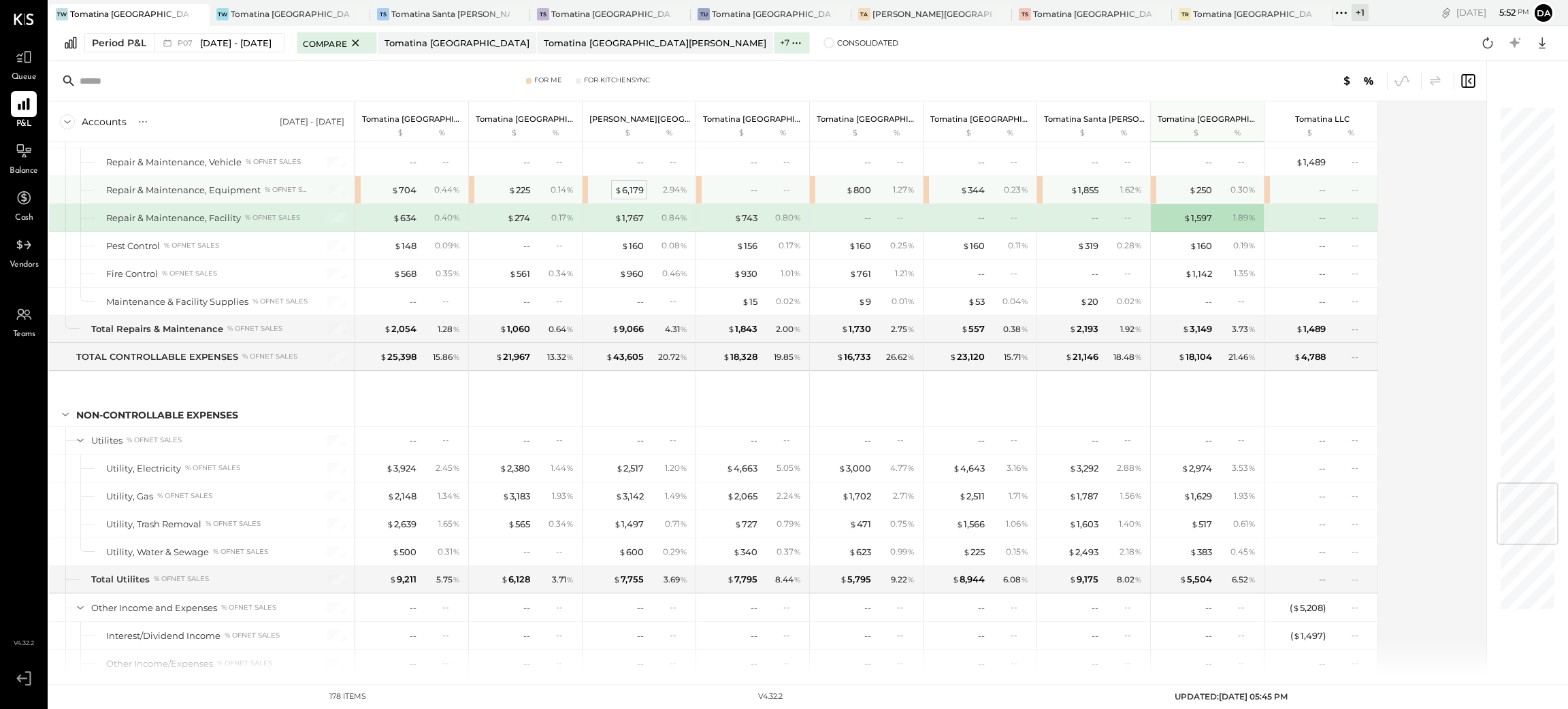
click at [638, 196] on div "$ 6,179" at bounding box center [629, 190] width 29 height 13
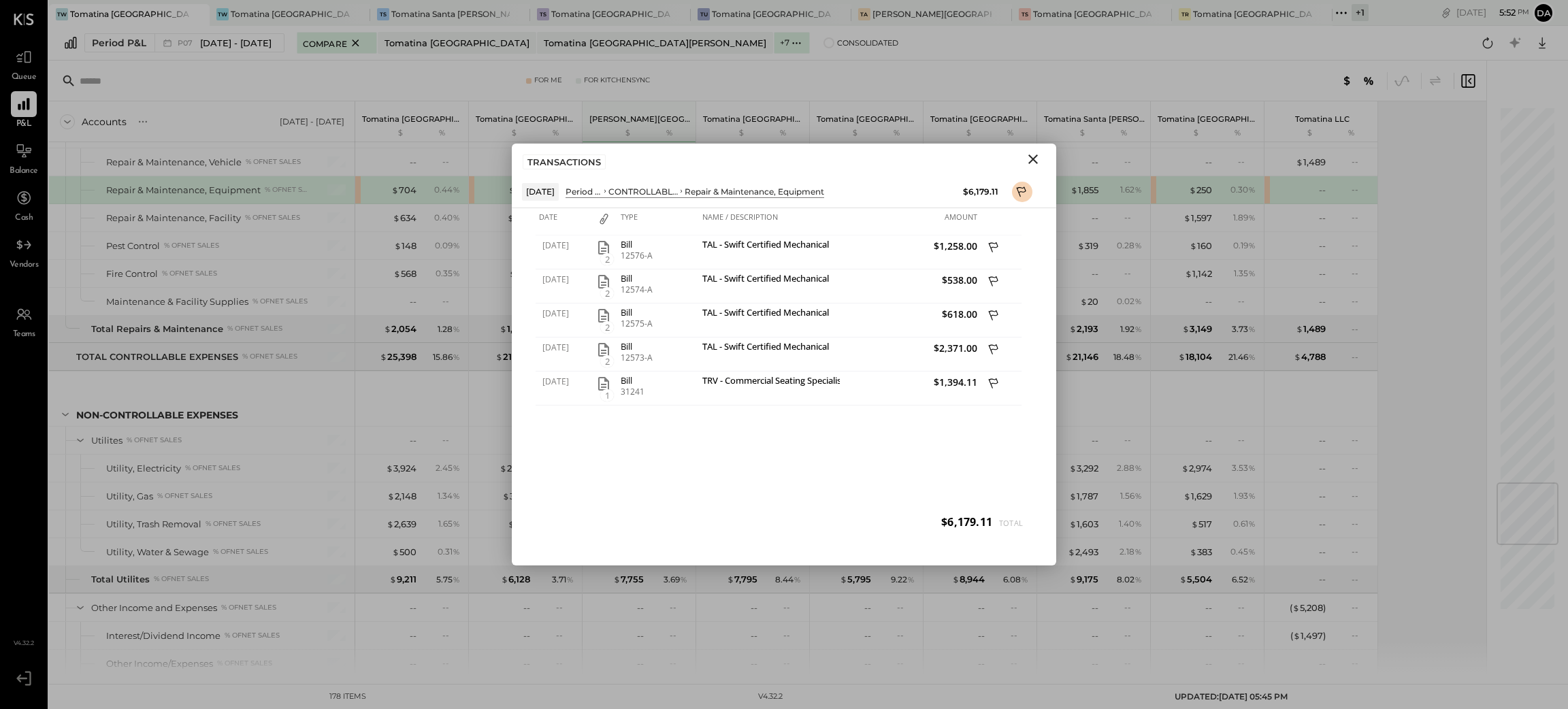
click at [1036, 158] on icon "Close" at bounding box center [1033, 159] width 16 height 16
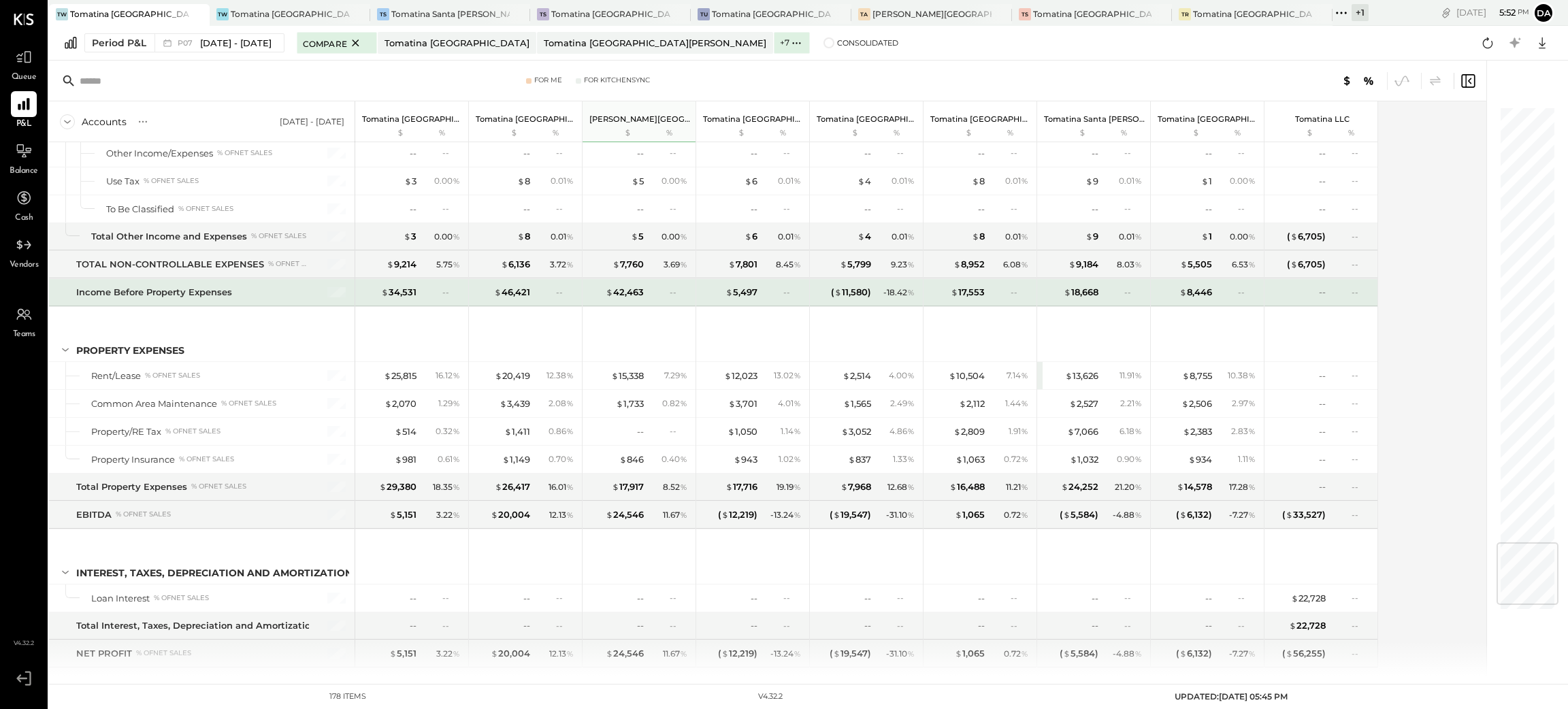
scroll to position [3755, 0]
